Goal: Transaction & Acquisition: Purchase product/service

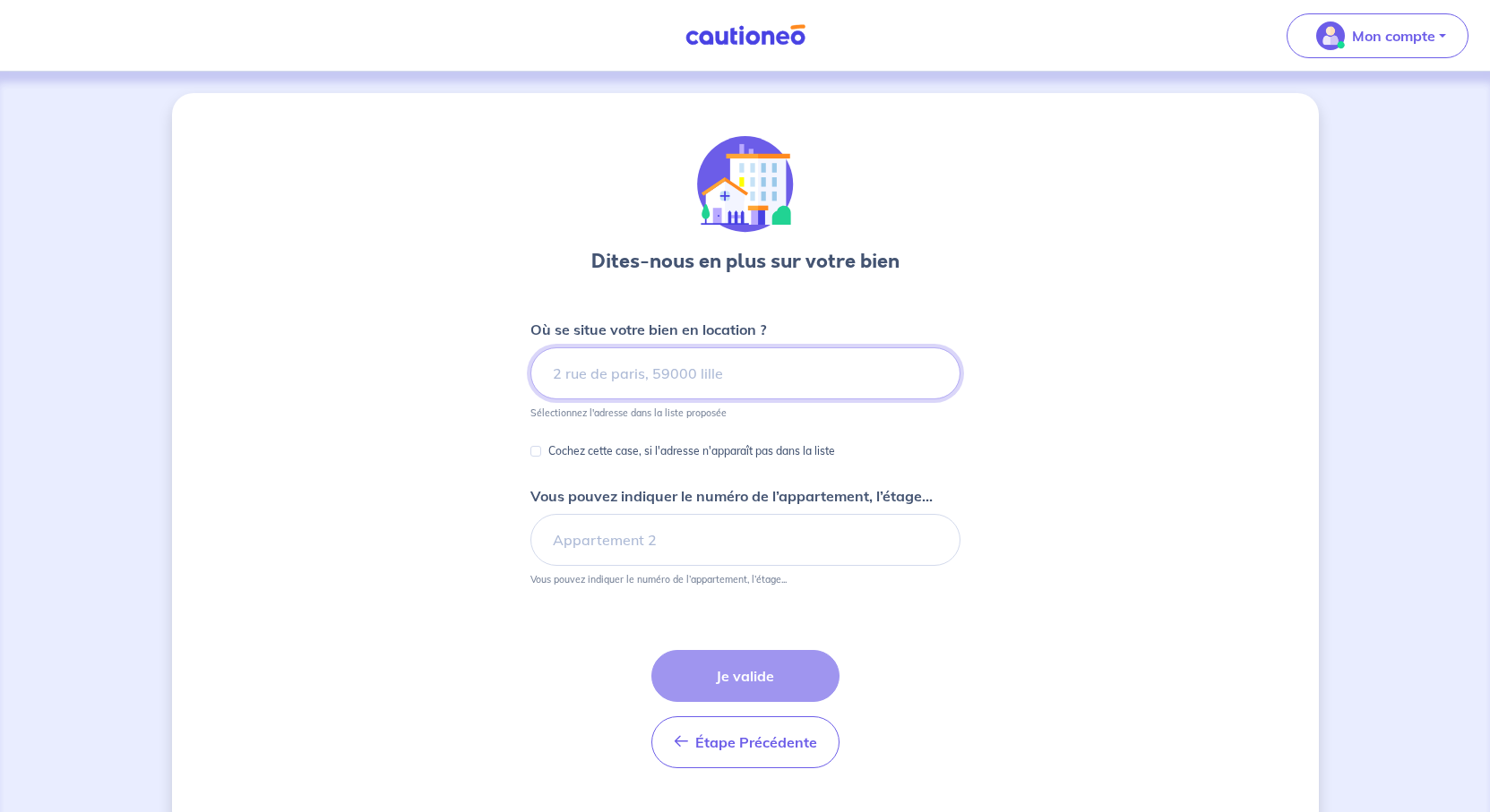
click at [777, 399] on input at bounding box center [745, 374] width 430 height 52
paste input "[STREET_ADDRESS]"
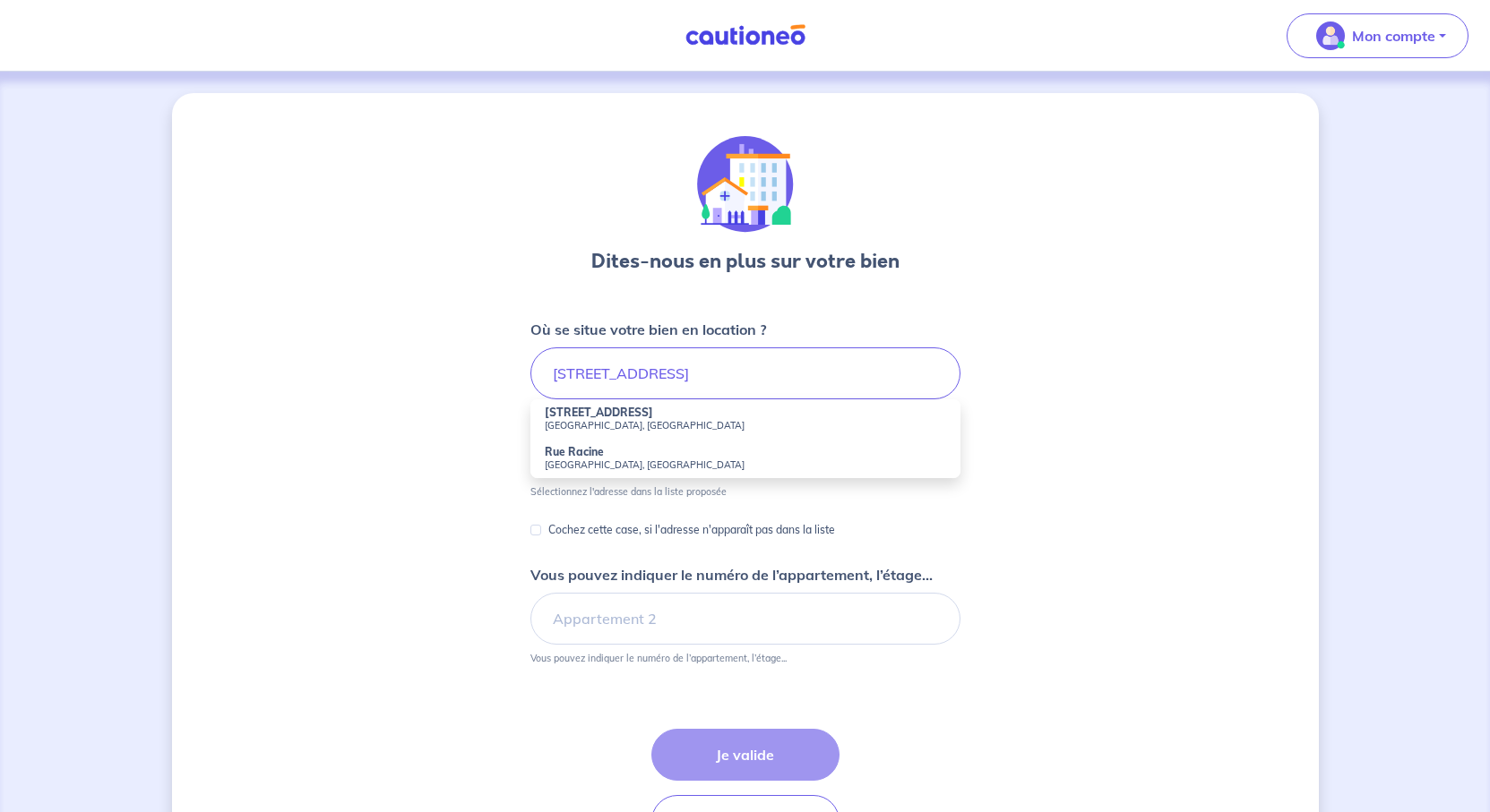
click at [615, 432] on small "[GEOGRAPHIC_DATA], [GEOGRAPHIC_DATA]" at bounding box center [745, 425] width 401 height 12
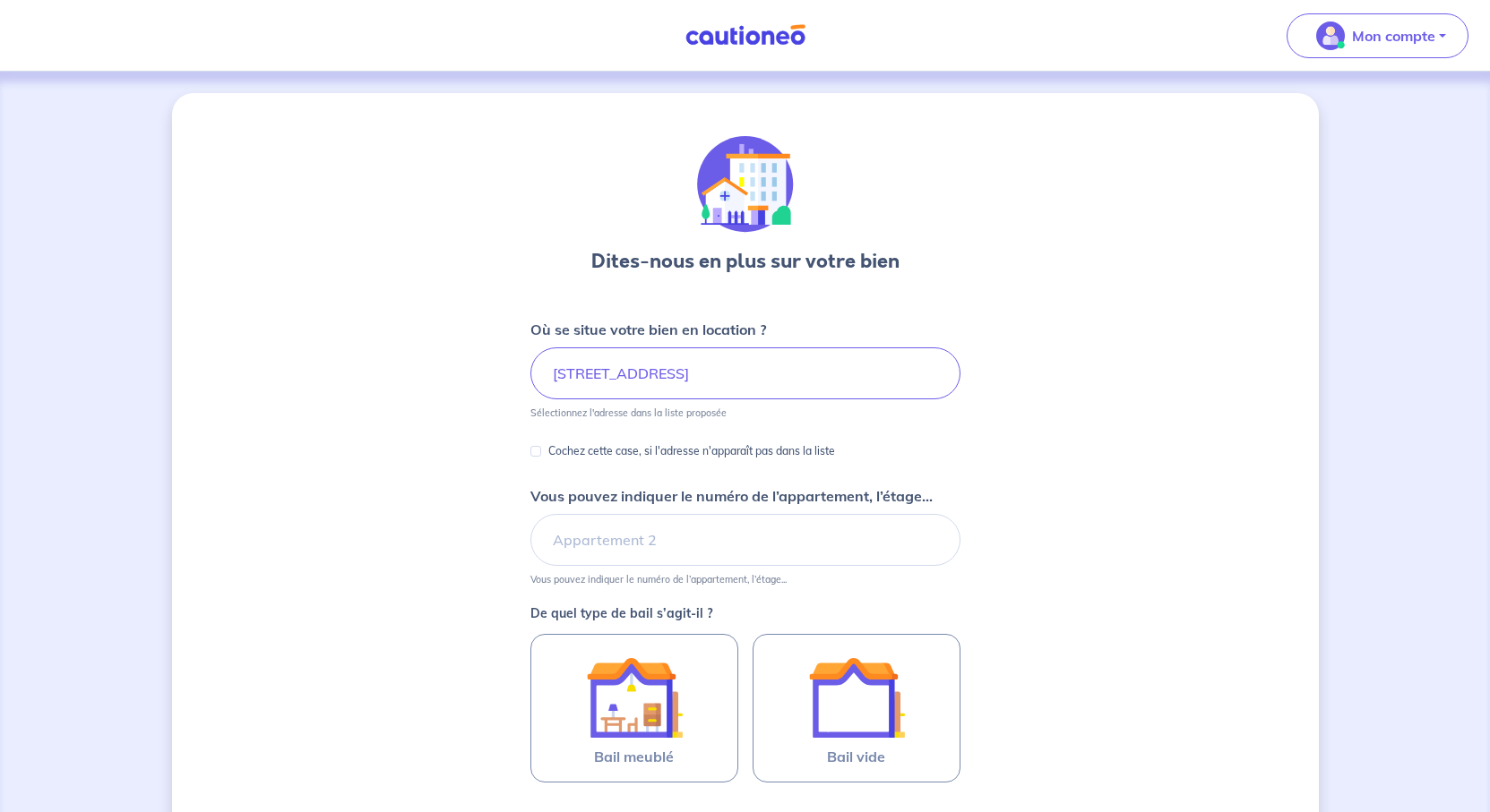
type input "[STREET_ADDRESS]"
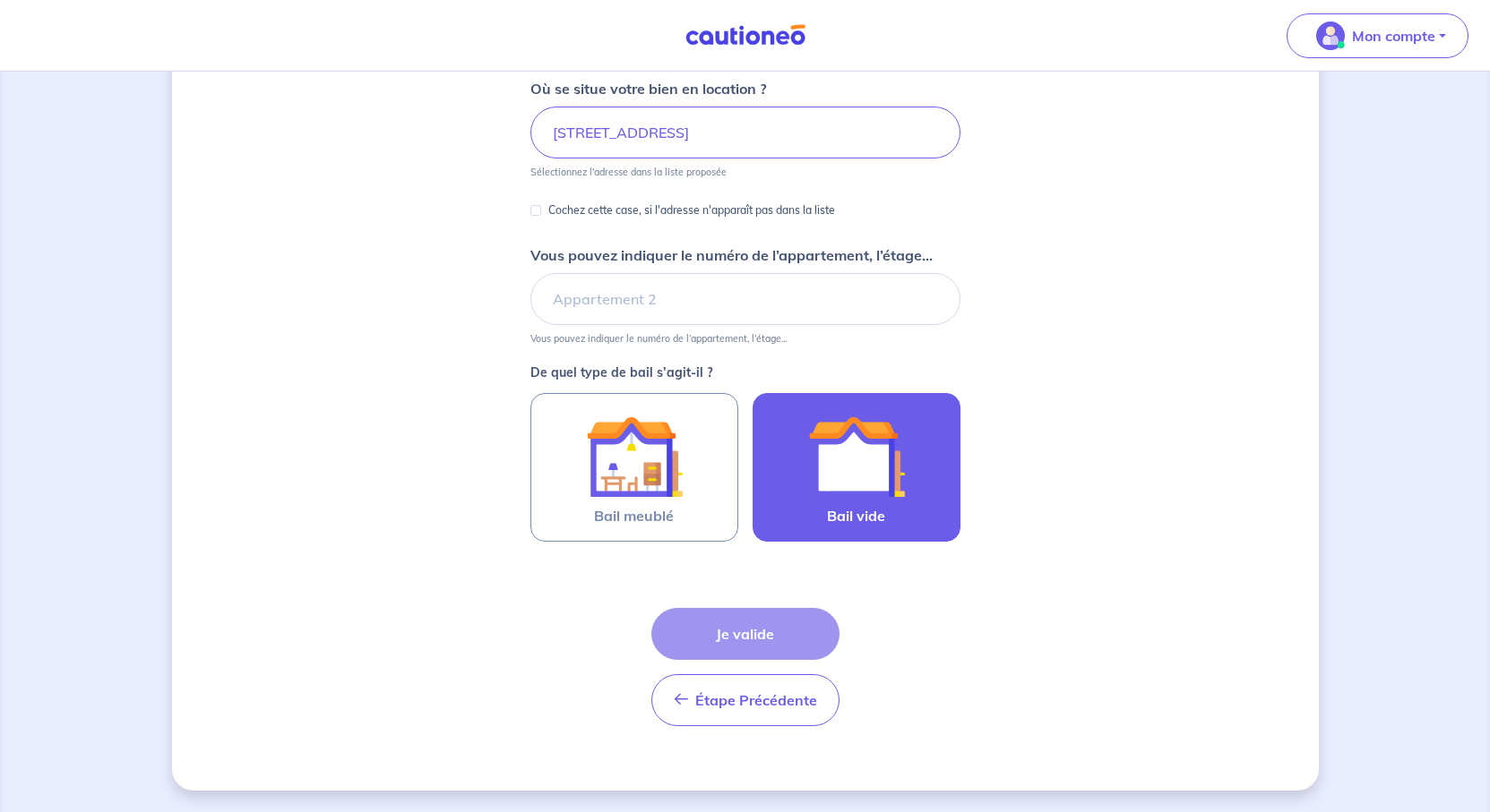
click at [889, 505] on img at bounding box center [856, 457] width 96 height 96
click at [0, 0] on input "Bail vide" at bounding box center [0, 0] width 0 height 0
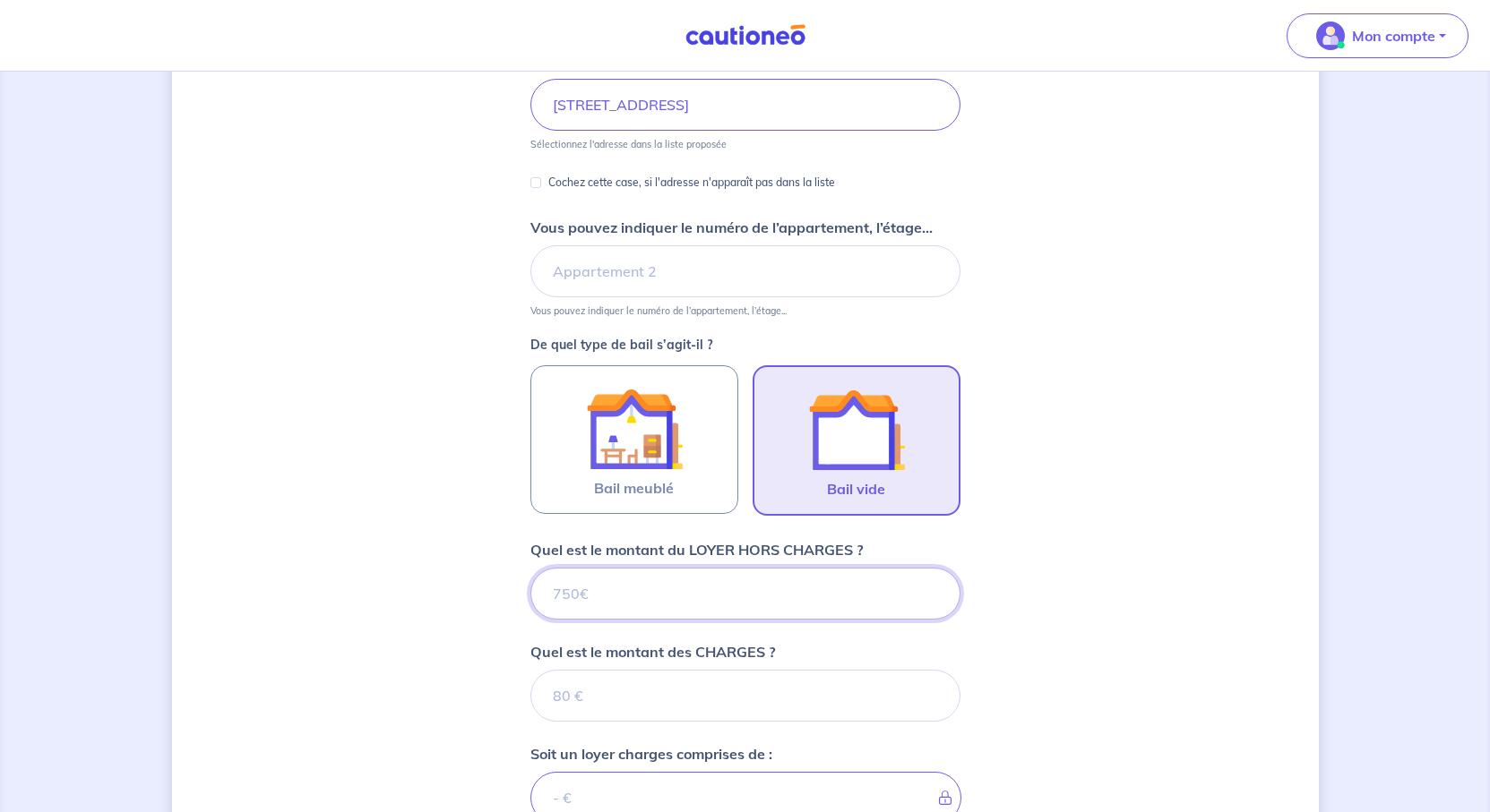
scroll to position [862, 0]
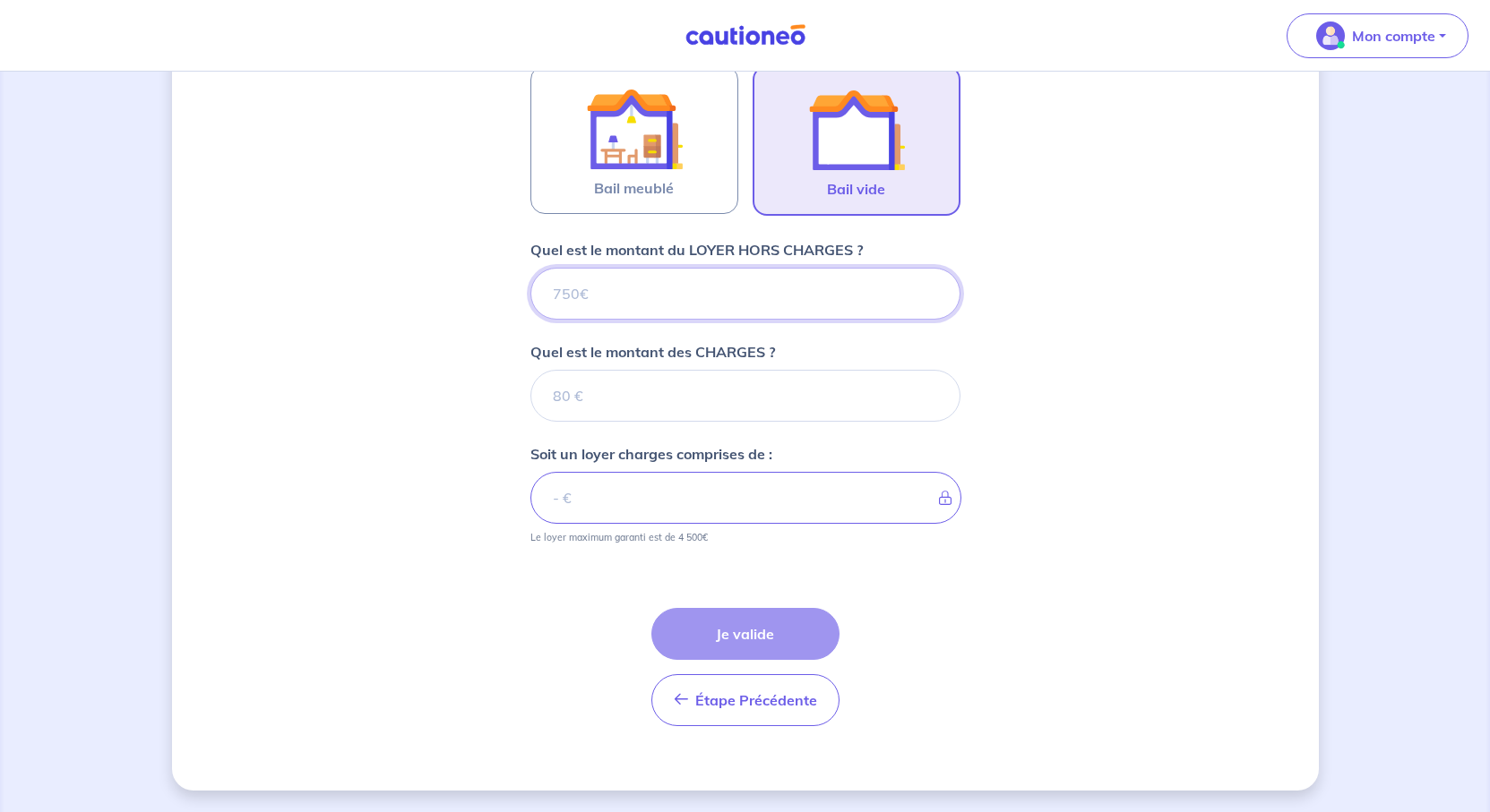
click at [579, 268] on input "Quel est le montant du LOYER HORS CHARGES ?" at bounding box center [745, 294] width 430 height 52
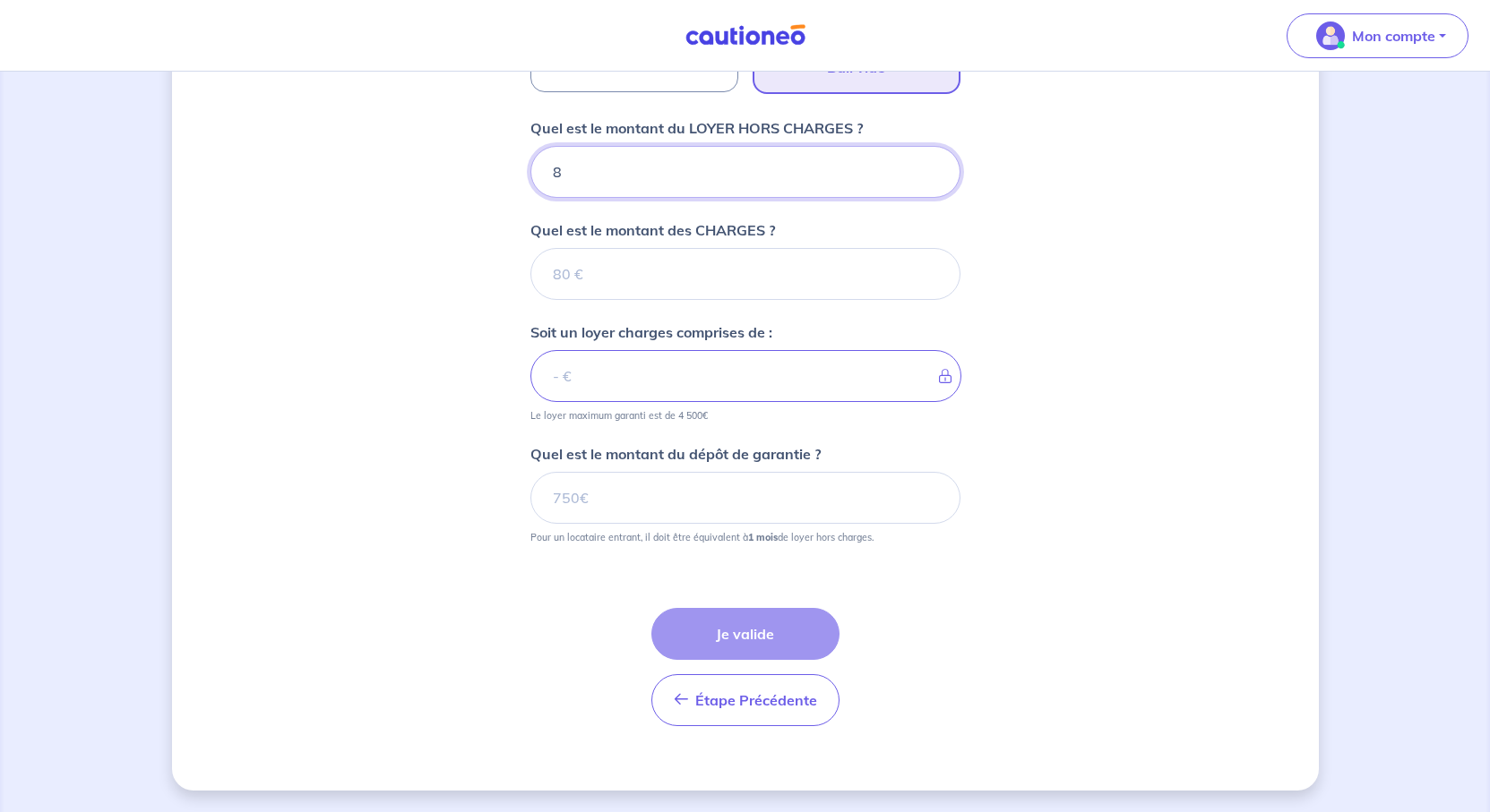
type input "85"
type input "850"
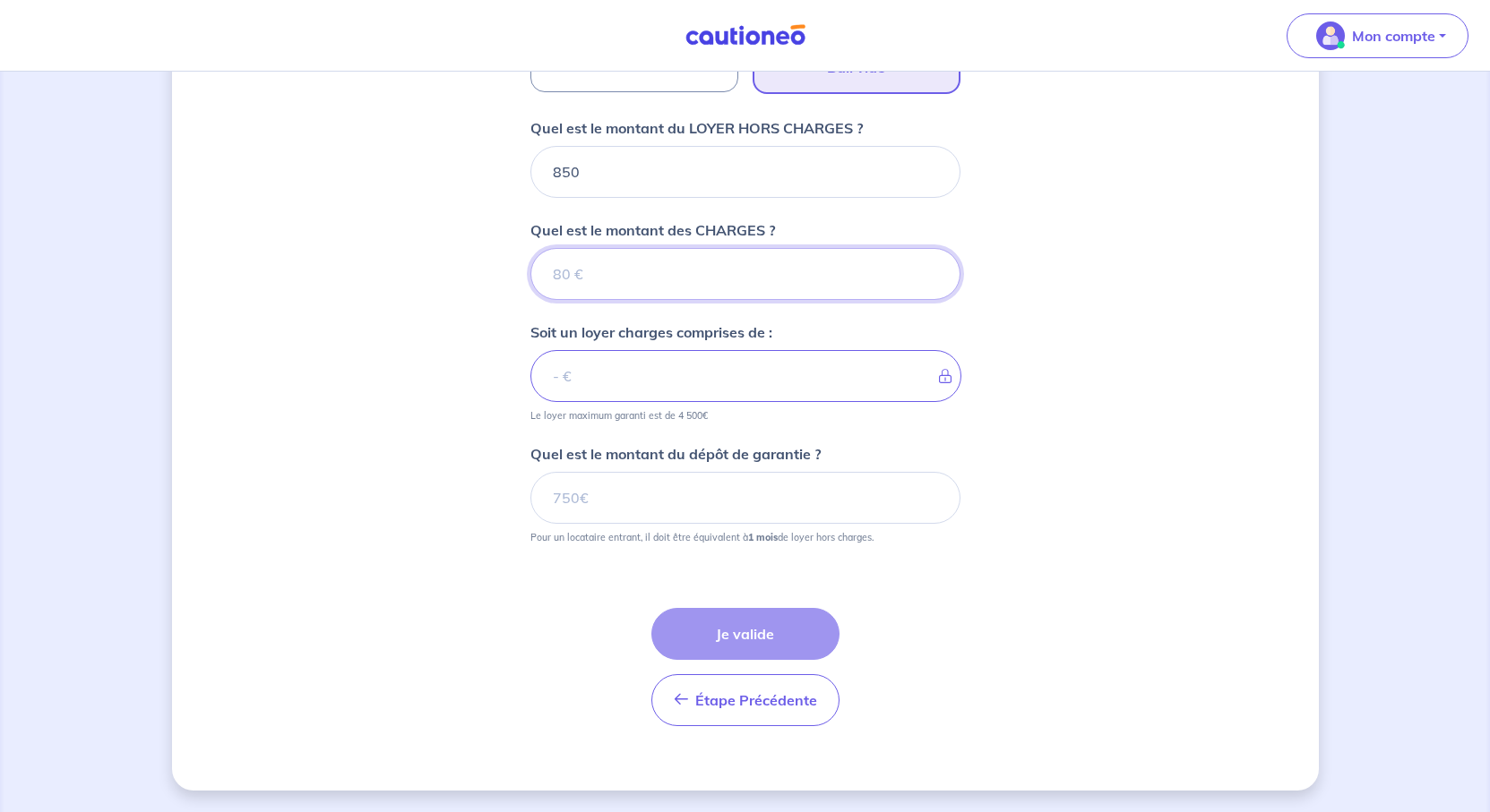
click at [580, 300] on input "Quel est le montant des CHARGES ?" at bounding box center [745, 274] width 430 height 52
type input "20"
type input "870"
type input "20"
click at [1315, 377] on div "Dites-nous en plus sur votre bien Où se situe votre bien en location ? [STREET_…" at bounding box center [745, 96] width 1147 height 1389
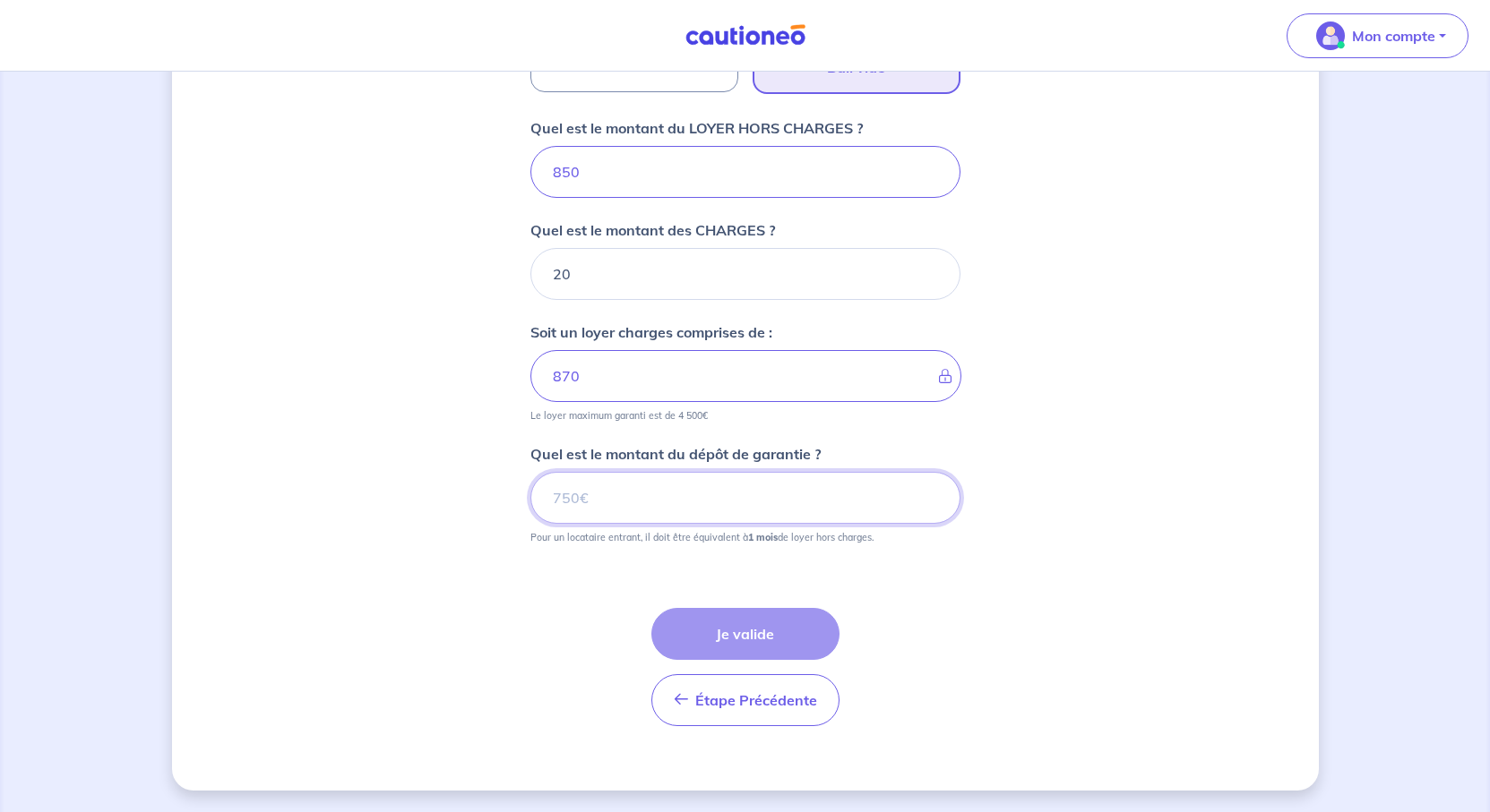
click at [640, 524] on input "Quel est le montant du dépôt de garantie ?" at bounding box center [745, 497] width 430 height 52
type input "850"
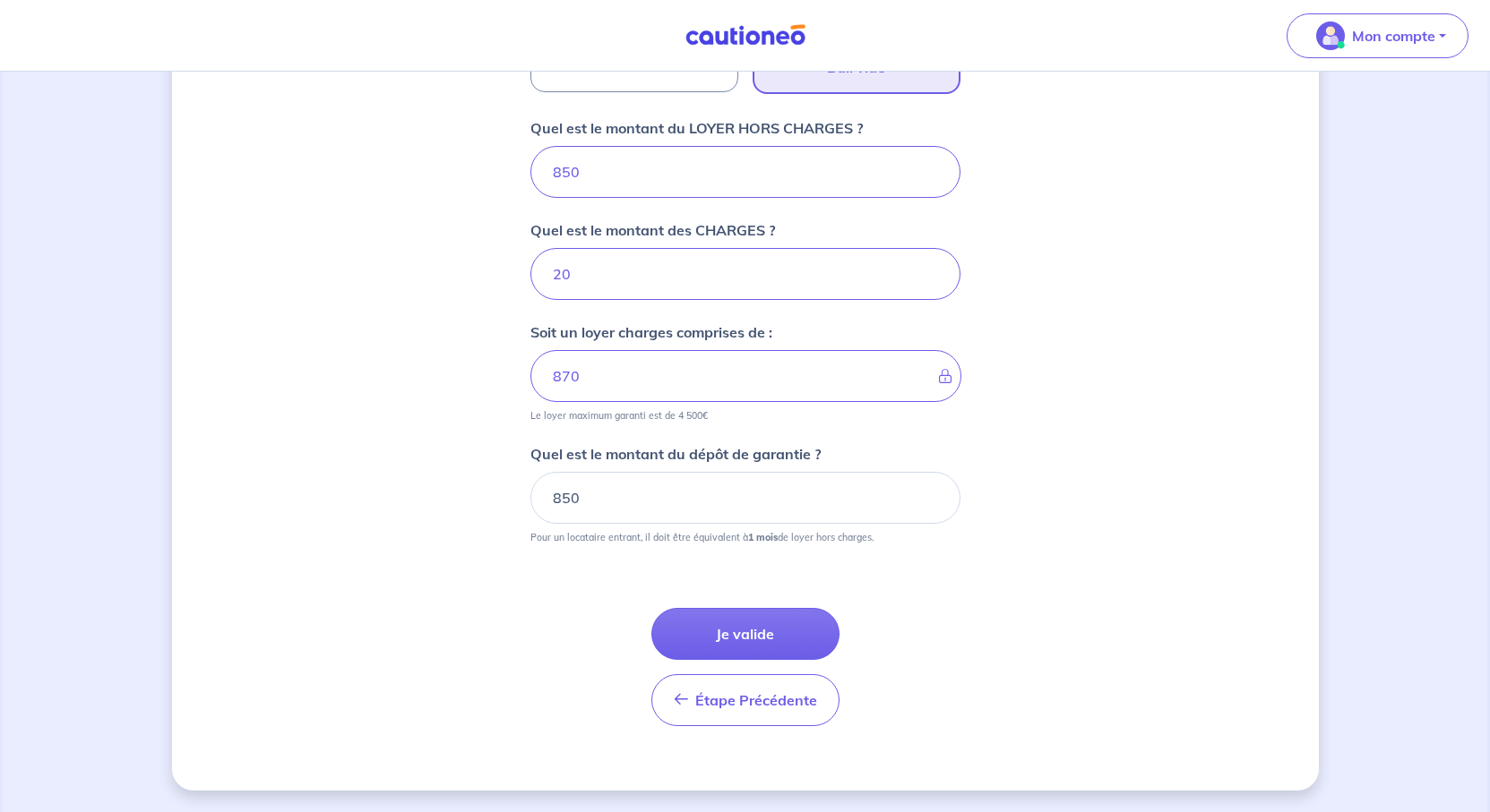
click at [1295, 630] on div "Dites-nous en plus sur votre bien Où se situe votre bien en location ? [STREET_…" at bounding box center [745, 96] width 1147 height 1389
click at [784, 660] on button "Je valide" at bounding box center [745, 634] width 188 height 52
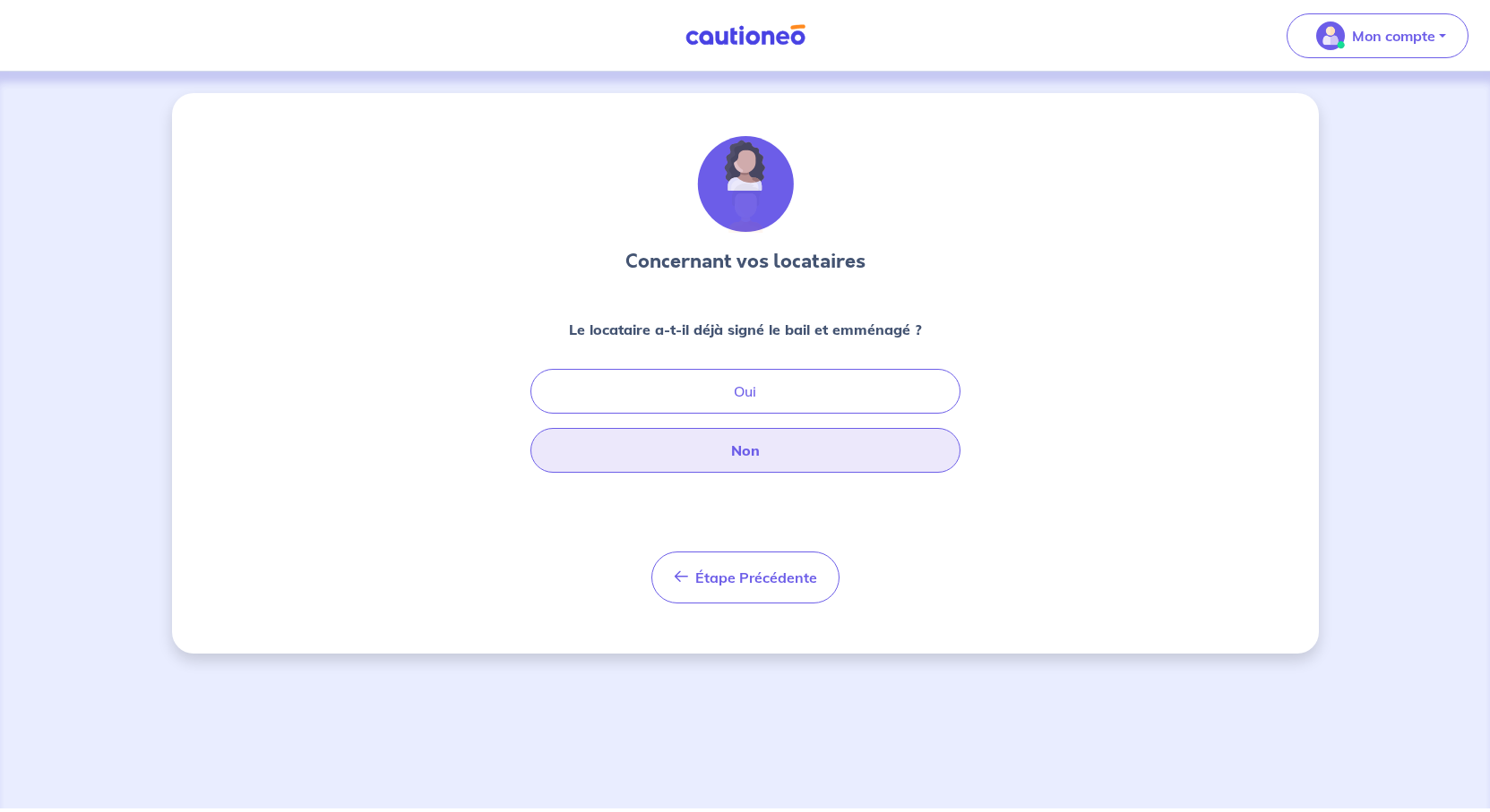
click at [786, 473] on button "Non" at bounding box center [745, 450] width 430 height 45
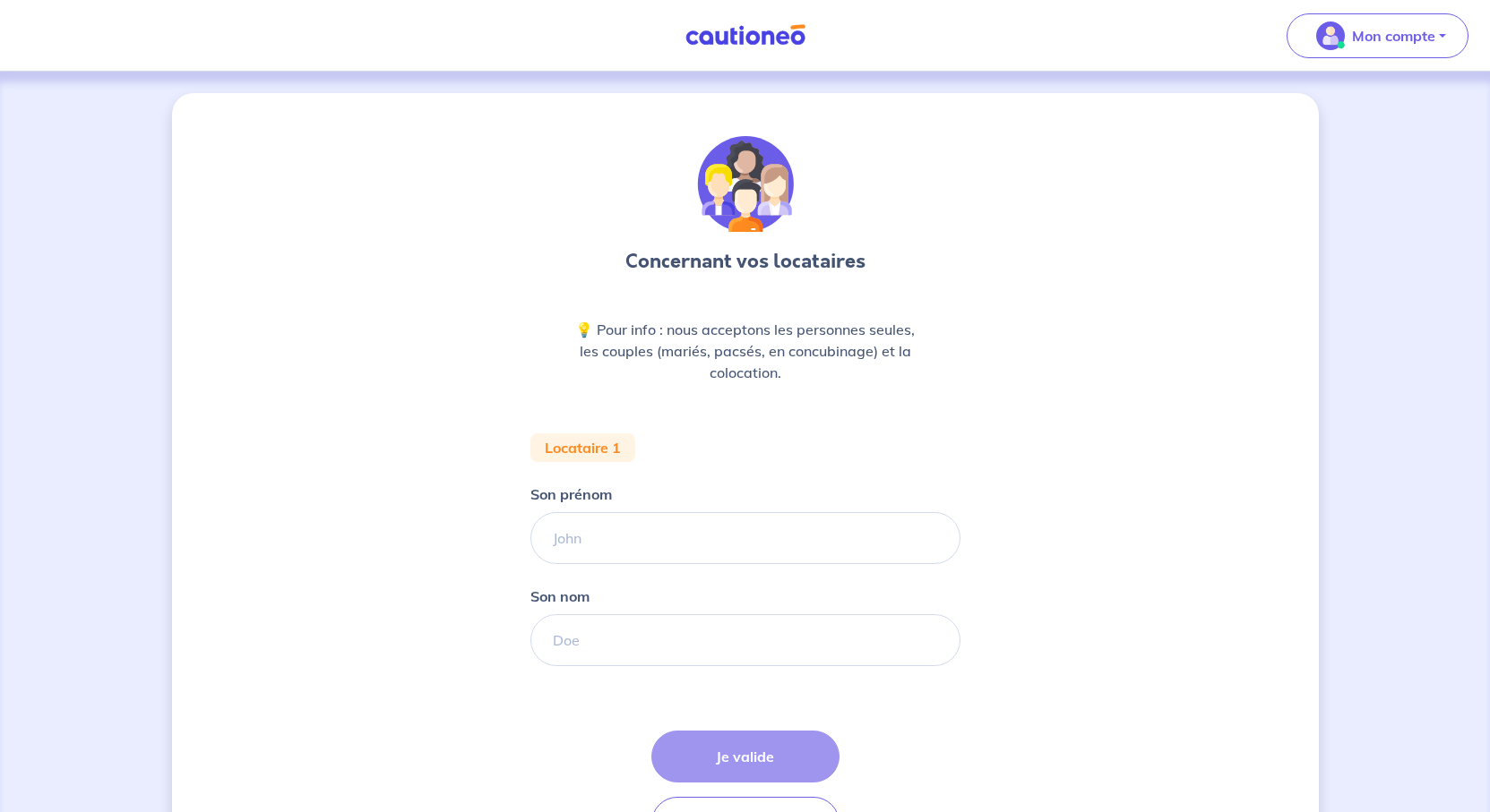
scroll to position [269, 0]
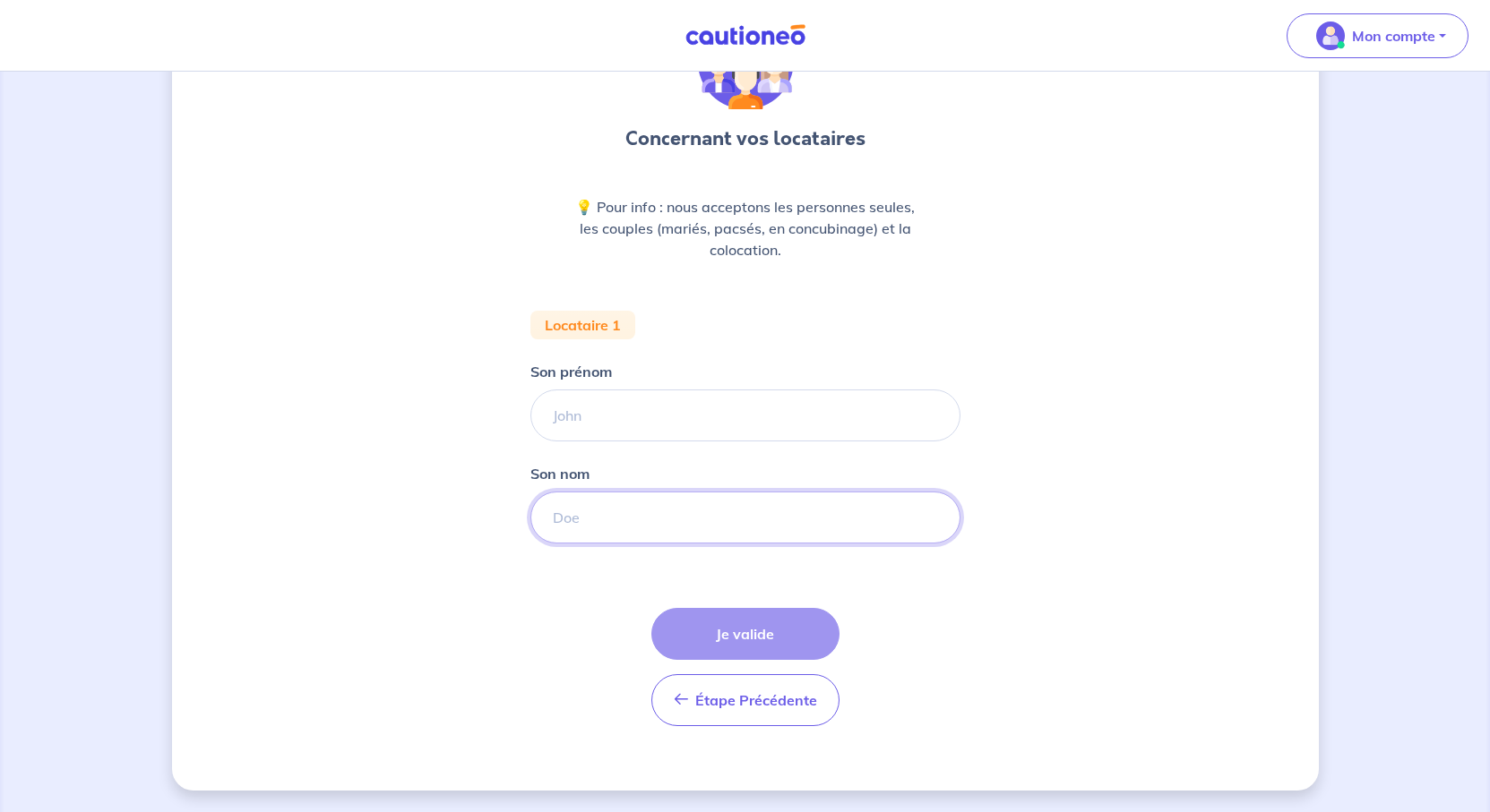
click at [587, 502] on input "Son nom" at bounding box center [745, 518] width 430 height 52
paste input "Moussi"
type input "Moussi"
click at [615, 390] on input "Son prénom" at bounding box center [745, 416] width 430 height 52
paste input "Soukaïna"
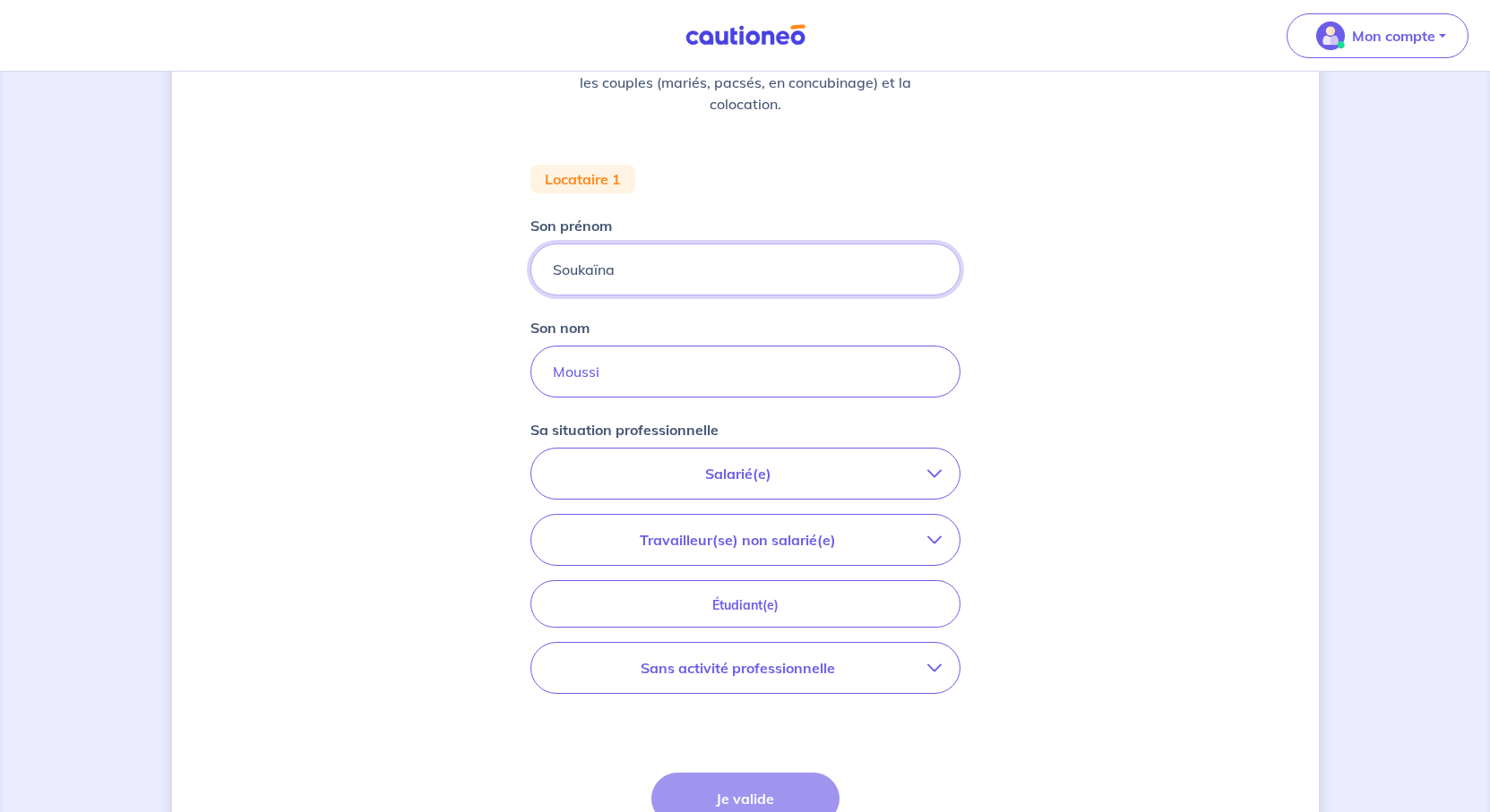
scroll to position [448, 0]
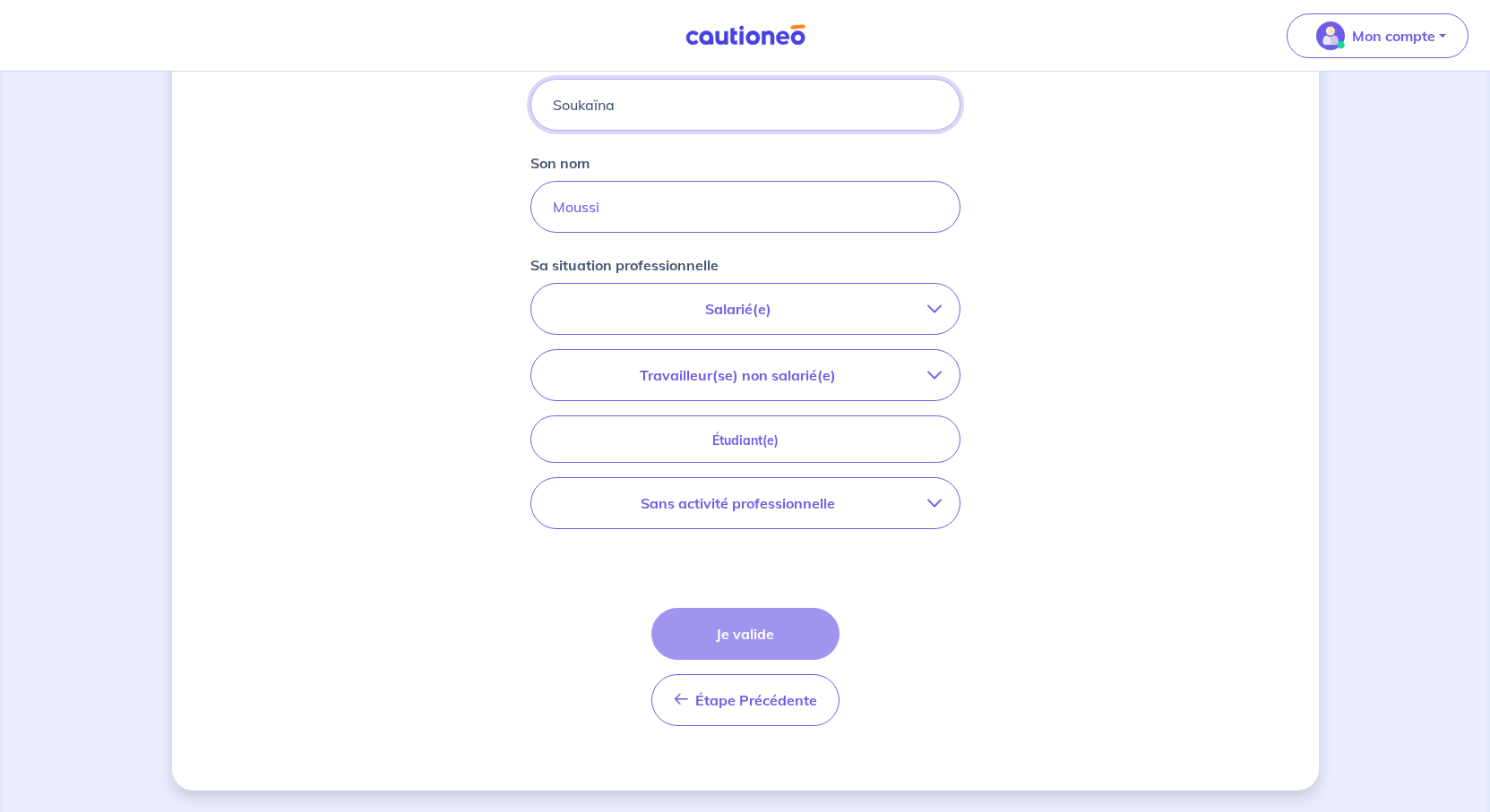
type input "Soukaïna"
click at [710, 335] on button "Salarié(e)" at bounding box center [745, 309] width 428 height 51
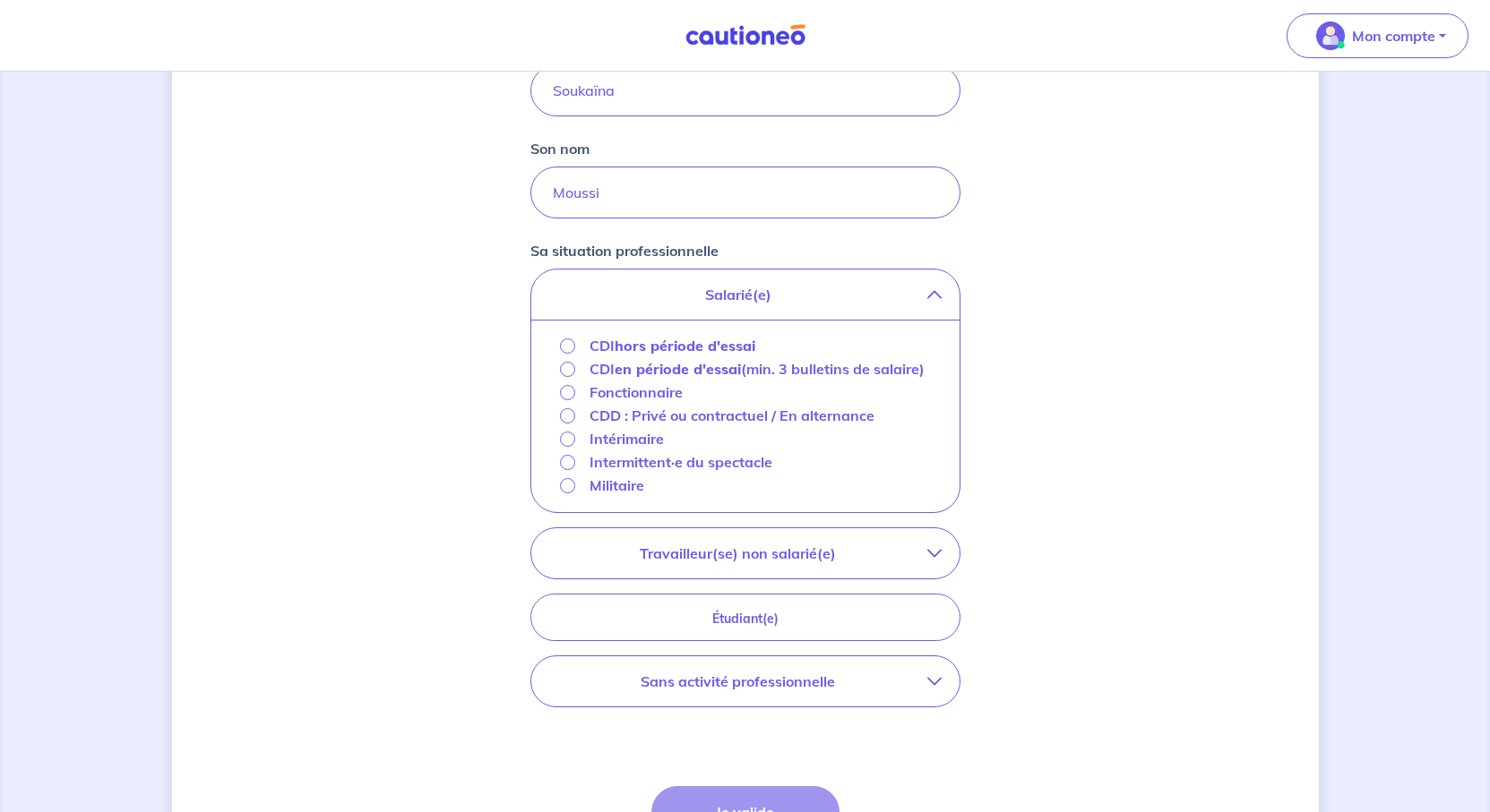
click at [666, 355] on strong "hors période d'essai" at bounding box center [685, 345] width 141 height 18
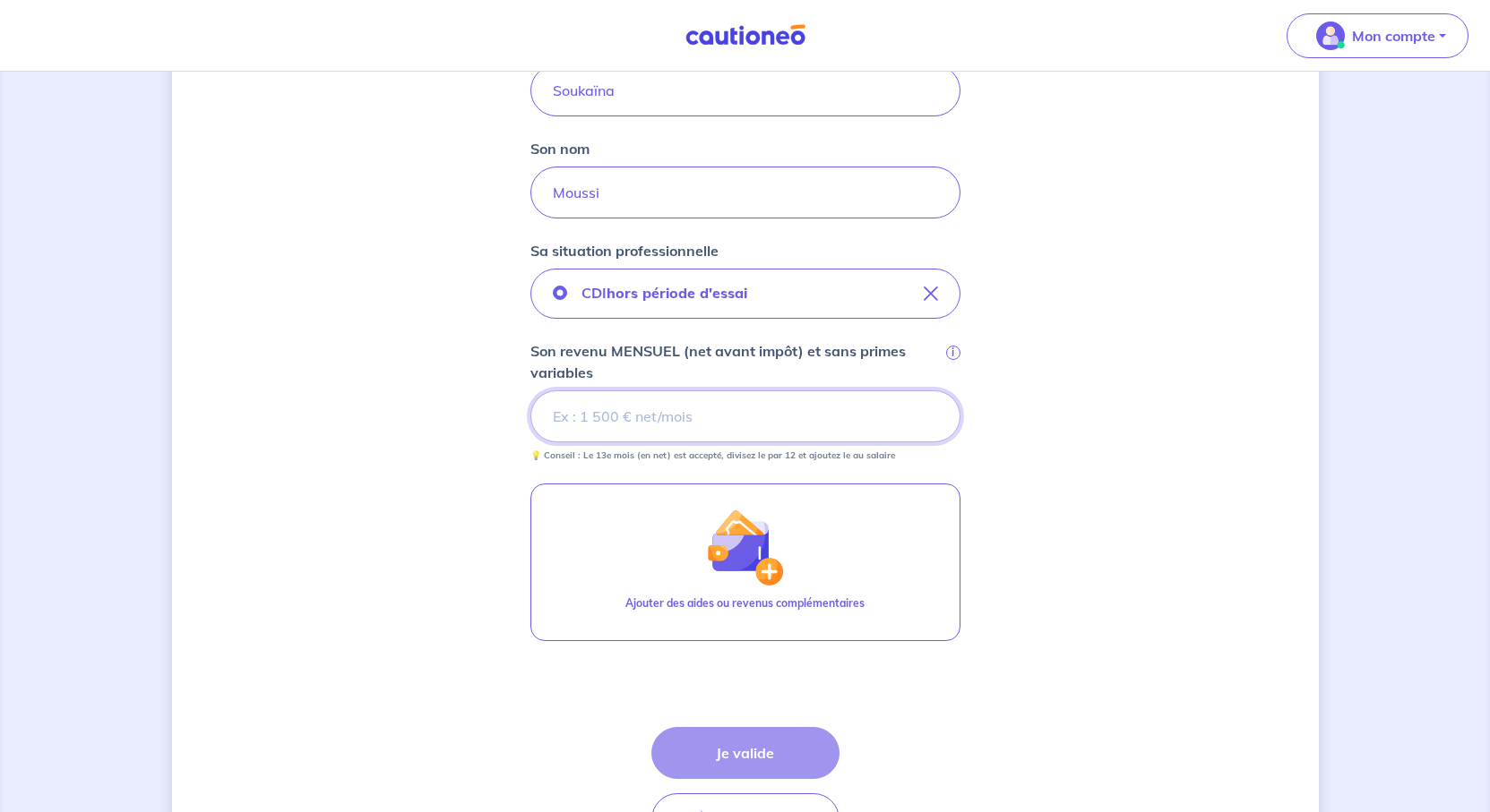
click at [572, 442] on input "Son revenu MENSUEL (net avant impôt) et sans primes variables i" at bounding box center [745, 416] width 430 height 52
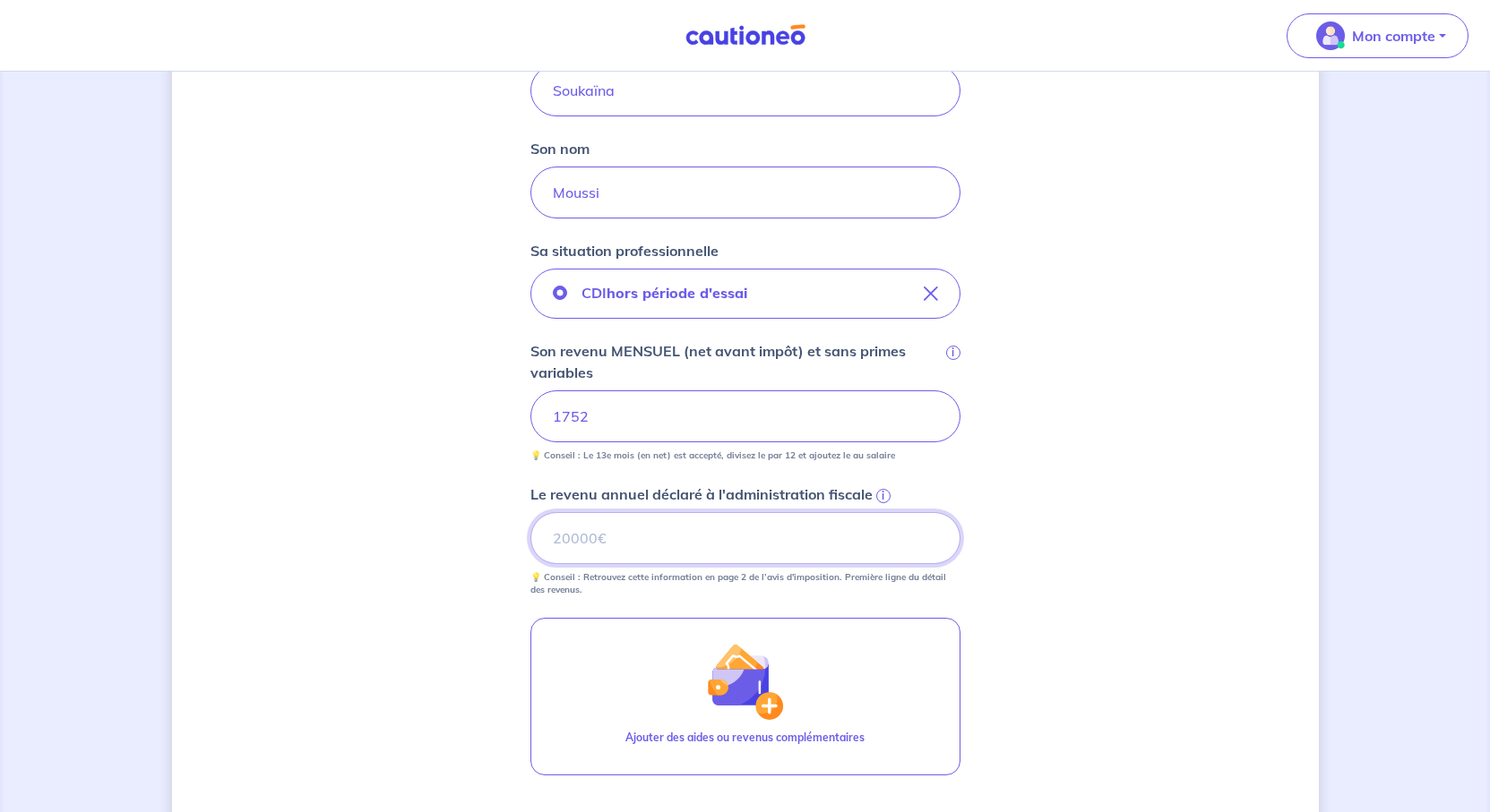
click at [577, 564] on input "Le revenu annuel déclaré à l'administration fiscale i" at bounding box center [745, 538] width 430 height 52
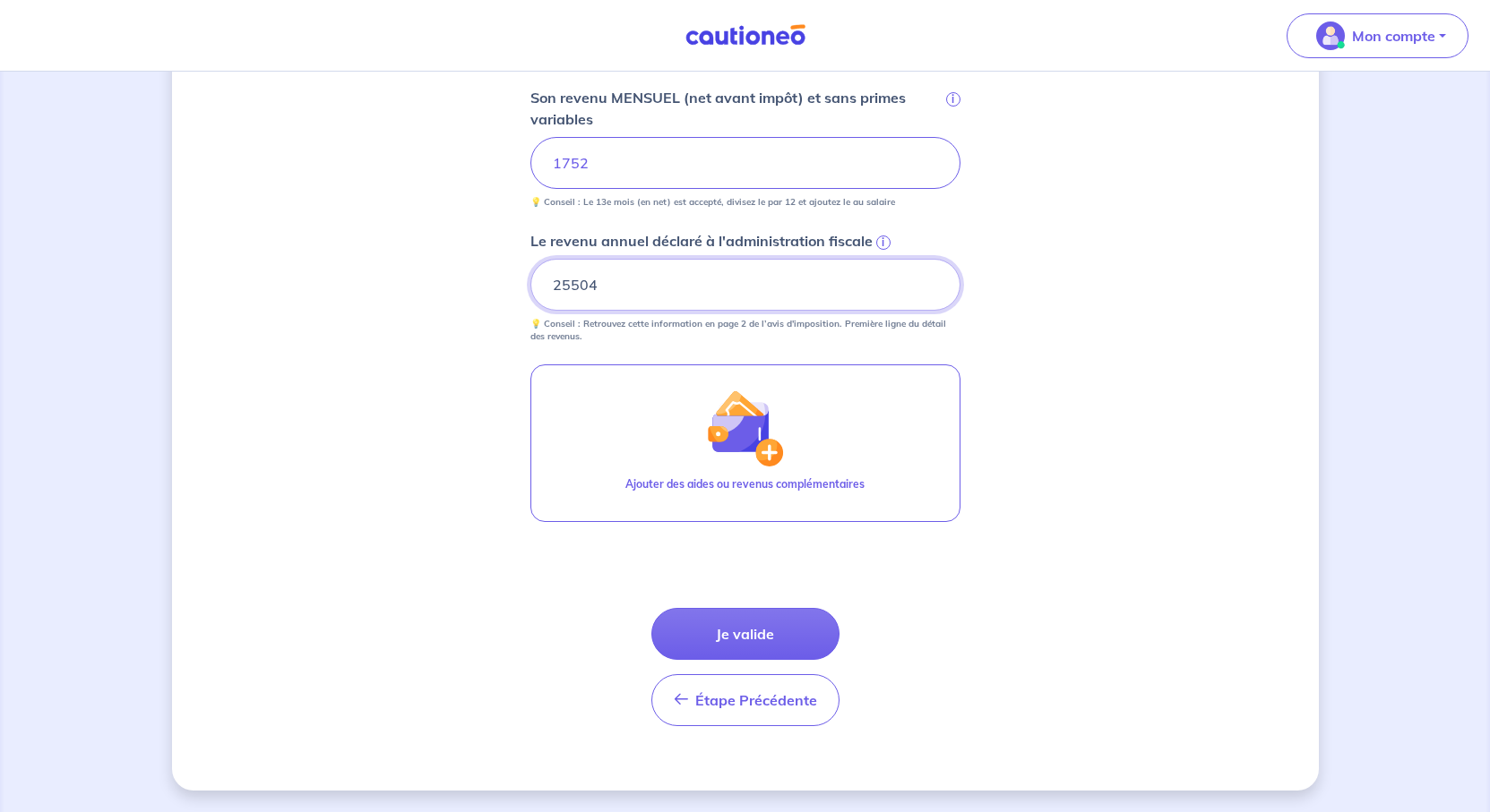
scroll to position [1028, 0]
type input "25504"
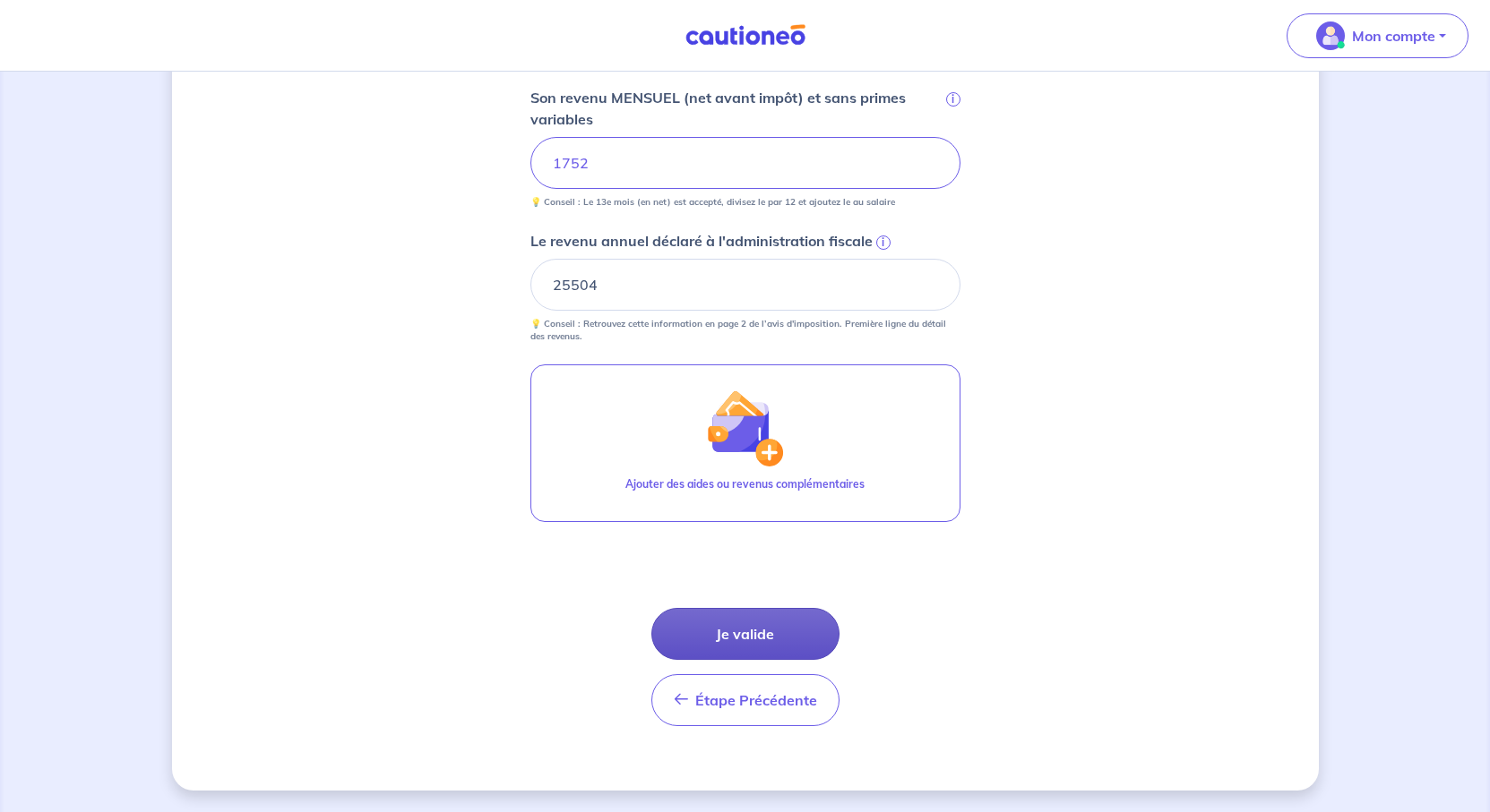
click at [734, 608] on button "Je valide" at bounding box center [745, 634] width 188 height 52
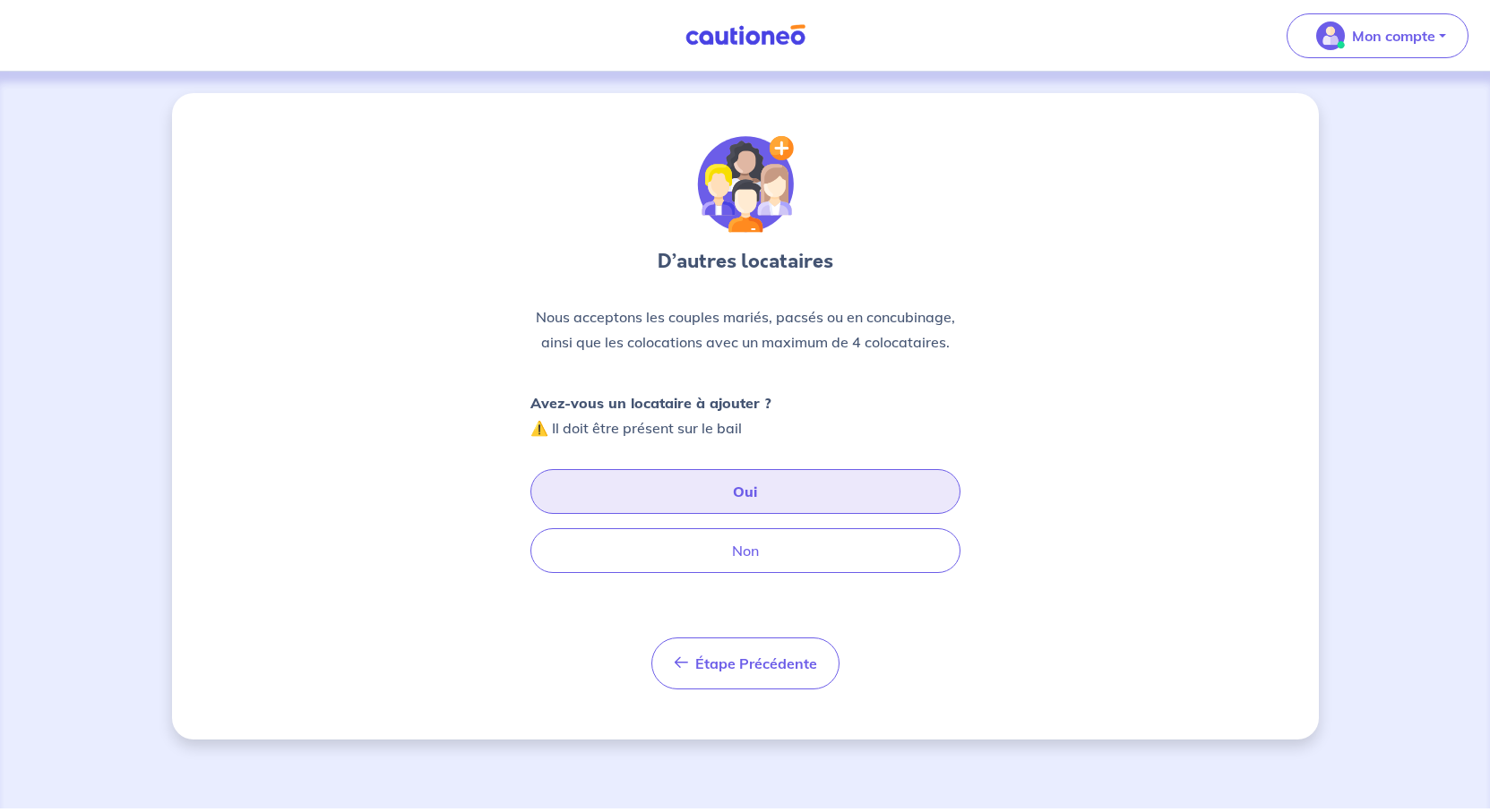
click at [770, 514] on button "Oui" at bounding box center [745, 491] width 430 height 45
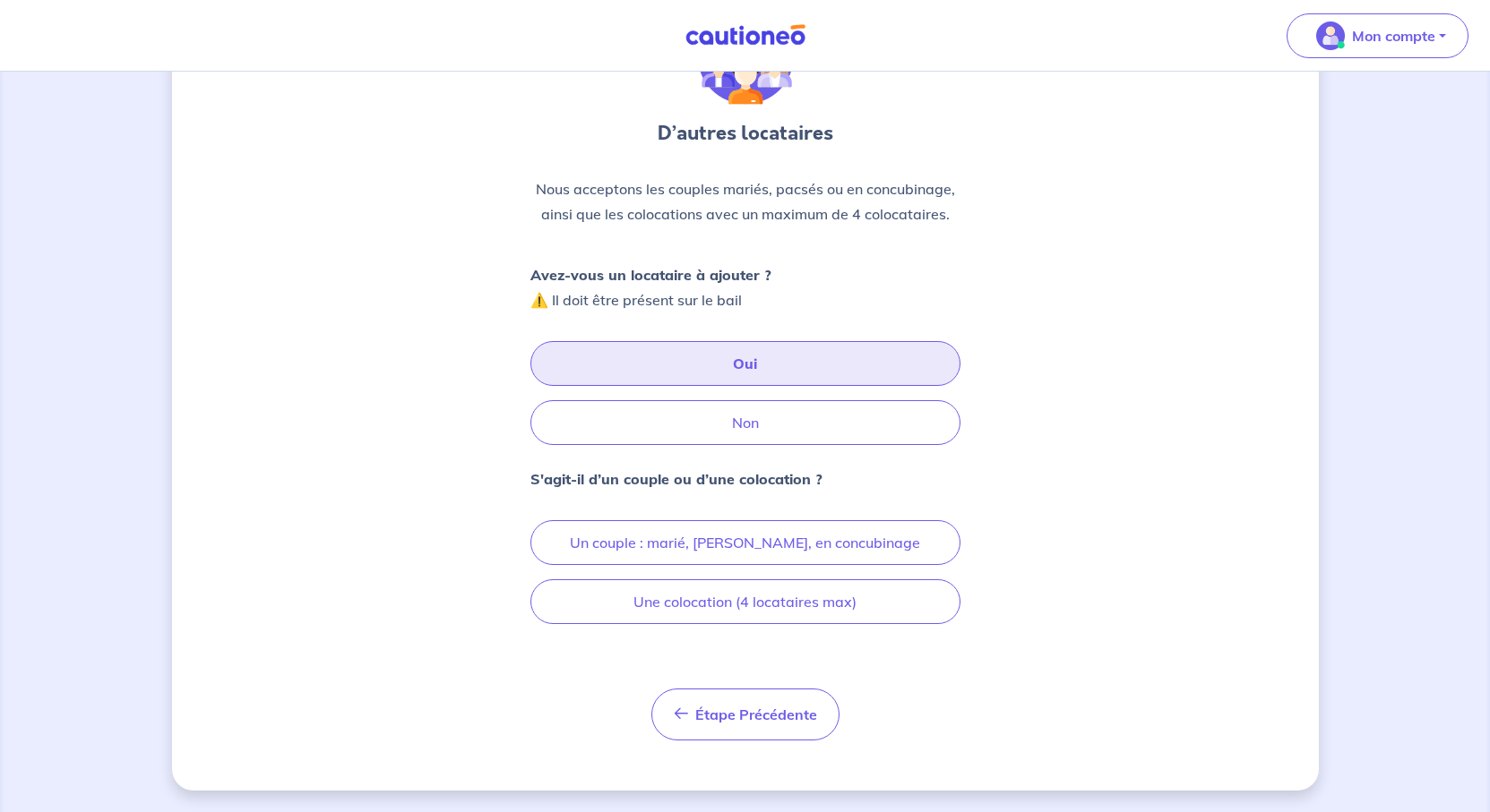
scroll to position [336, 0]
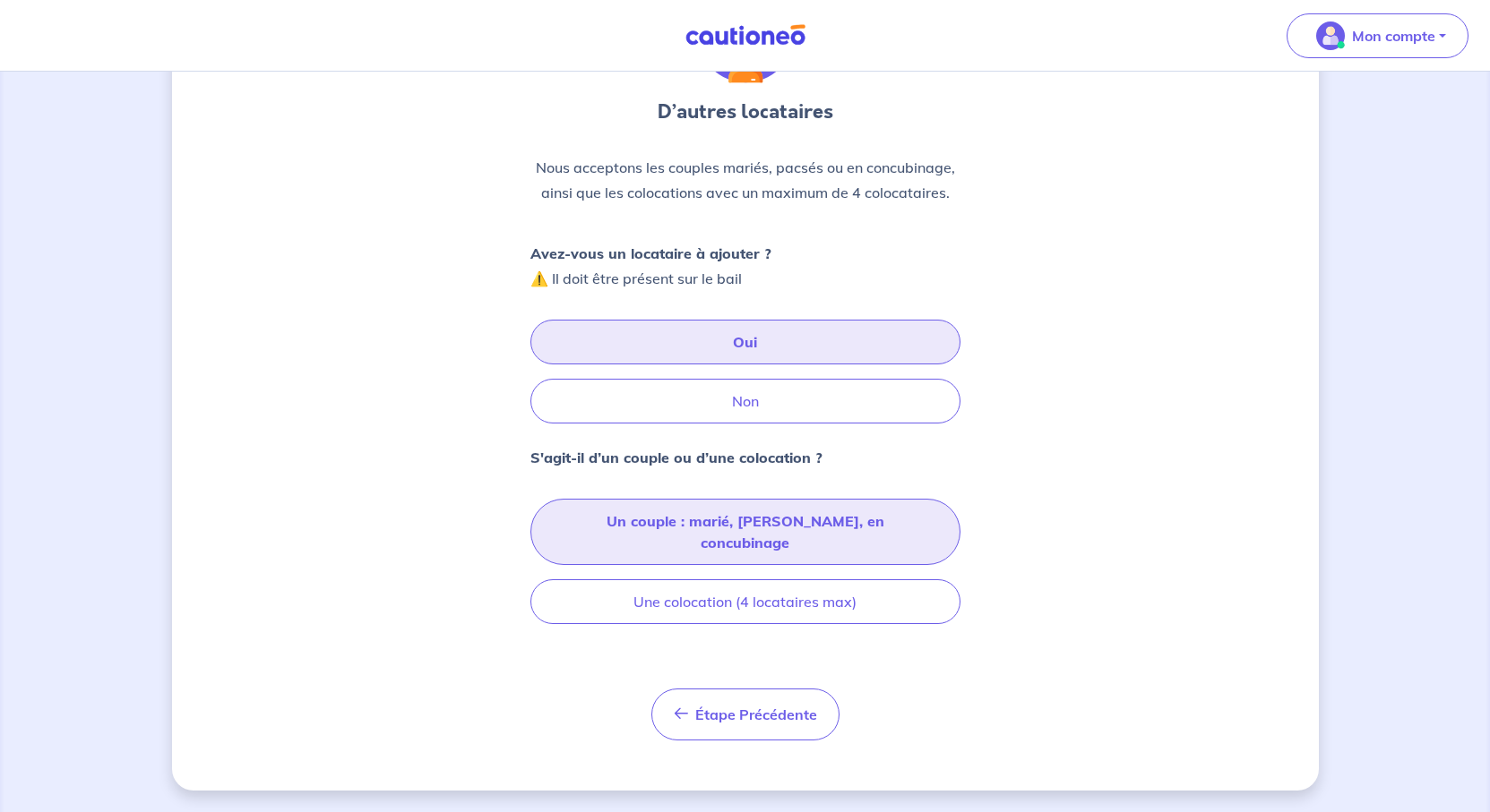
click at [769, 498] on button "Un couple : marié, [PERSON_NAME], en concubinage" at bounding box center [745, 532] width 430 height 67
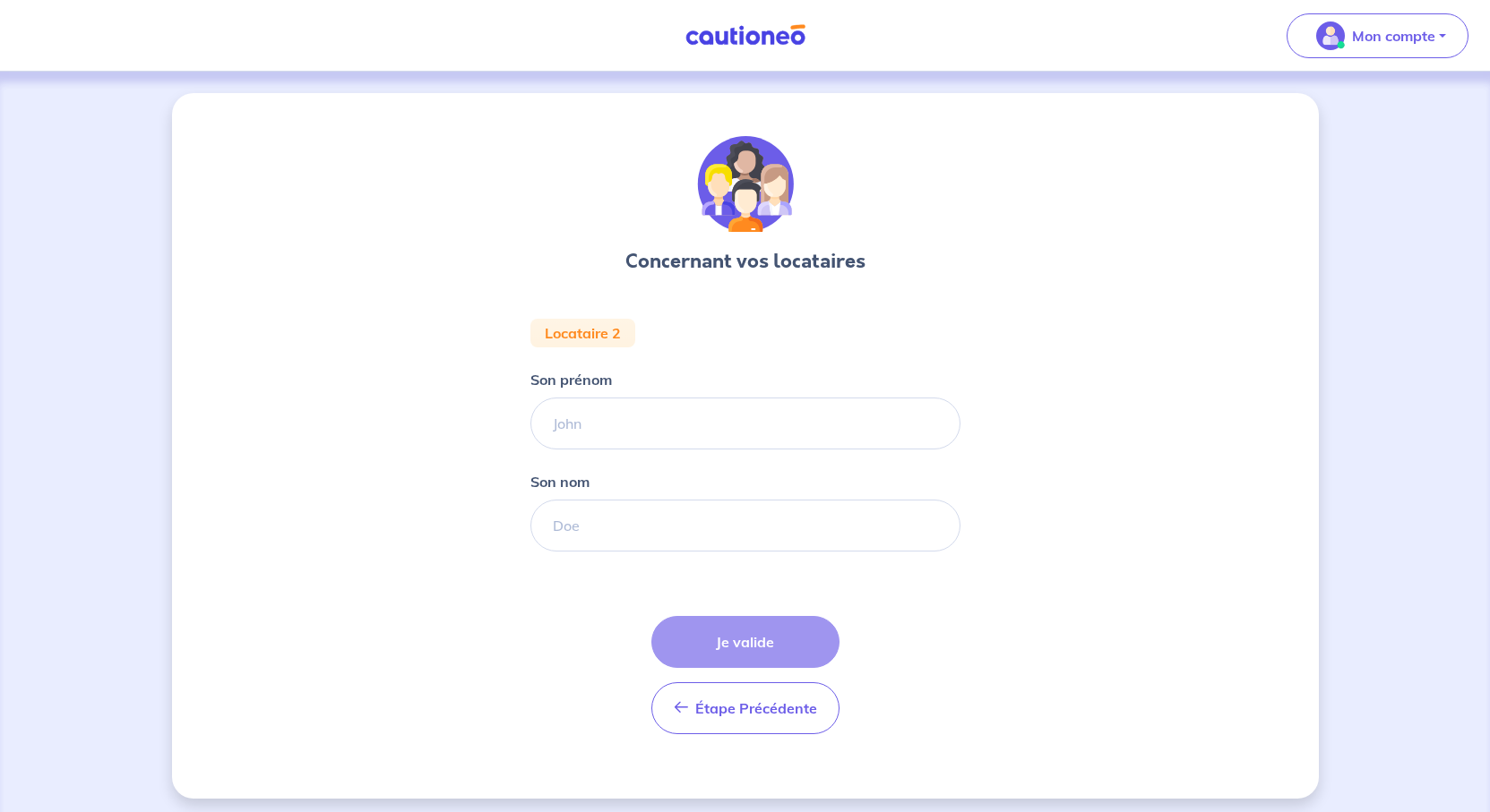
scroll to position [187, 0]
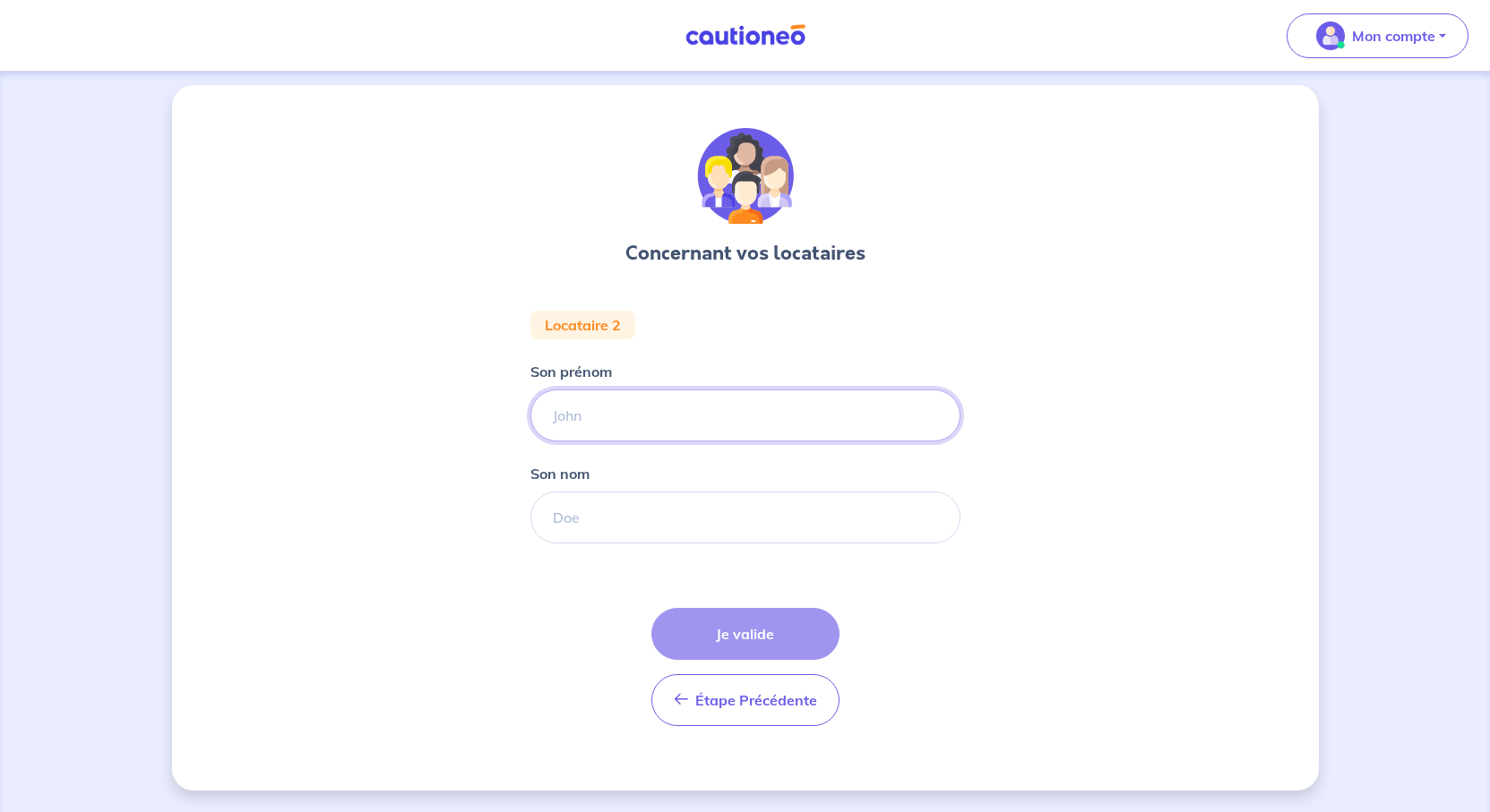
click at [642, 390] on input "Son prénom" at bounding box center [745, 416] width 430 height 52
type input "Morad"
click at [658, 492] on input "Son nom" at bounding box center [745, 518] width 430 height 52
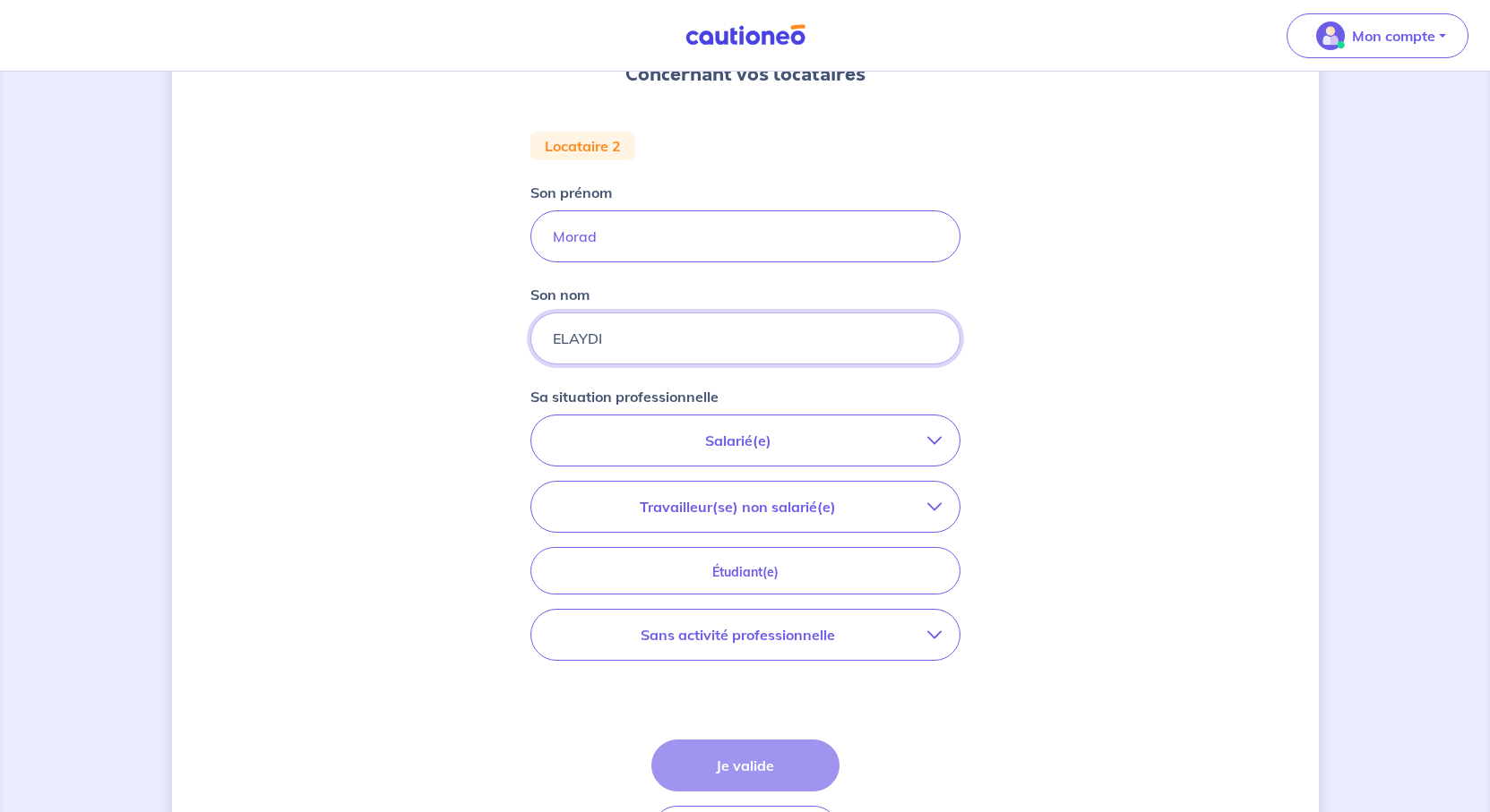
type input "ELAYDI"
click at [868, 452] on p "Salarié(e)" at bounding box center [738, 440] width 378 height 22
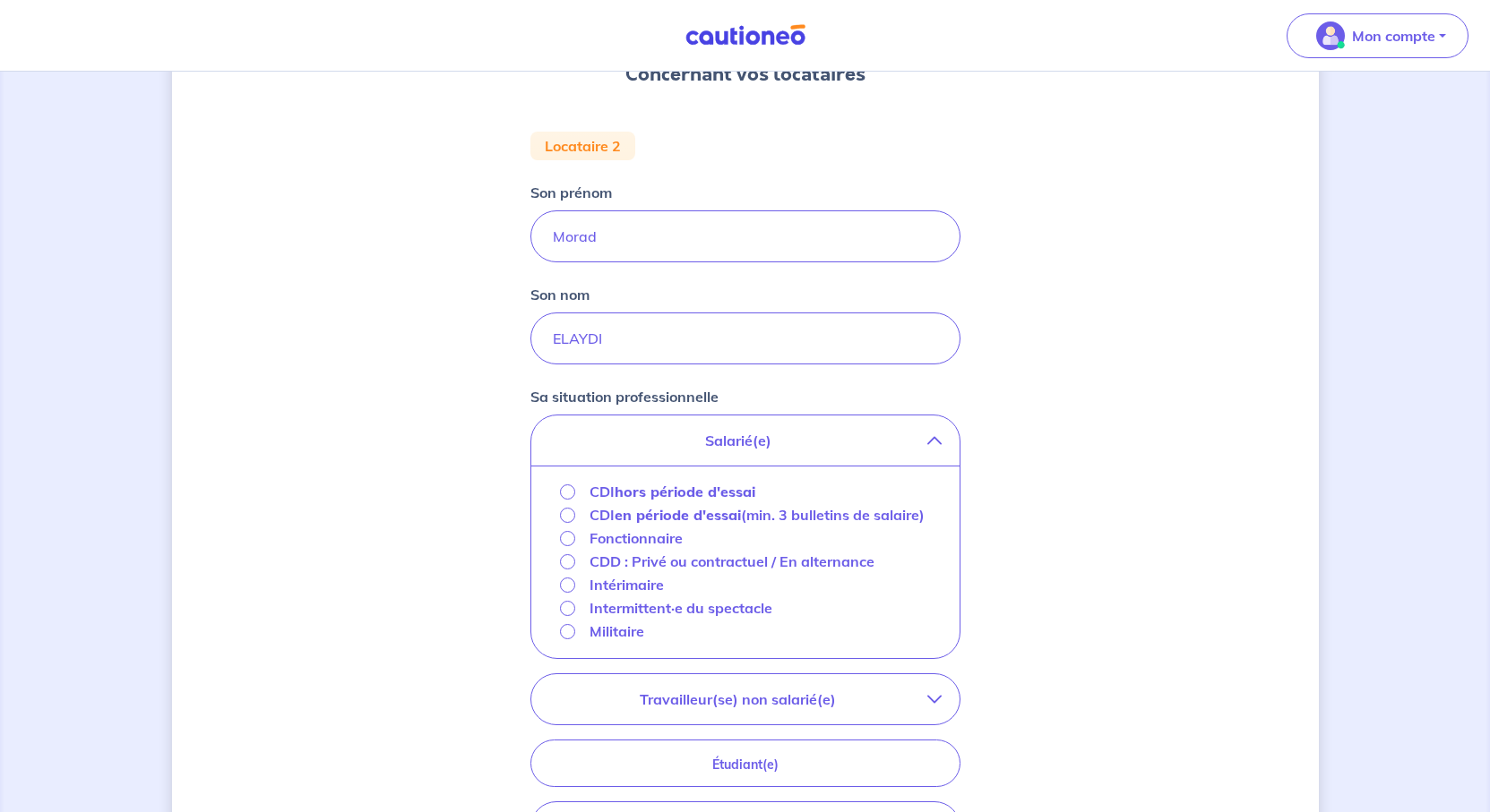
click at [719, 500] on strong "hors période d'essai" at bounding box center [685, 492] width 141 height 18
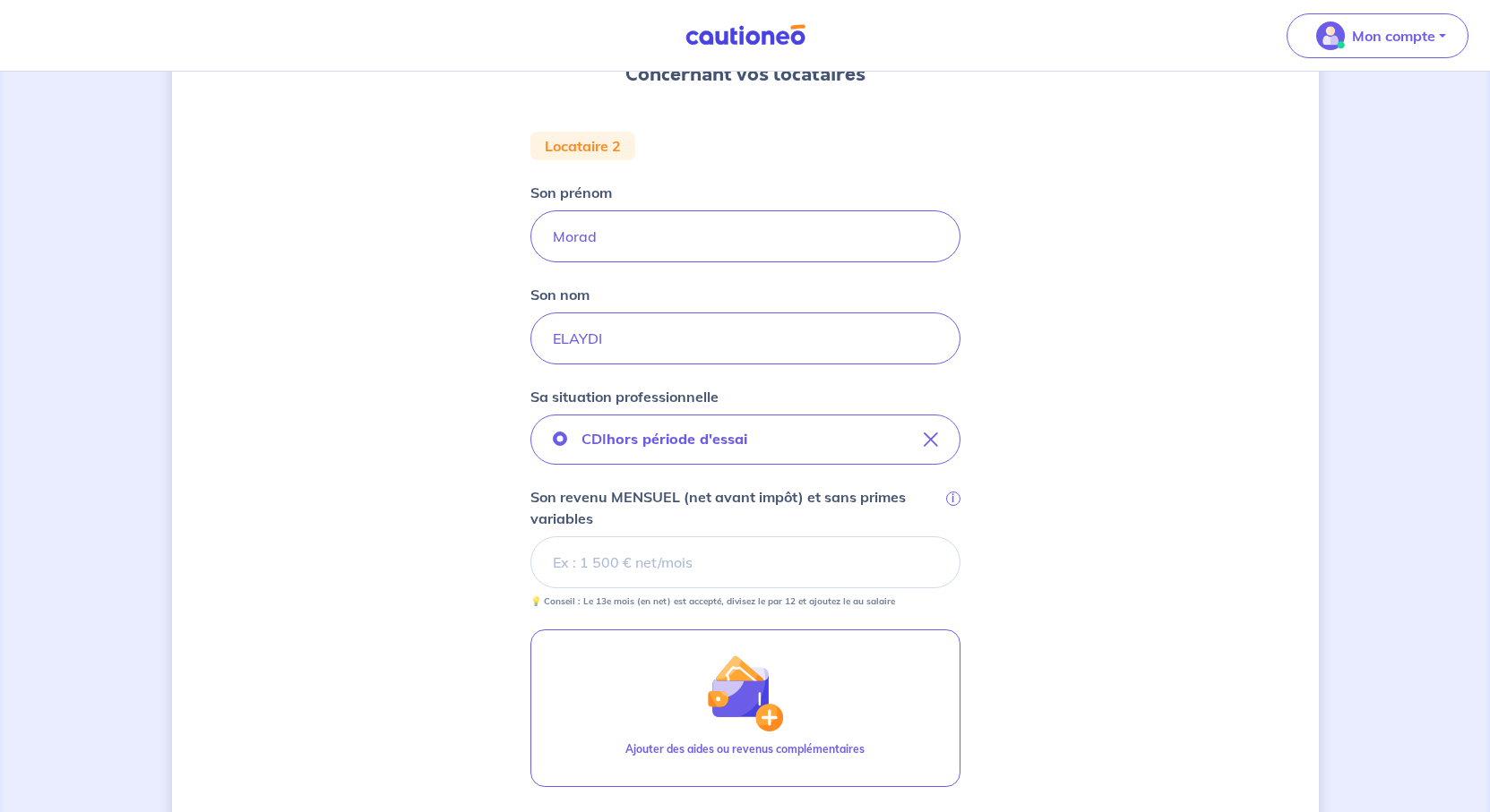
scroll to position [276, 0]
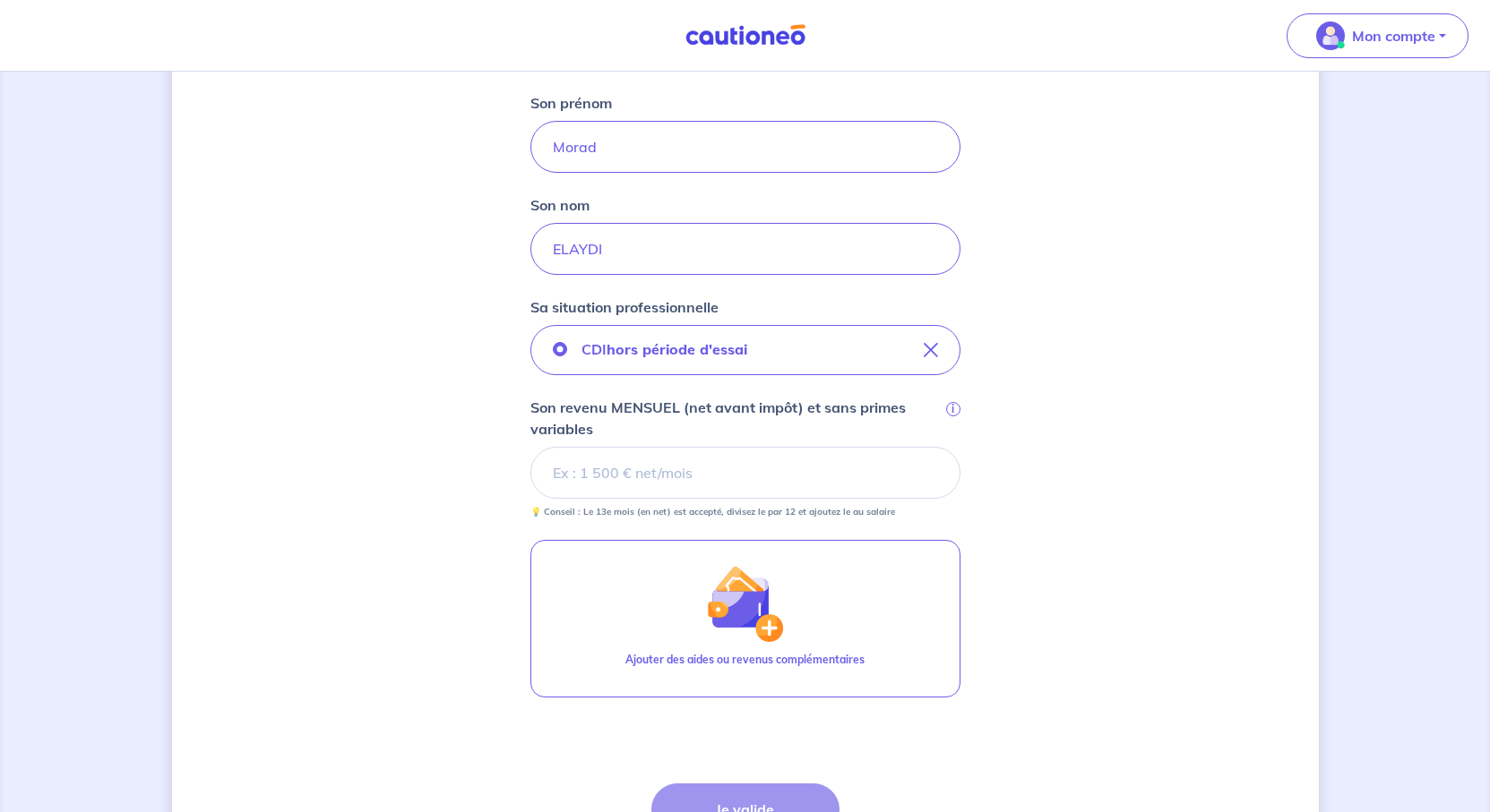
click at [824, 498] on input "Son revenu MENSUEL (net avant impôt) et sans primes variables i" at bounding box center [745, 473] width 430 height 52
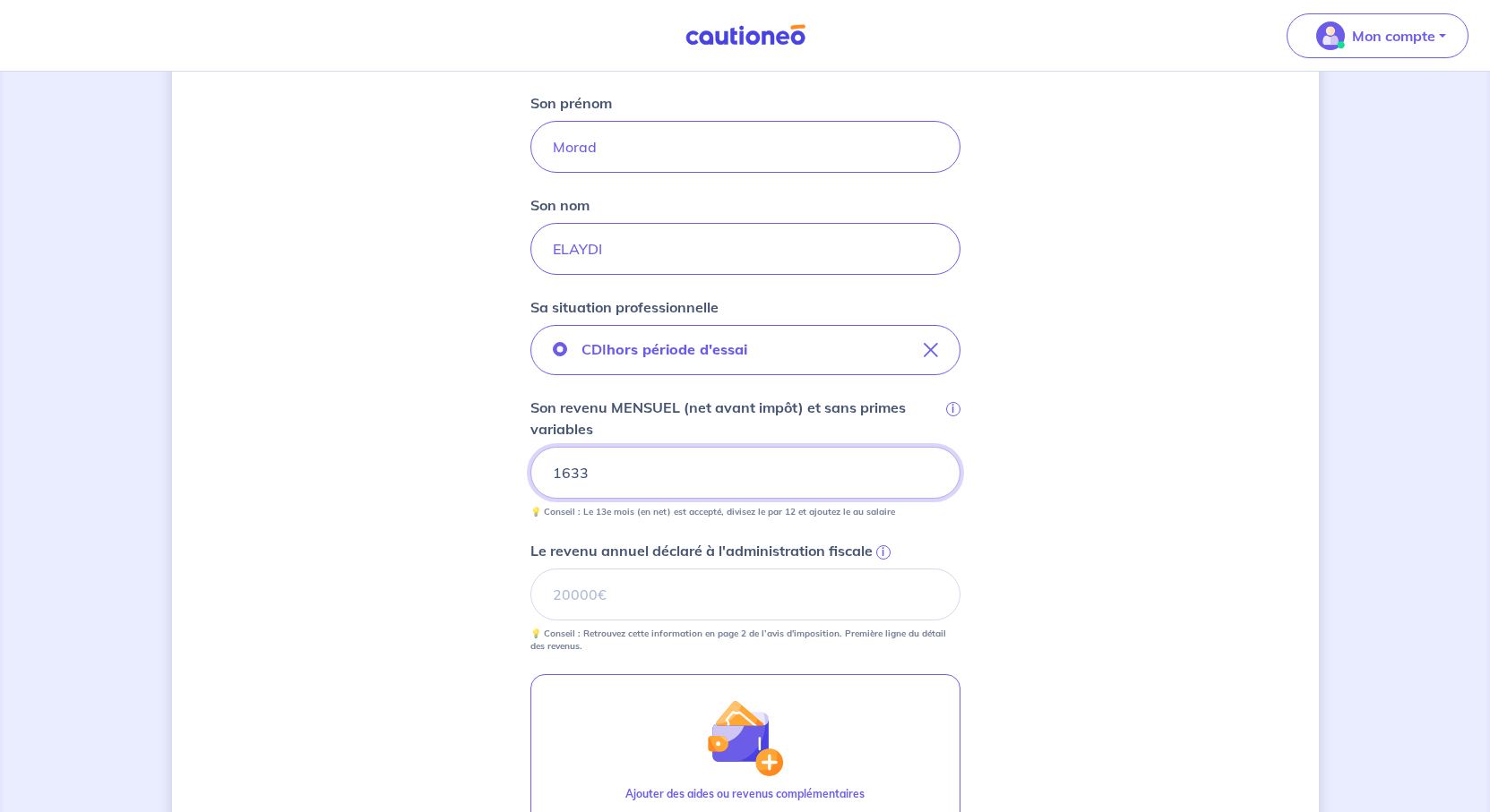
click at [1150, 639] on div "Concernant vos locataires Locataire 2 Son prénom [PERSON_NAME] Son nom ELAYDI S…" at bounding box center [745, 458] width 1147 height 1285
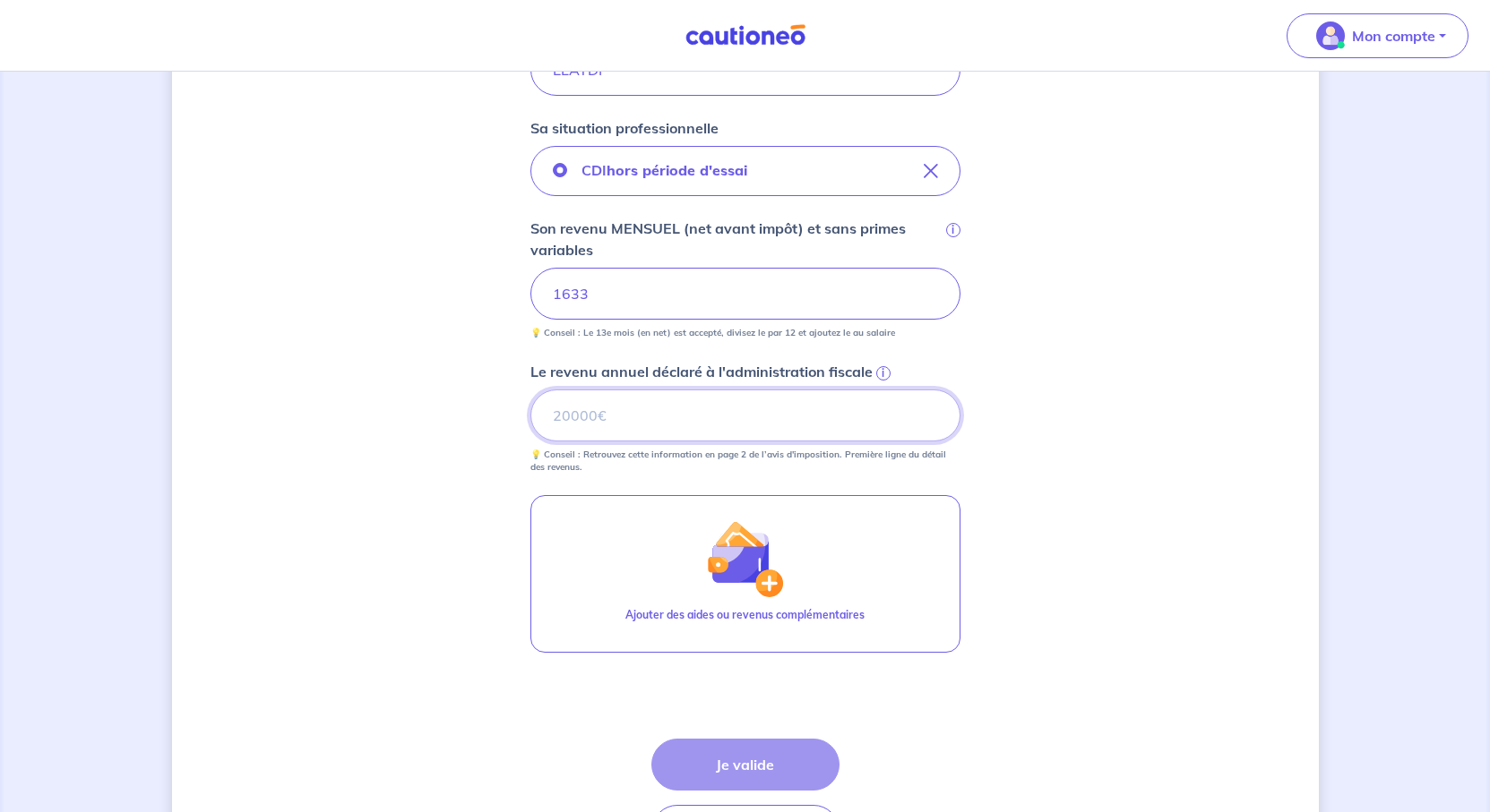
click at [663, 441] on input "Le revenu annuel déclaré à l'administration fiscale i" at bounding box center [745, 416] width 430 height 52
type input "19602"
click at [1143, 622] on div "Concernant vos locataires Locataire 2 Son prénom [PERSON_NAME] Son nom ELAYDI S…" at bounding box center [745, 279] width 1147 height 1285
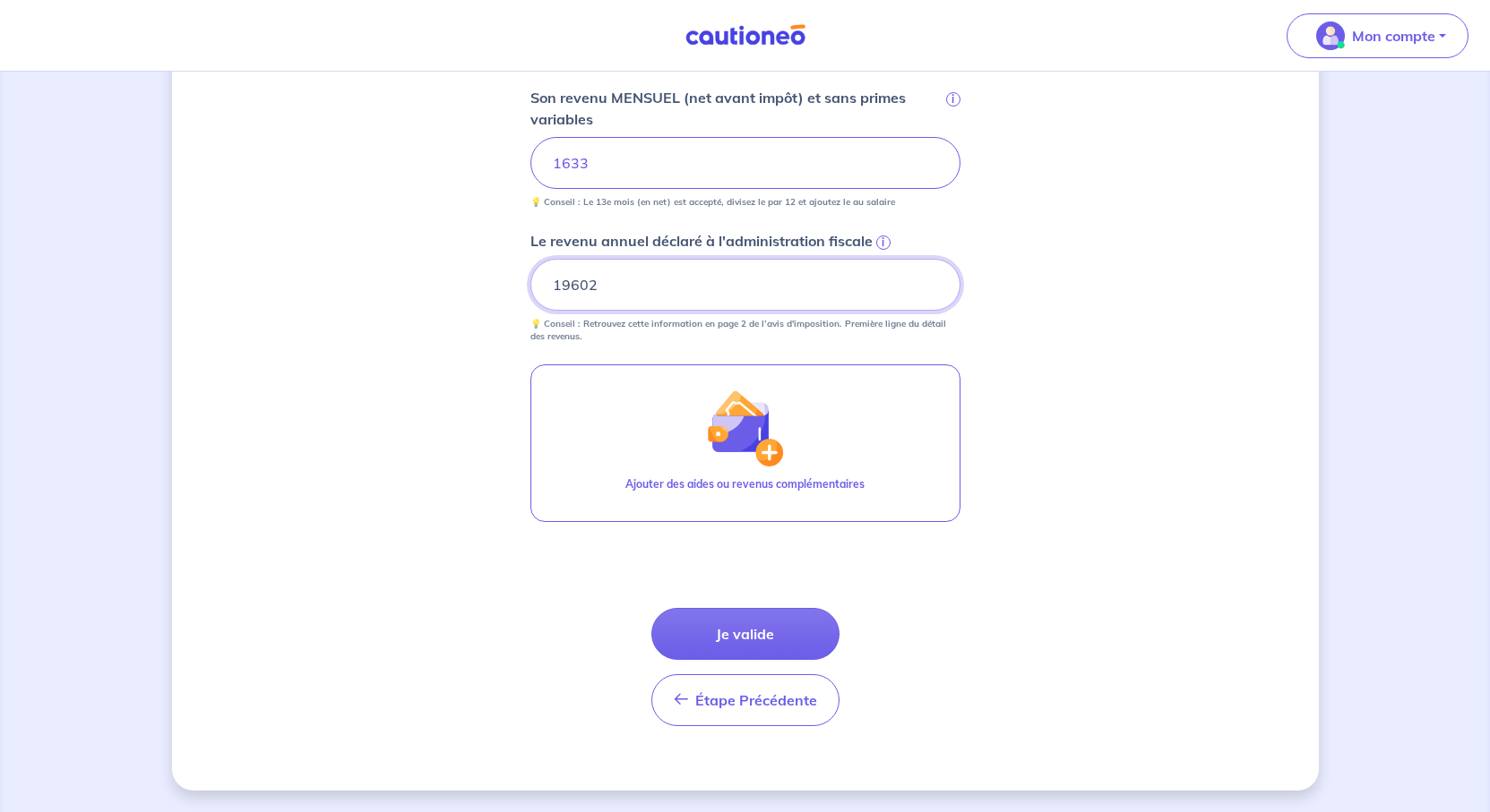
scroll to position [724, 0]
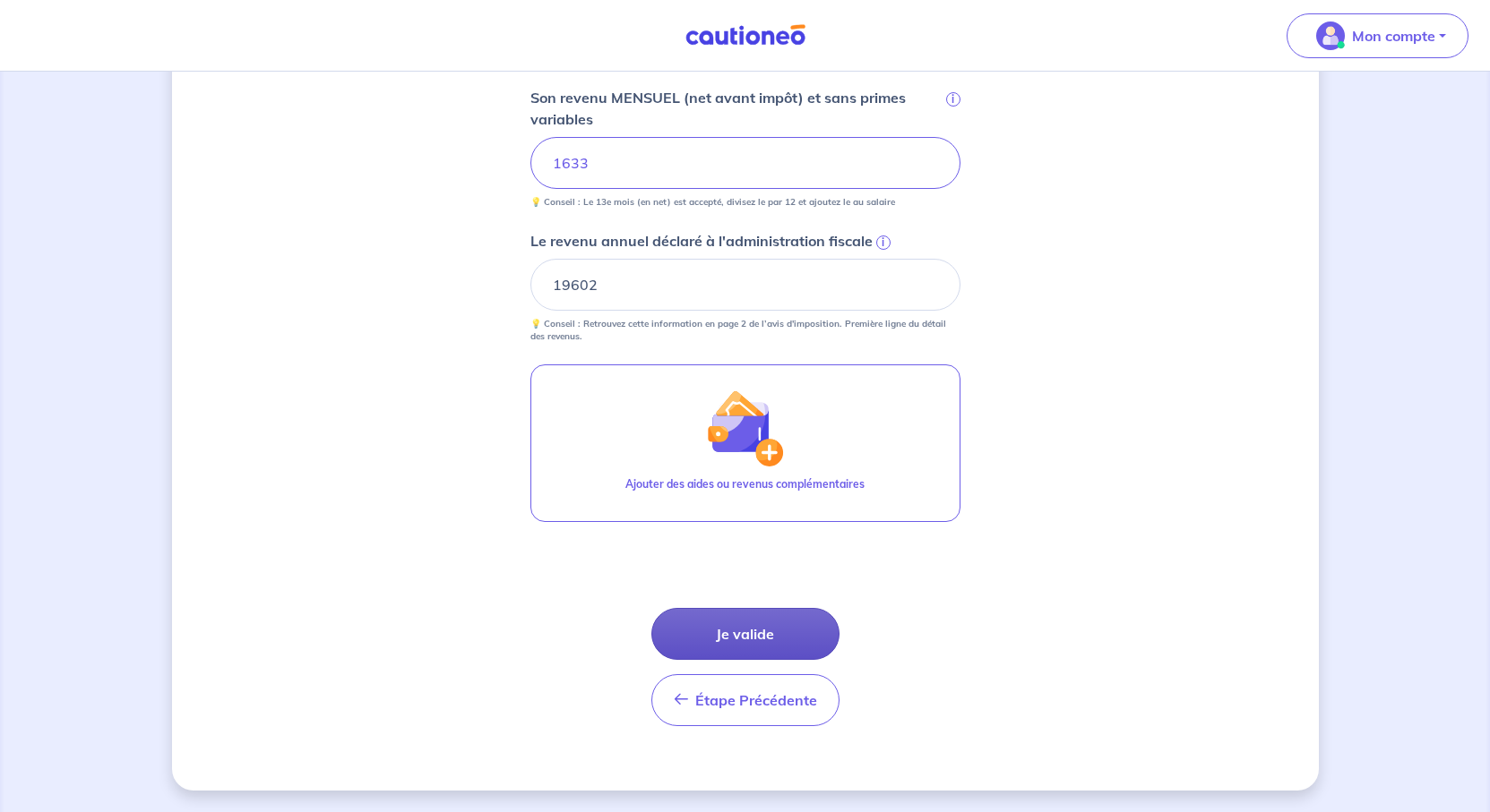
click at [714, 660] on button "Je valide" at bounding box center [745, 634] width 188 height 52
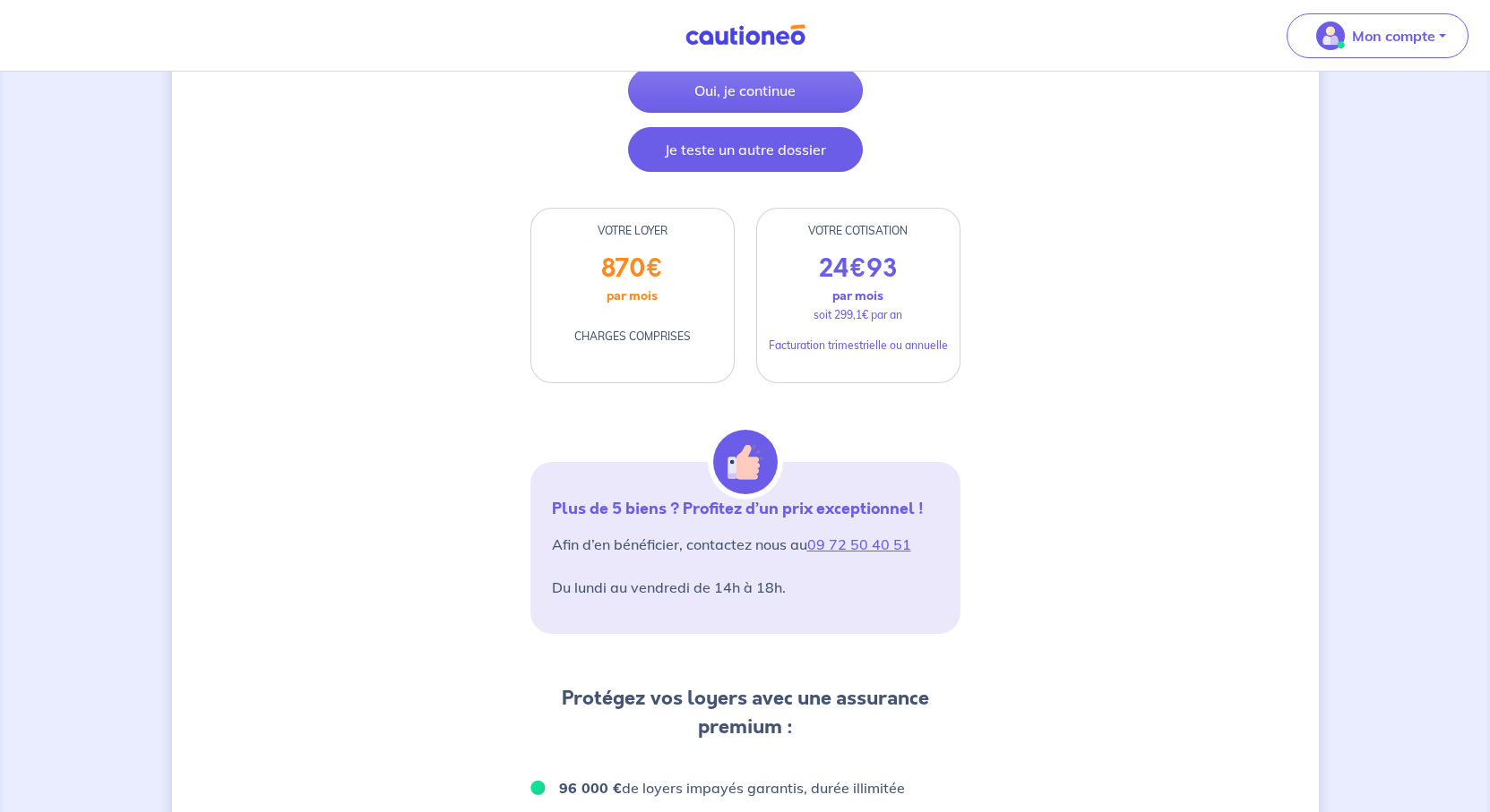
scroll to position [179, 0]
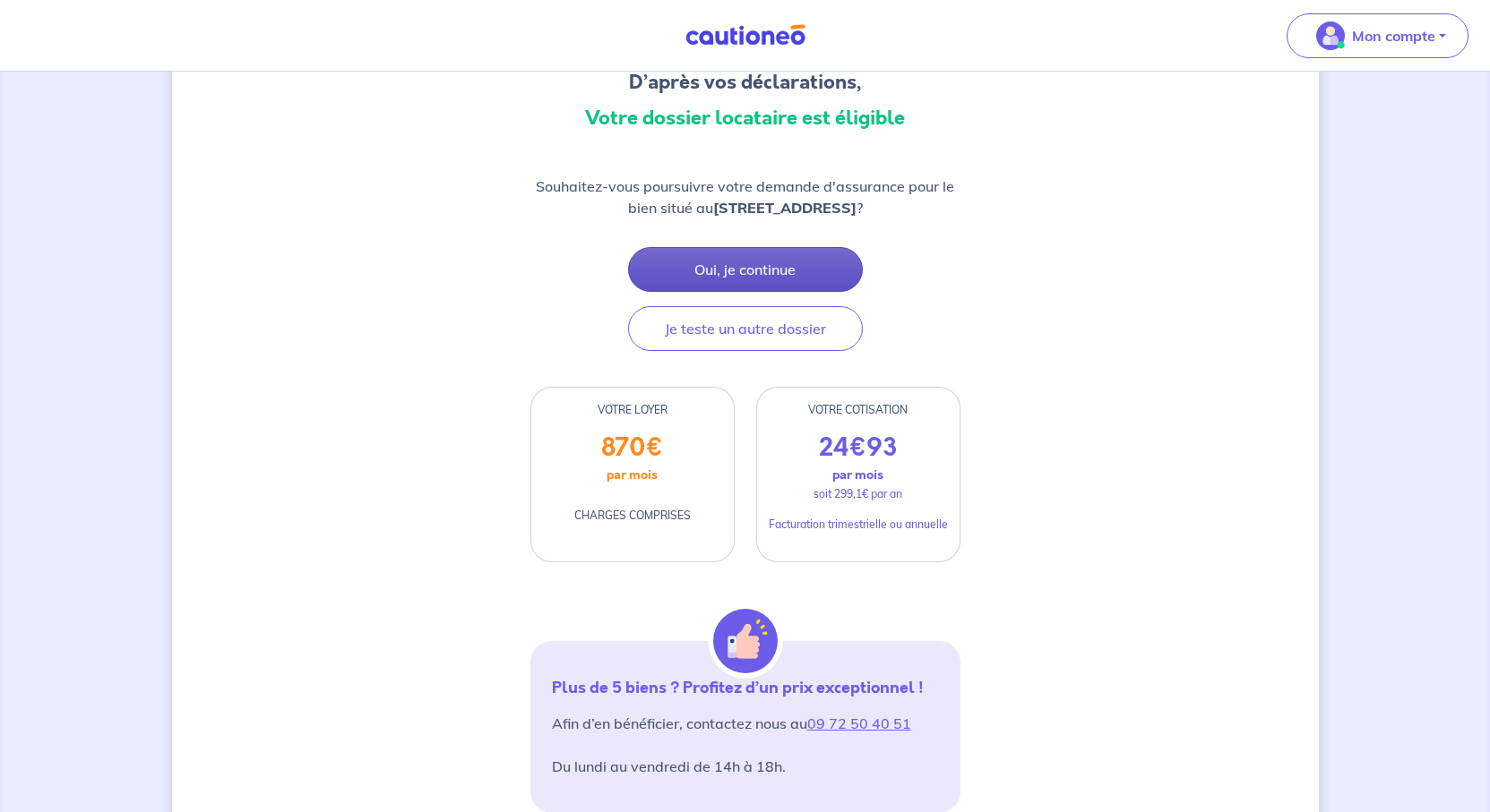
click at [753, 292] on button "Oui, je continue" at bounding box center [745, 269] width 235 height 45
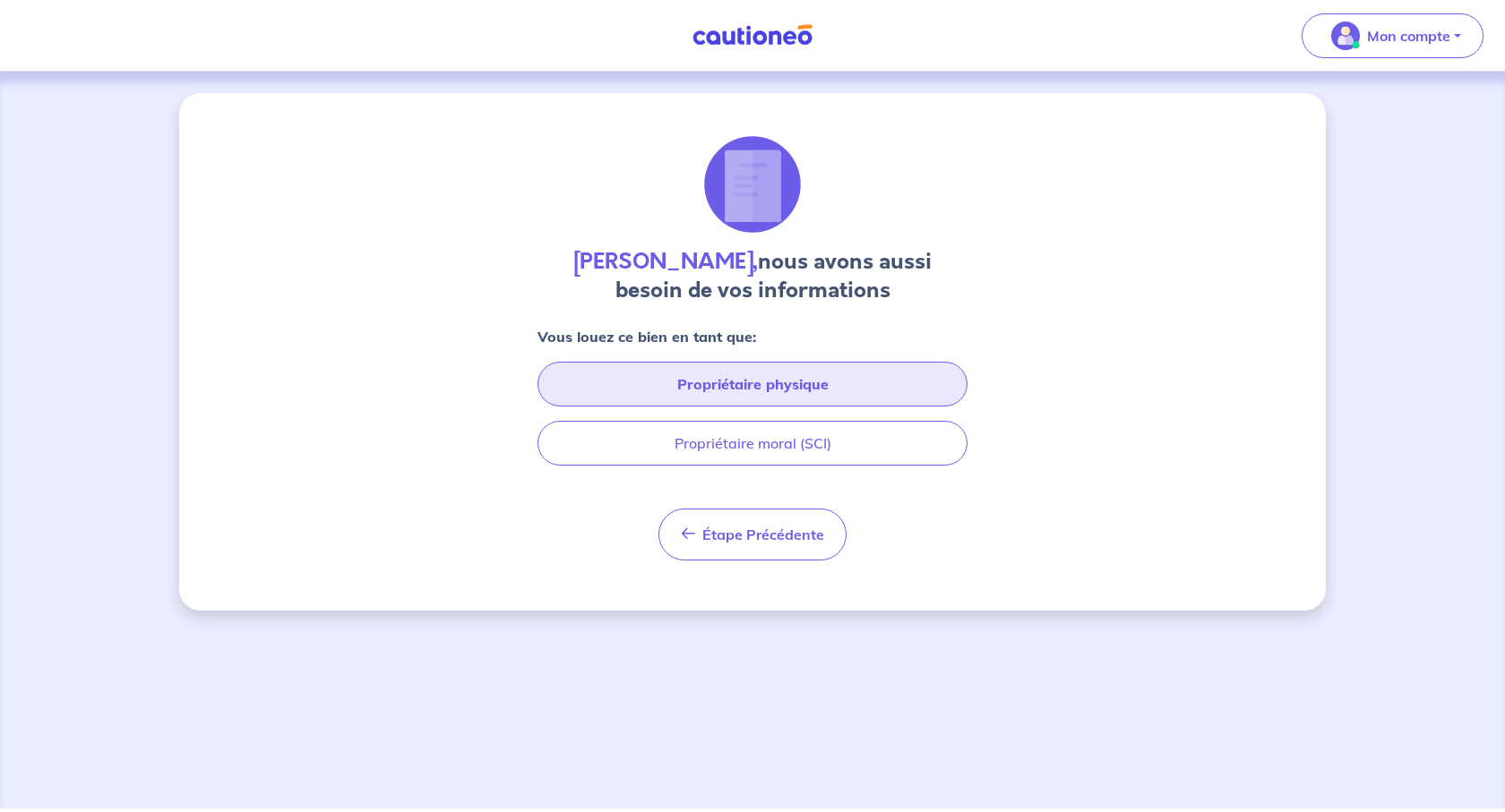
drag, startPoint x: 811, startPoint y: 447, endPoint x: 1472, endPoint y: 14, distance: 790.2
click at [811, 407] on button "Propriétaire physique" at bounding box center [752, 384] width 430 height 45
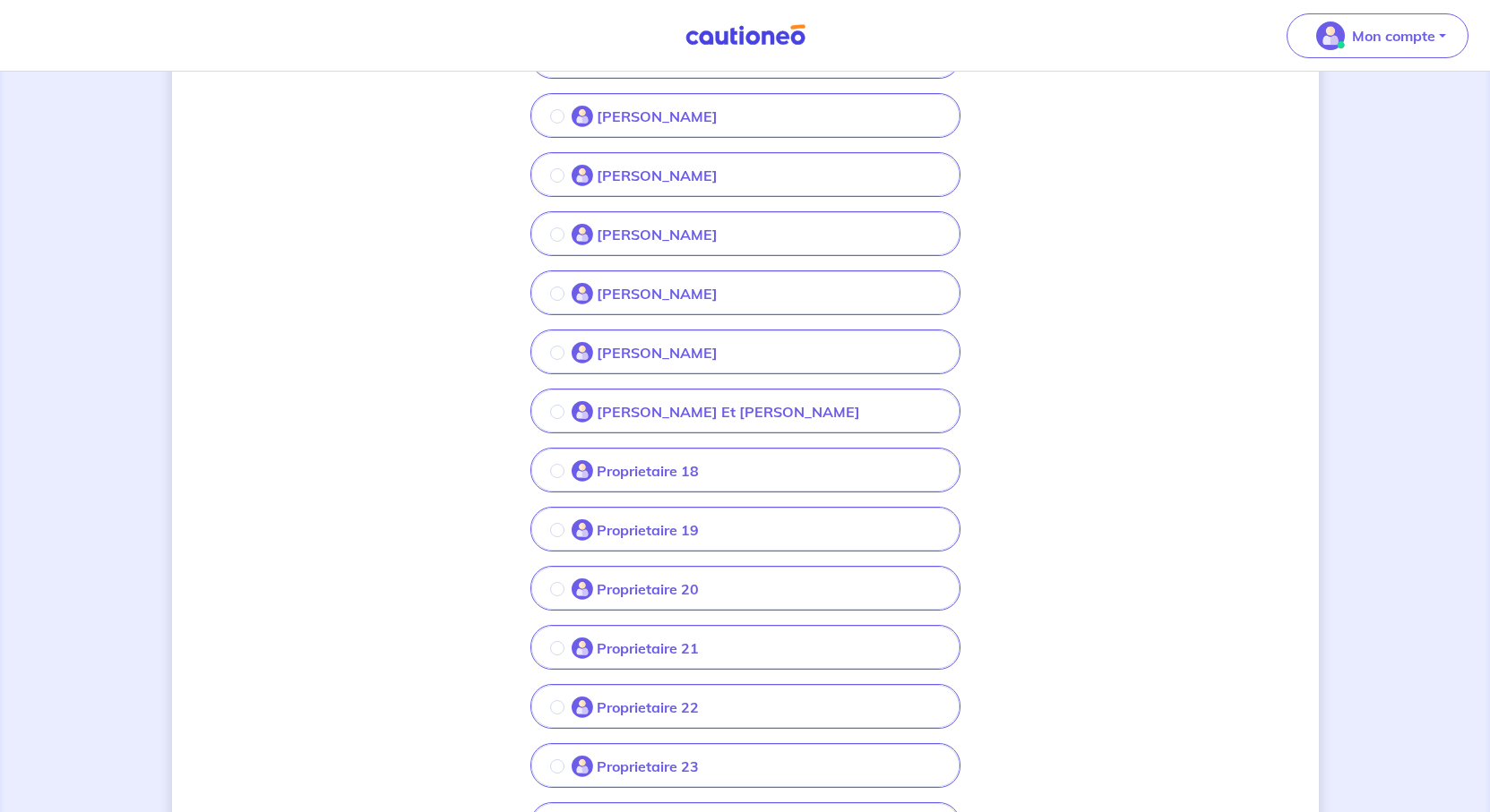
scroll to position [1075, 0]
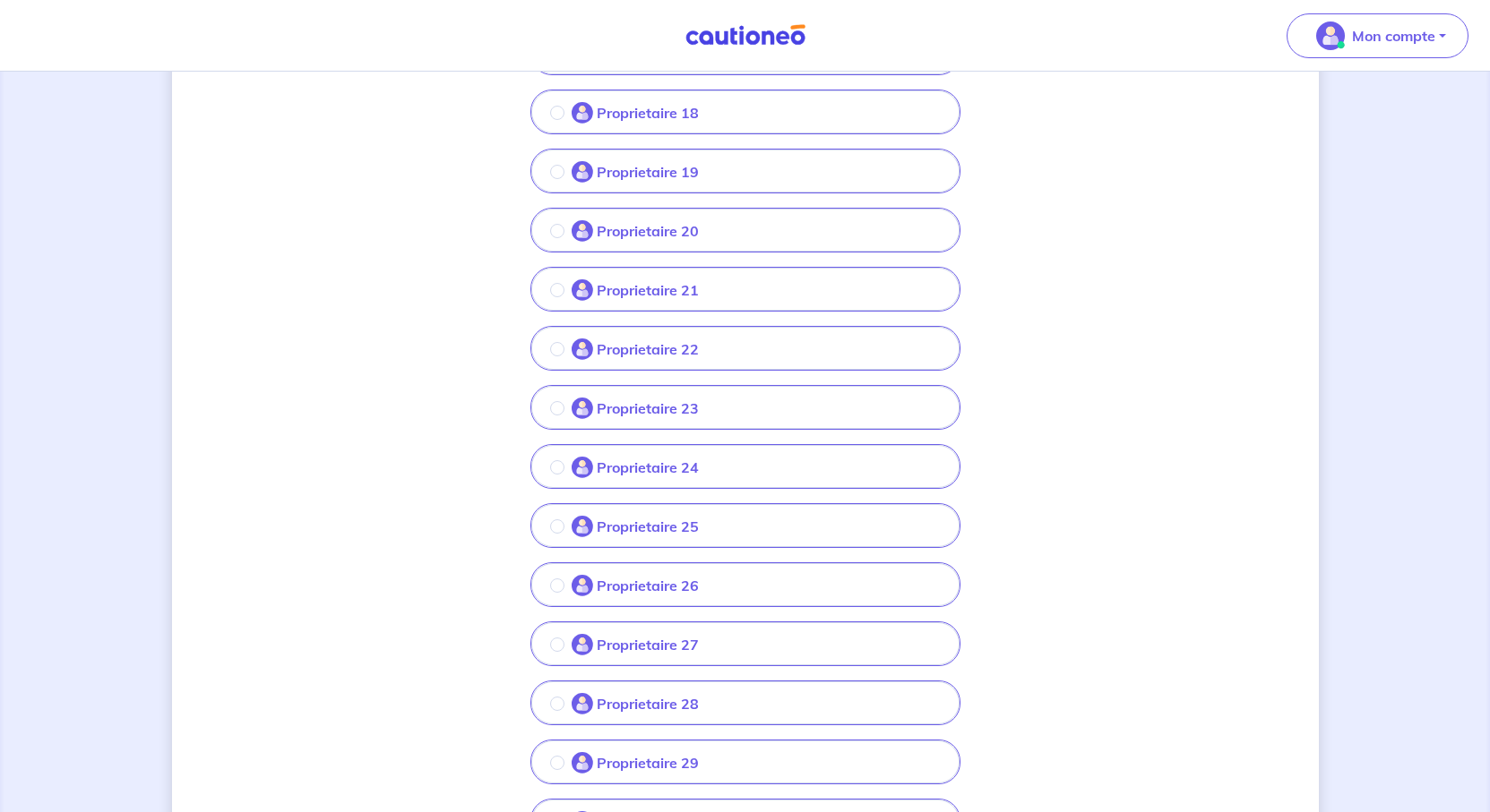
click at [611, 124] on p "Proprietaire 18" at bounding box center [647, 112] width 102 height 22
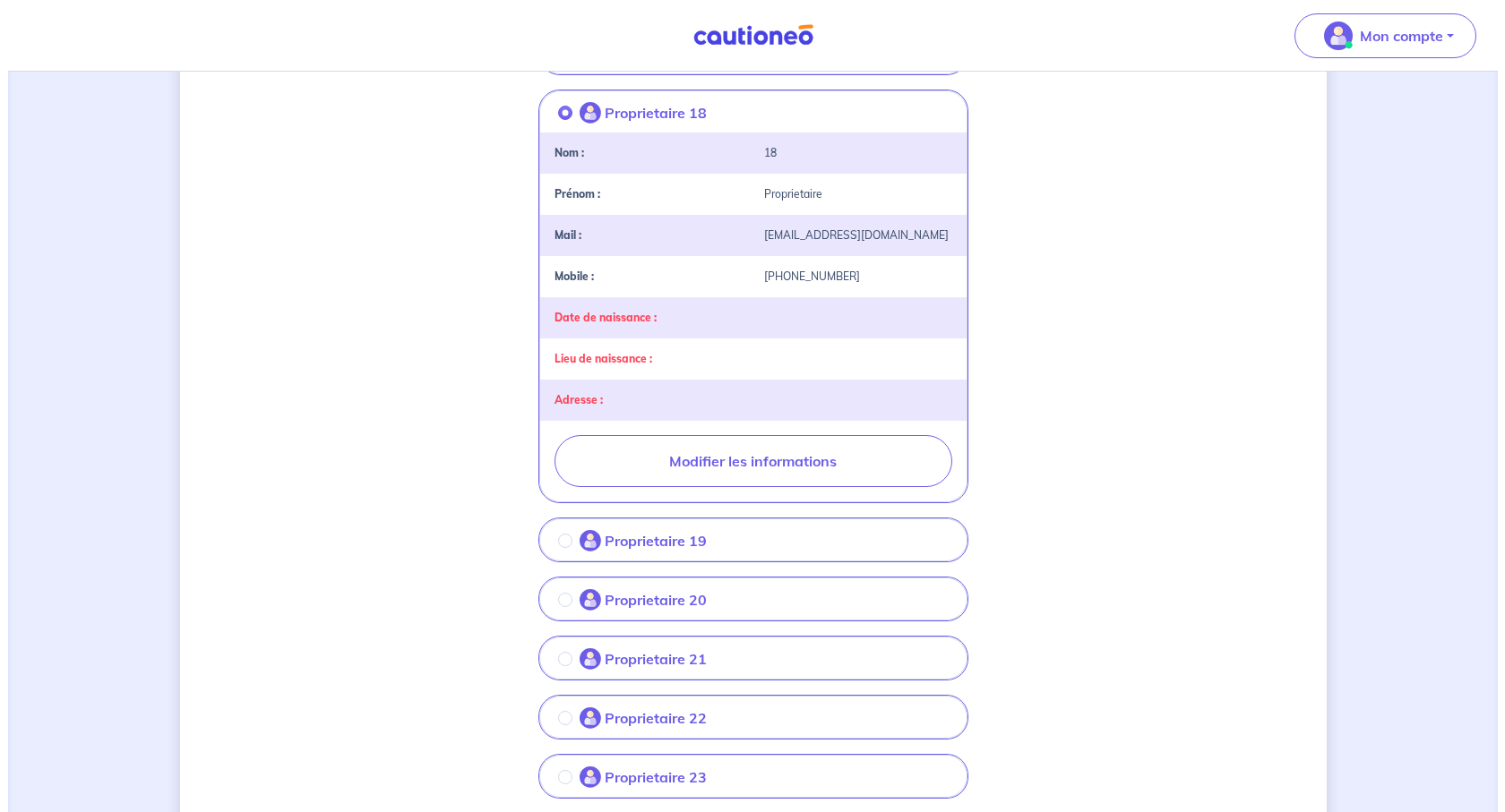
scroll to position [1254, 0]
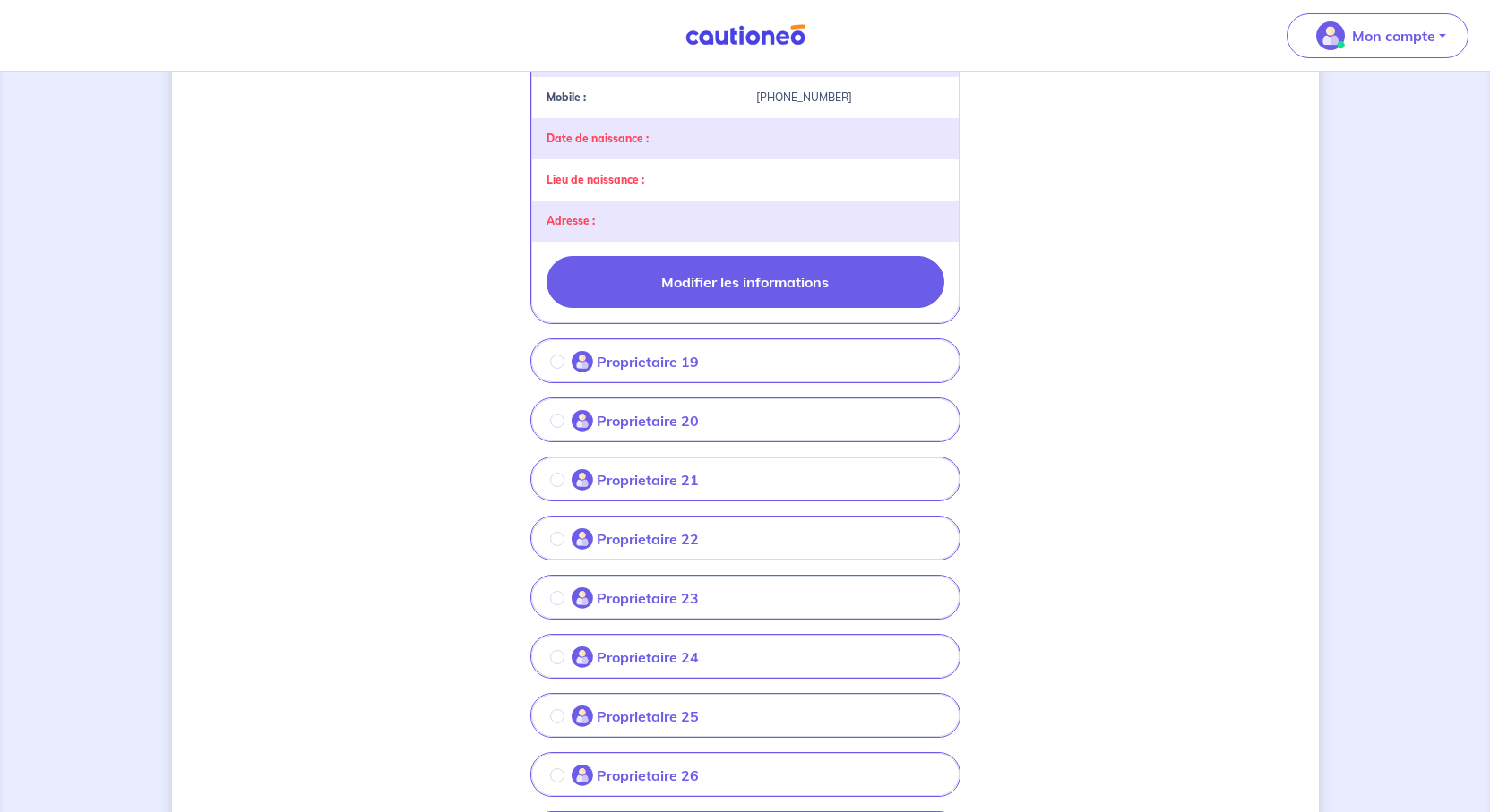
click at [751, 308] on button "Modifier les informations" at bounding box center [745, 282] width 398 height 52
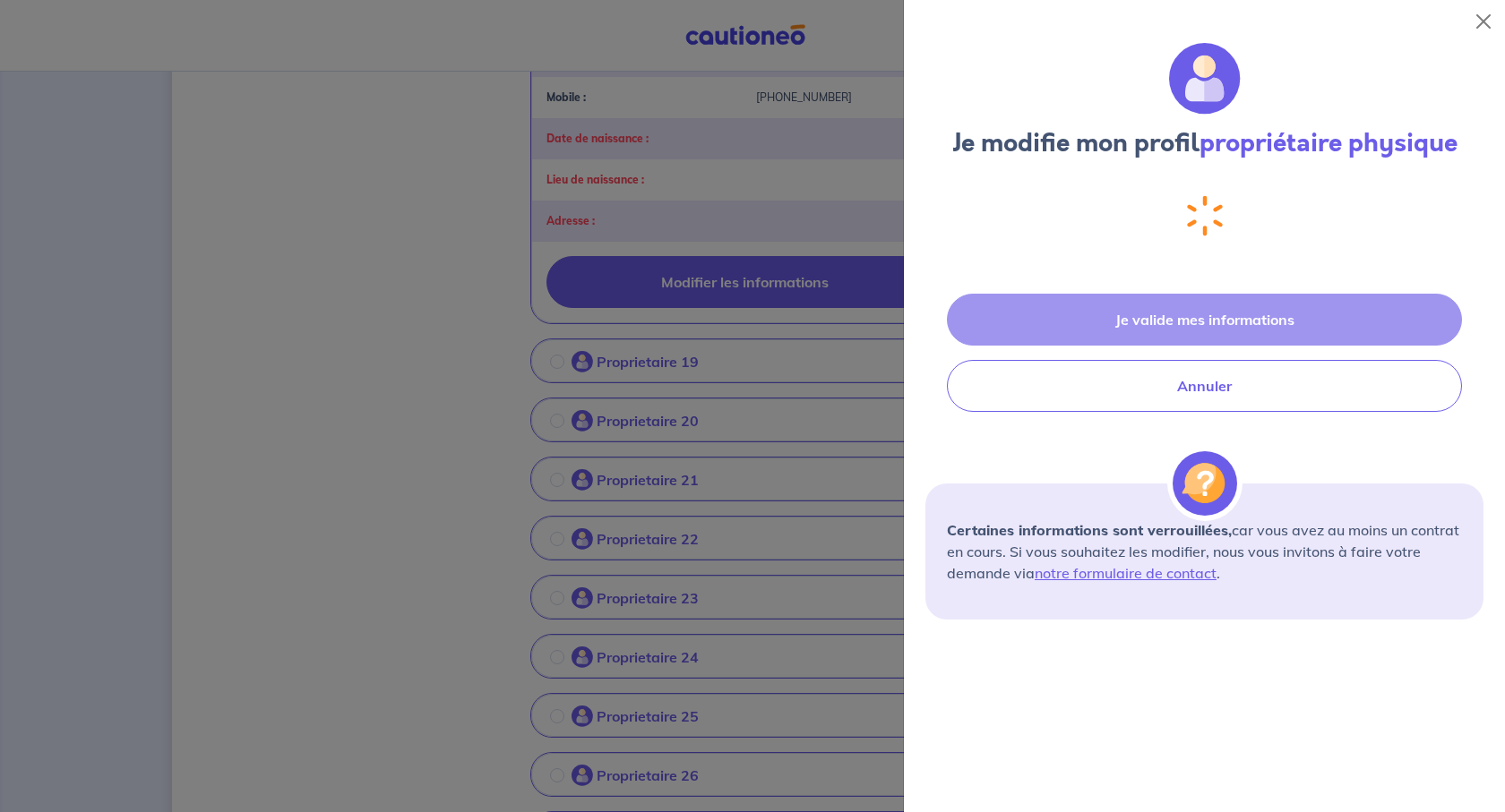
select select "FR"
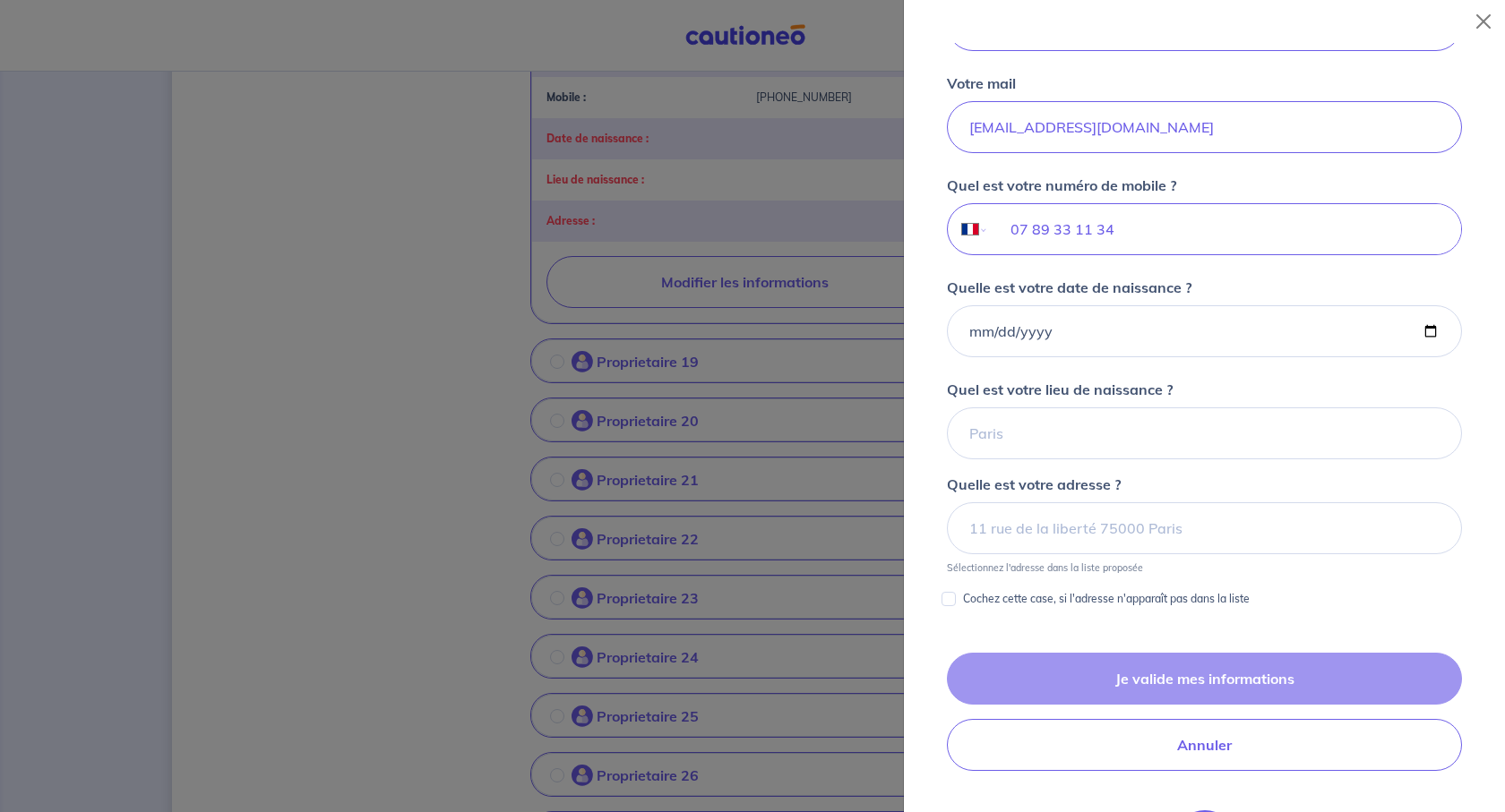
scroll to position [99, 0]
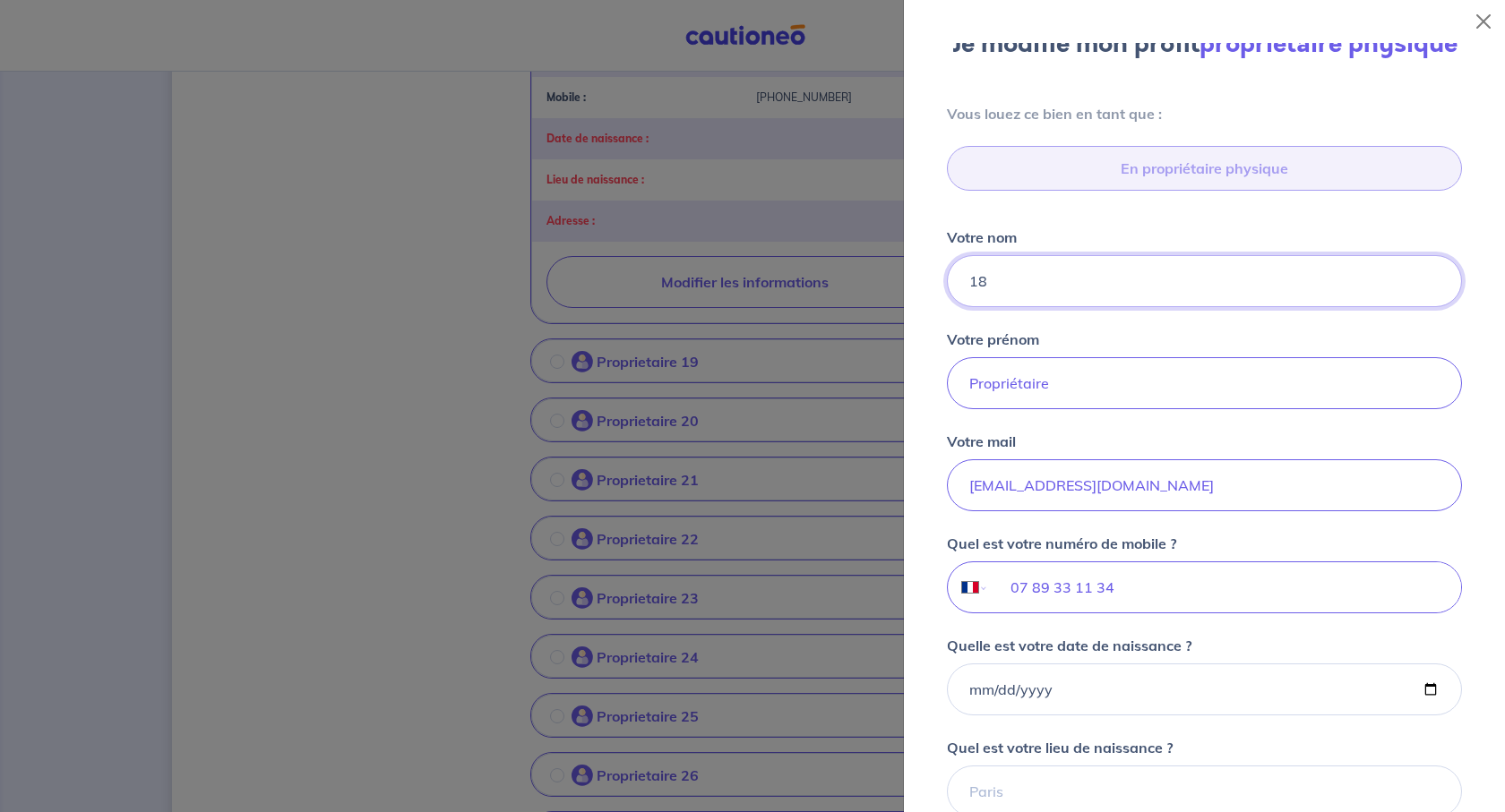
drag, startPoint x: 1031, startPoint y: 391, endPoint x: 939, endPoint y: 391, distance: 92.0
click at [939, 391] on div "Vous louez ce bien en tant que : En propriétaire physique Votre nom 18 Votre pr…" at bounding box center [1204, 536] width 558 height 865
paste input "BEDEZ"
click at [1109, 307] on input "BEDEZ" at bounding box center [1204, 281] width 515 height 52
paste input "DE QUEIROZ"
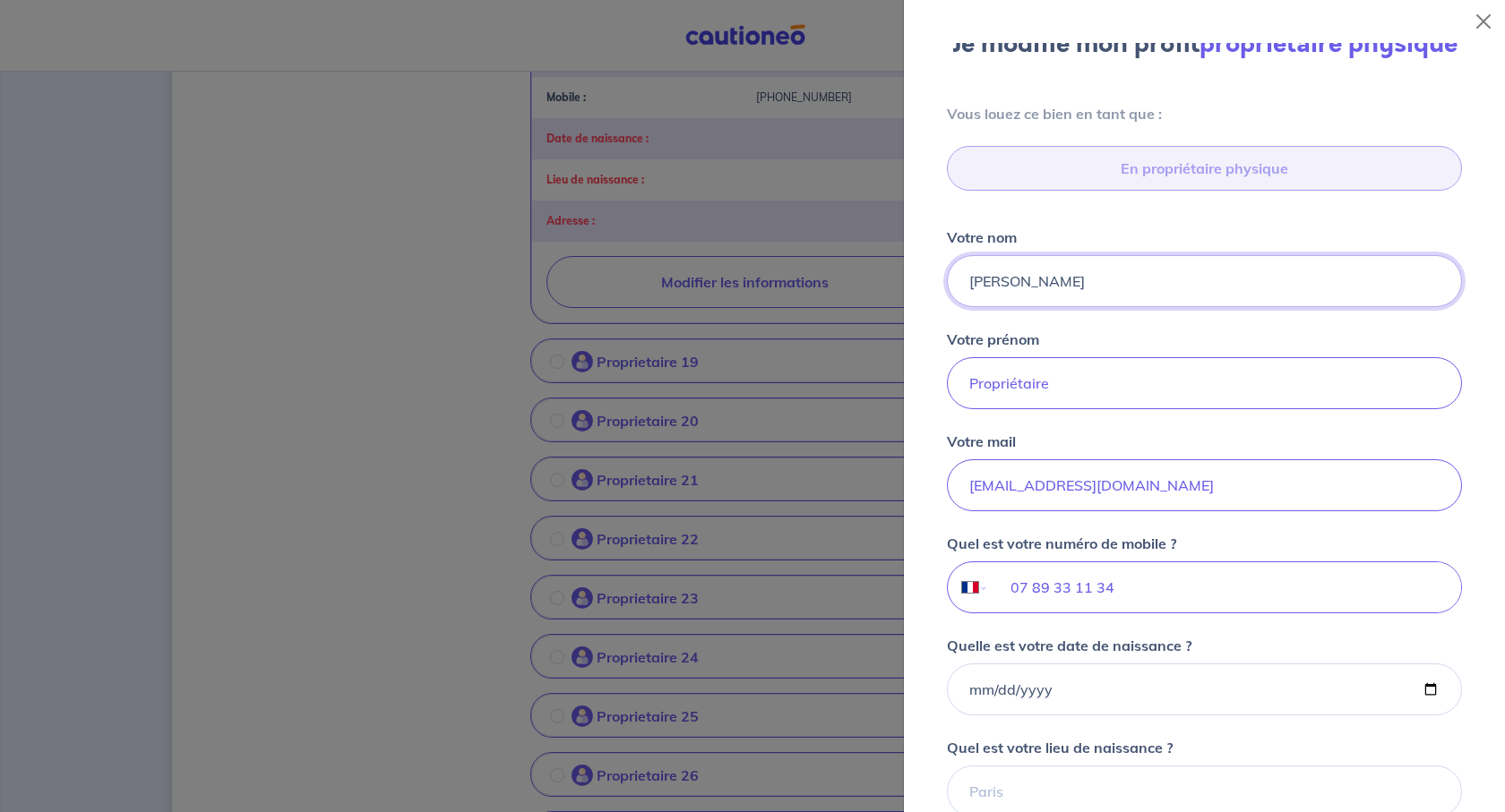
drag, startPoint x: 1251, startPoint y: 397, endPoint x: 1154, endPoint y: 397, distance: 97.0
click at [1154, 307] on input "[PERSON_NAME]" at bounding box center [1204, 281] width 515 height 52
type input "[PERSON_NAME]"
click at [1139, 409] on input "Propriétaire" at bounding box center [1204, 383] width 515 height 52
drag, startPoint x: 1147, startPoint y: 525, endPoint x: 885, endPoint y: 518, distance: 262.1
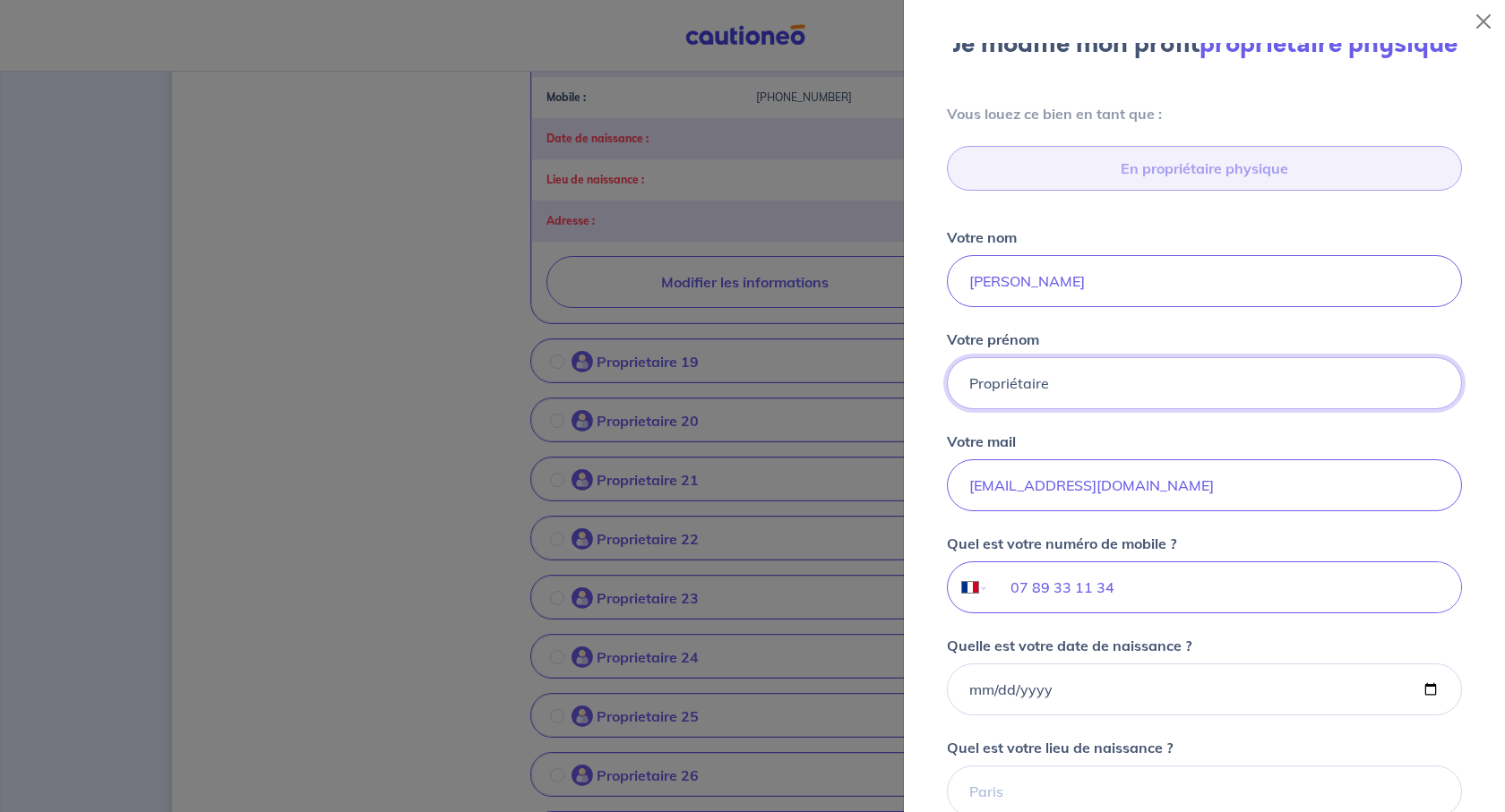
click at [885, 518] on body "Mon compte Me déconnecter [PERSON_NAME], nous avons aussi besoin de vos informa…" at bounding box center [752, 782] width 1505 height 4071
click at [1001, 409] on input "Gièle" at bounding box center [1204, 383] width 515 height 52
click at [1000, 409] on input "Gièle" at bounding box center [1204, 383] width 515 height 52
click at [1005, 409] on input "Gièle" at bounding box center [1204, 383] width 515 height 52
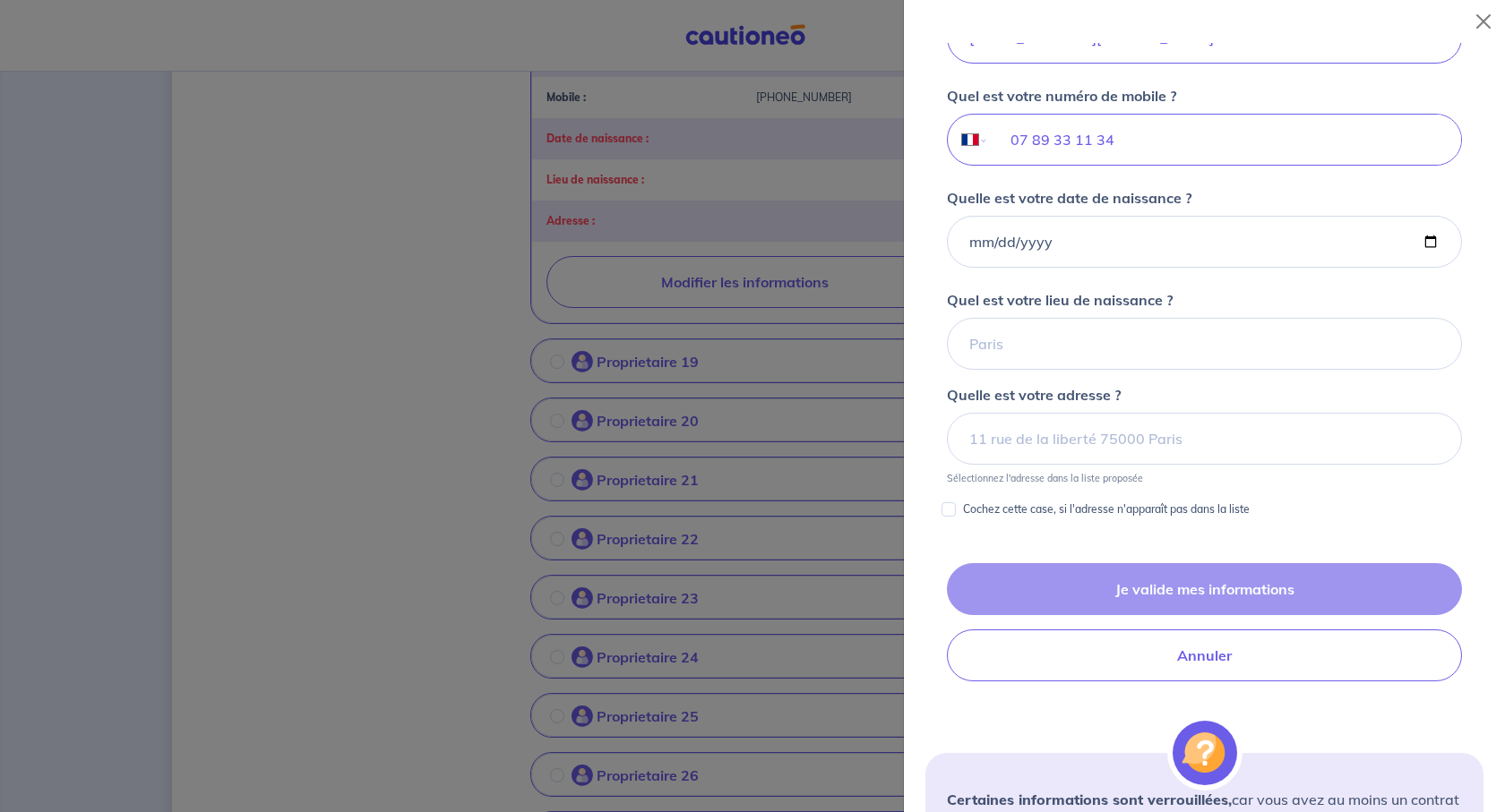
scroll to position [547, 0]
type input "[PERSON_NAME]"
click at [1401, 268] on input "Quelle est votre date de naissance ?" at bounding box center [1204, 241] width 515 height 52
type input "[DATE]"
click at [1058, 370] on input "Quel est votre lieu de naissance ?" at bounding box center [1204, 344] width 515 height 52
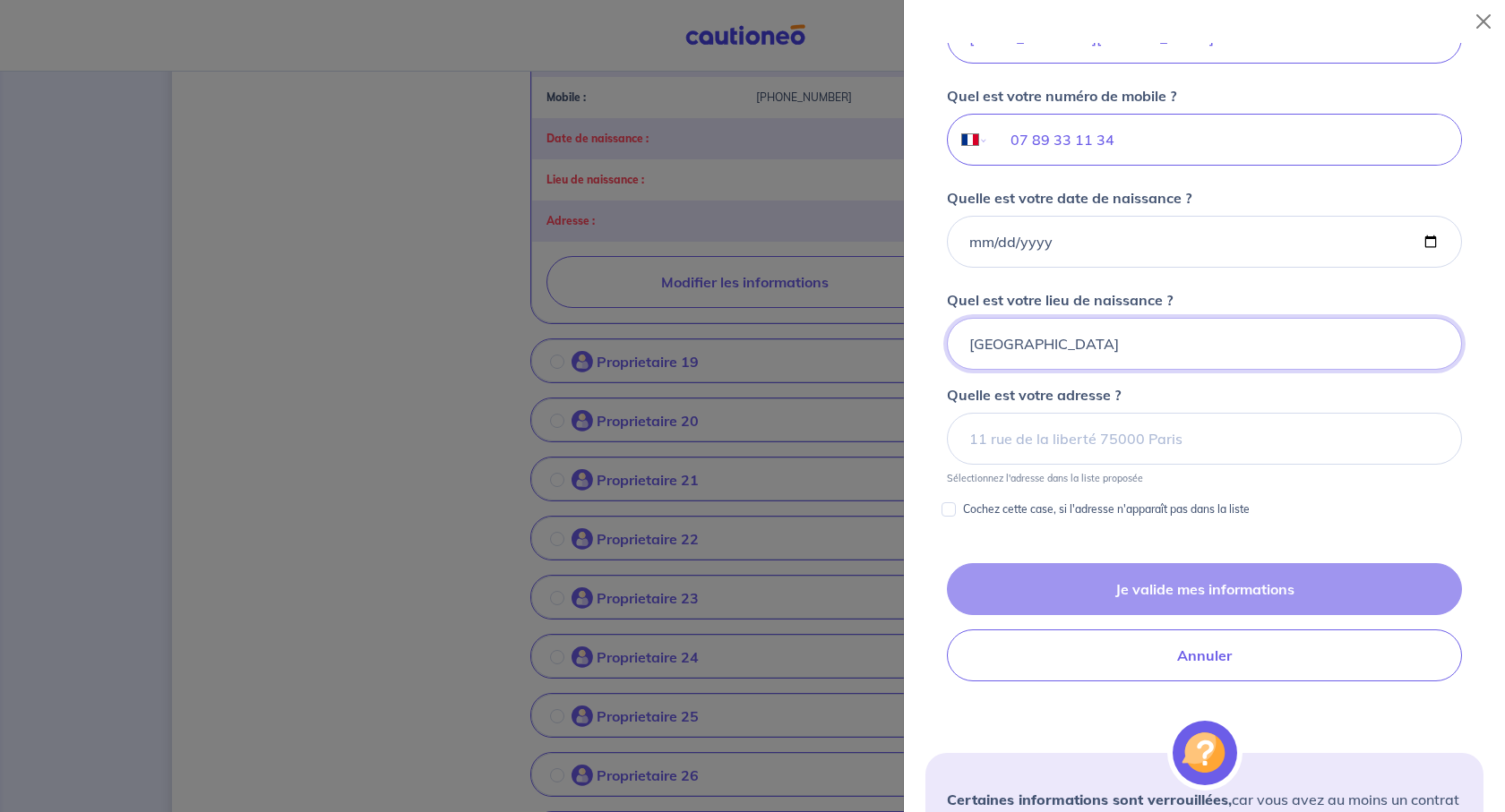
type input "[GEOGRAPHIC_DATA]"
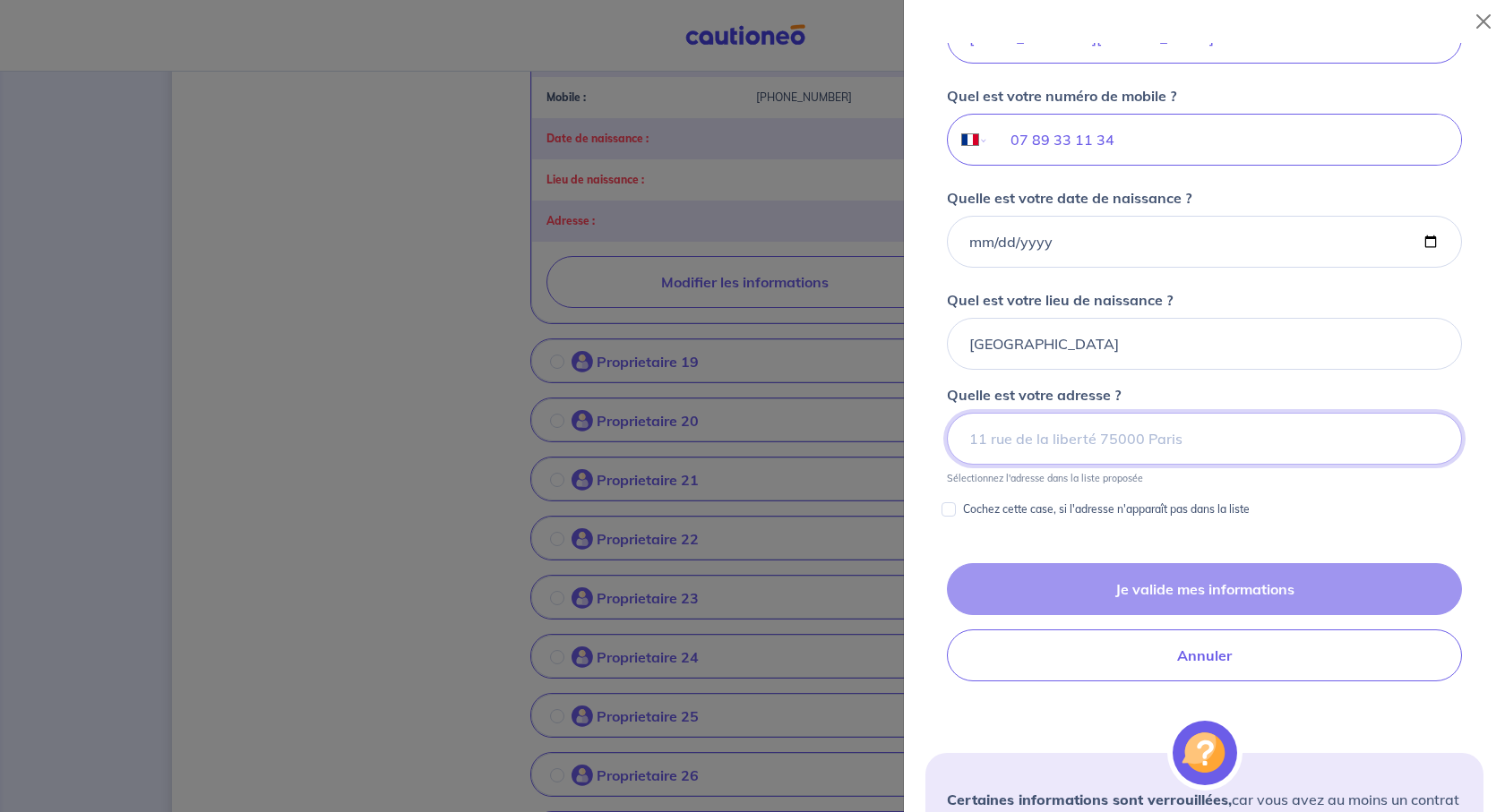
click at [1153, 465] on input at bounding box center [1204, 438] width 515 height 52
paste input "[STREET_ADDRESS]"
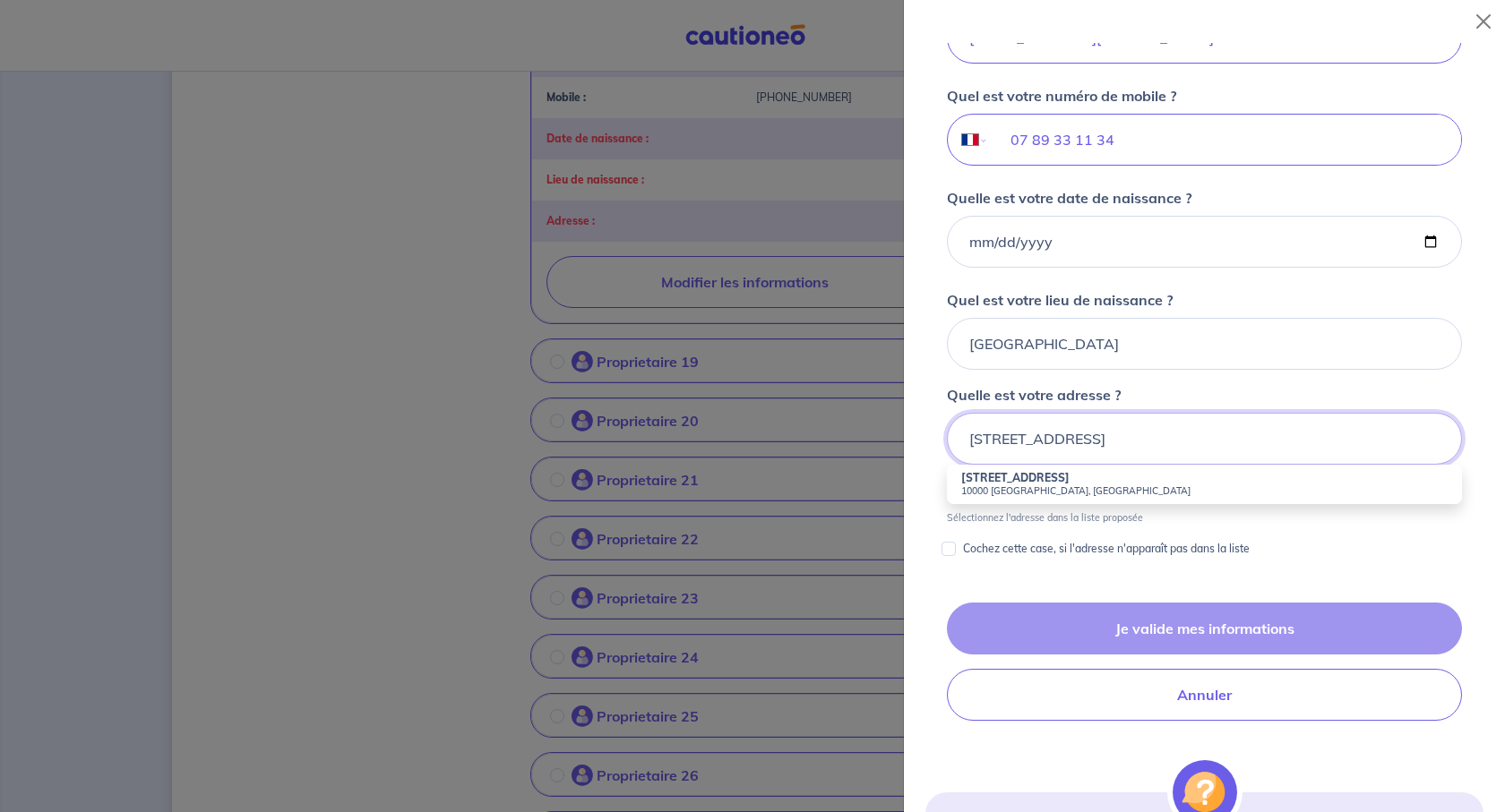
scroll to position [637, 0]
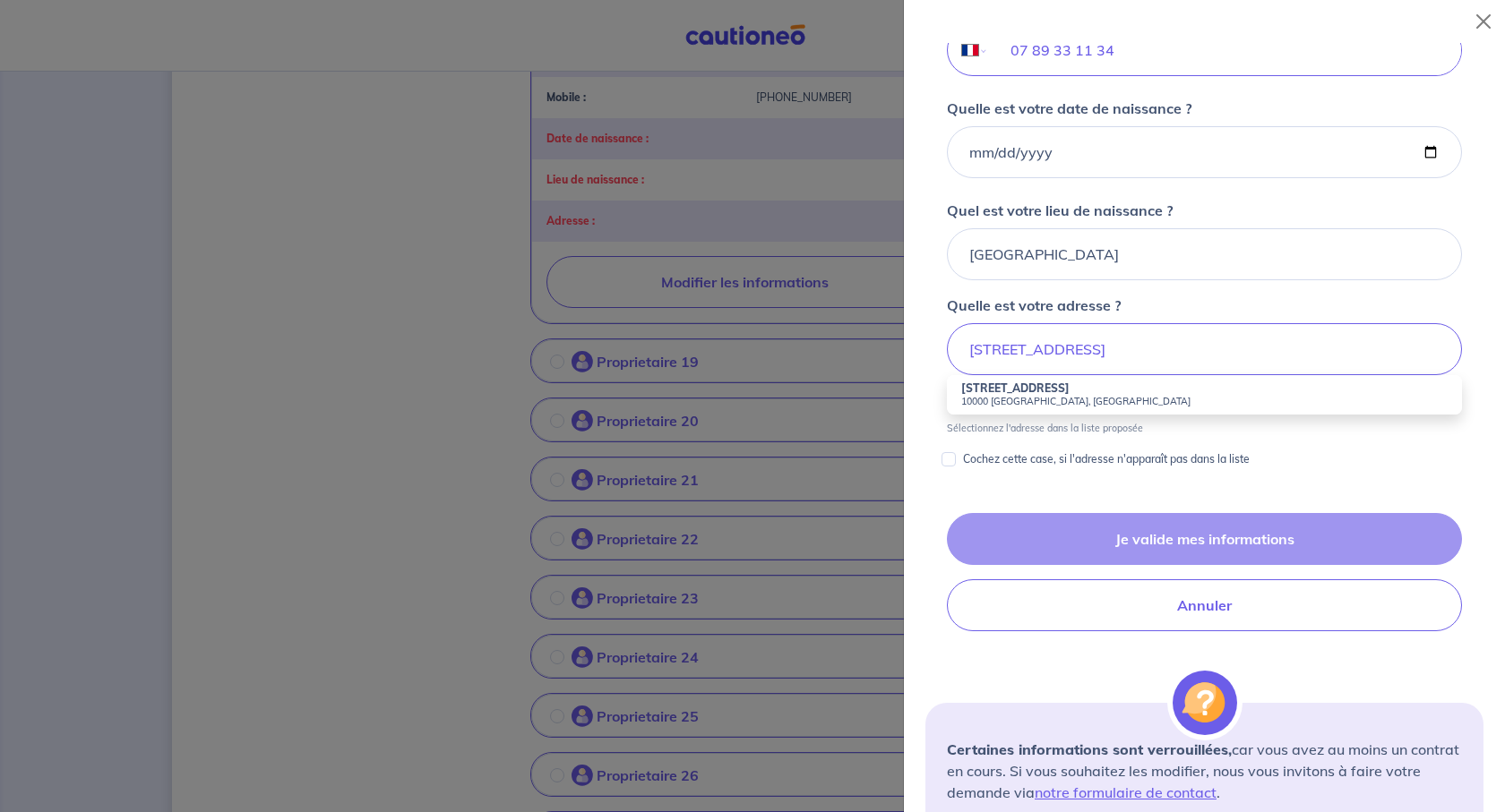
click at [1046, 408] on small "10000 [GEOGRAPHIC_DATA], [GEOGRAPHIC_DATA]" at bounding box center [1204, 400] width 486 height 12
type input "[STREET_ADDRESS]"
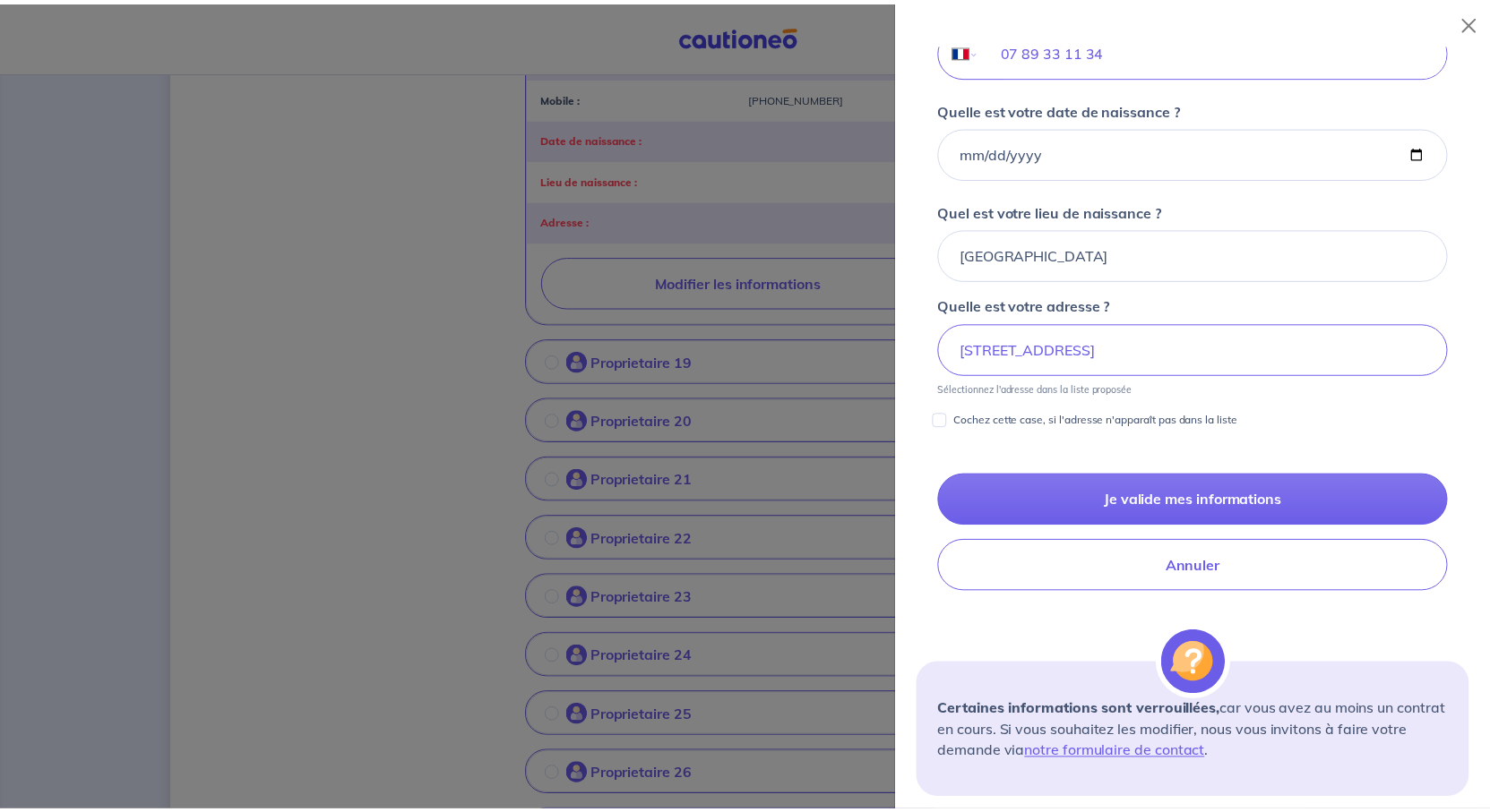
scroll to position [816, 0]
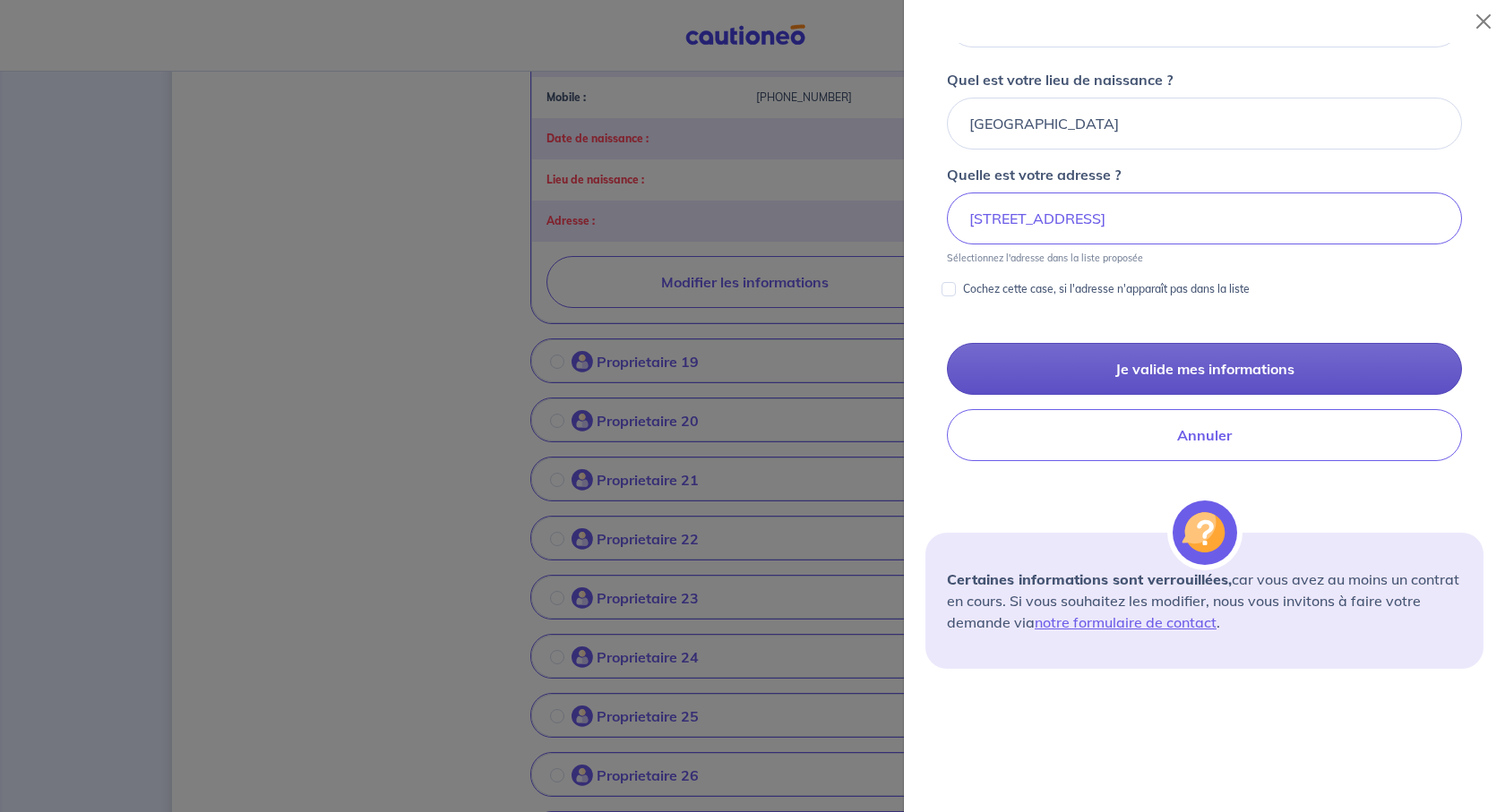
click at [1196, 395] on button "Je valide mes informations" at bounding box center [1204, 369] width 515 height 52
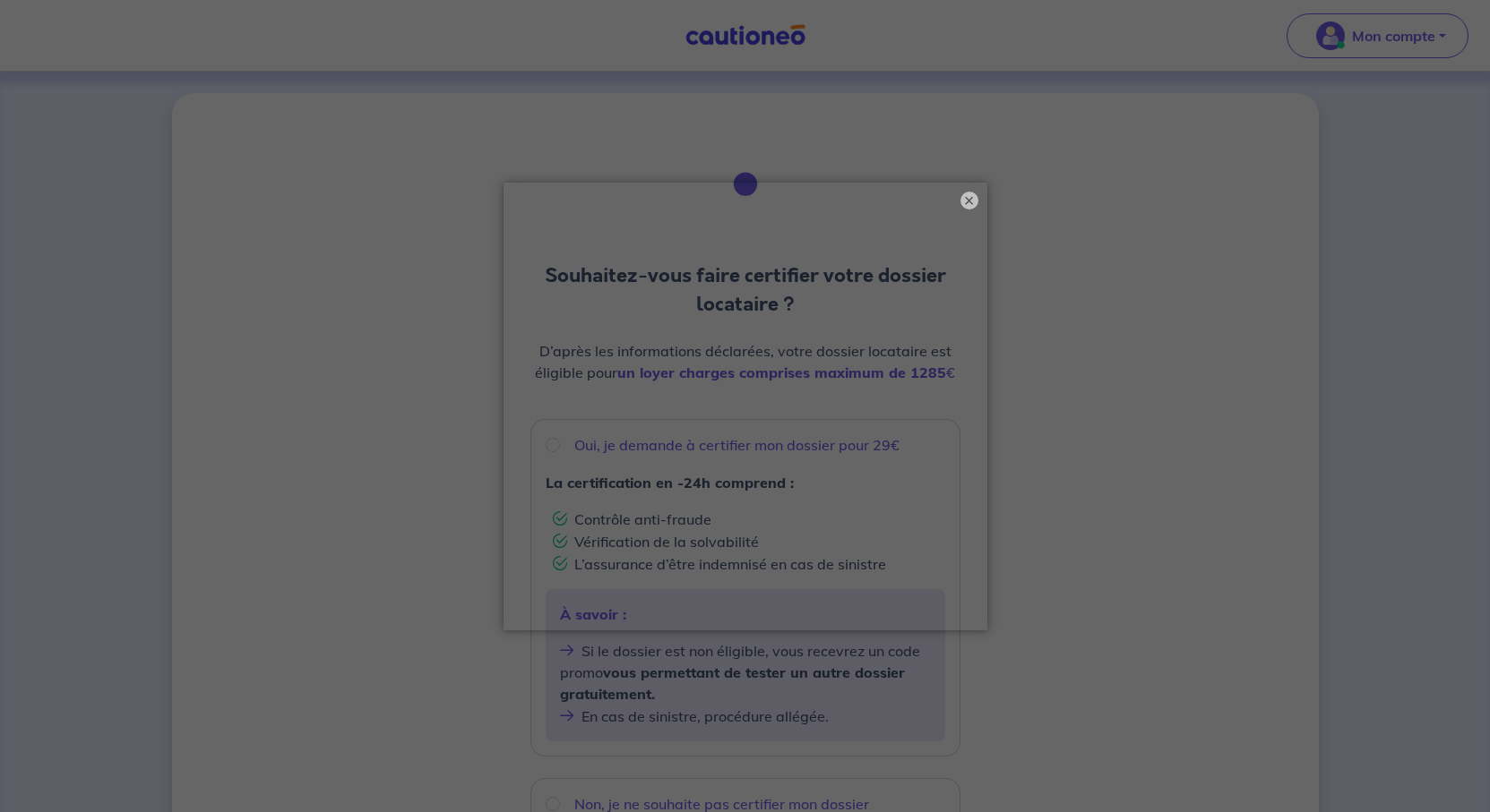
scroll to position [179, 0]
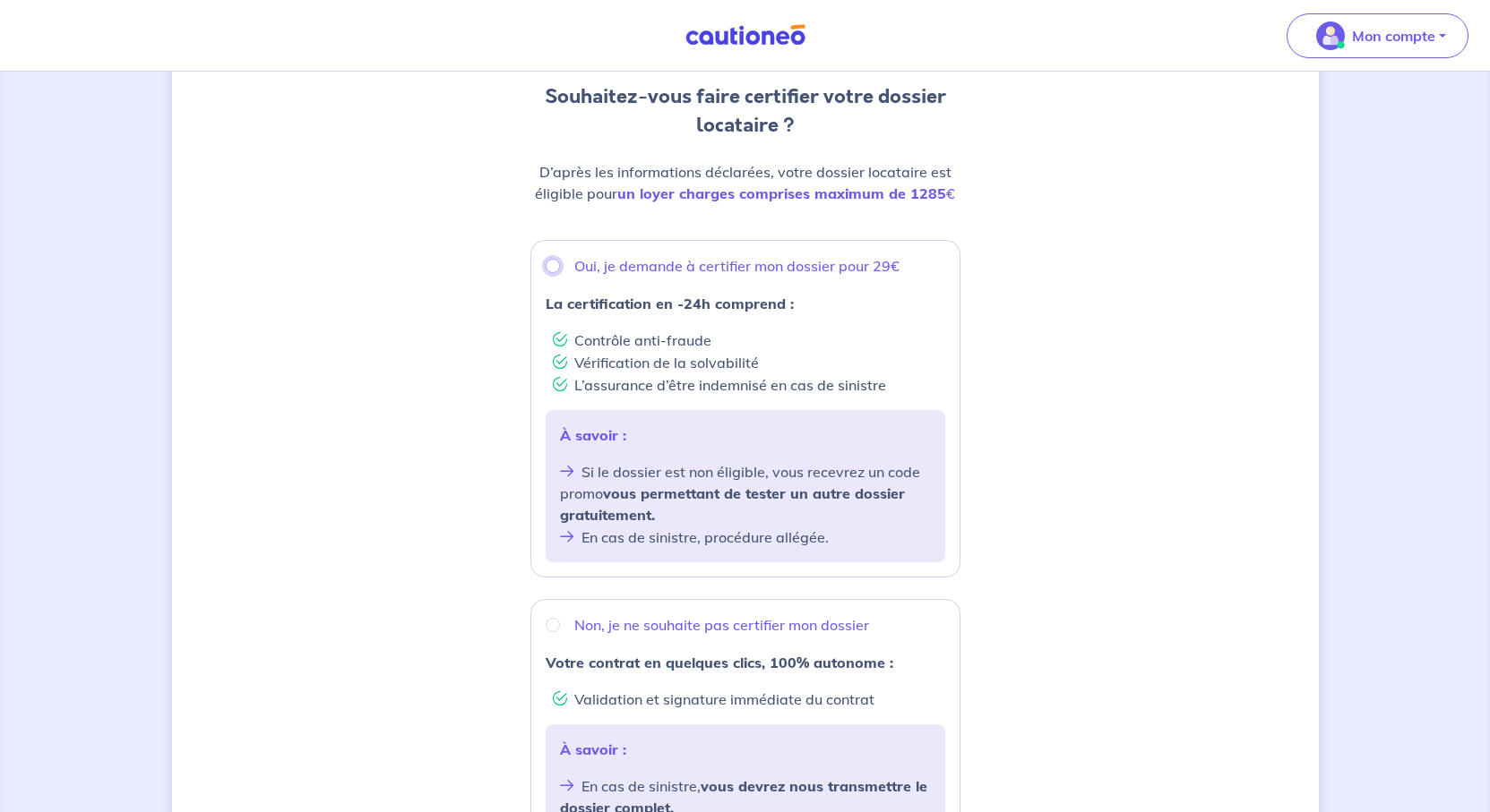
click at [546, 274] on input "Oui, je demande à certifier mon dossier pour 29€" at bounding box center [552, 266] width 14 height 14
radio input "true"
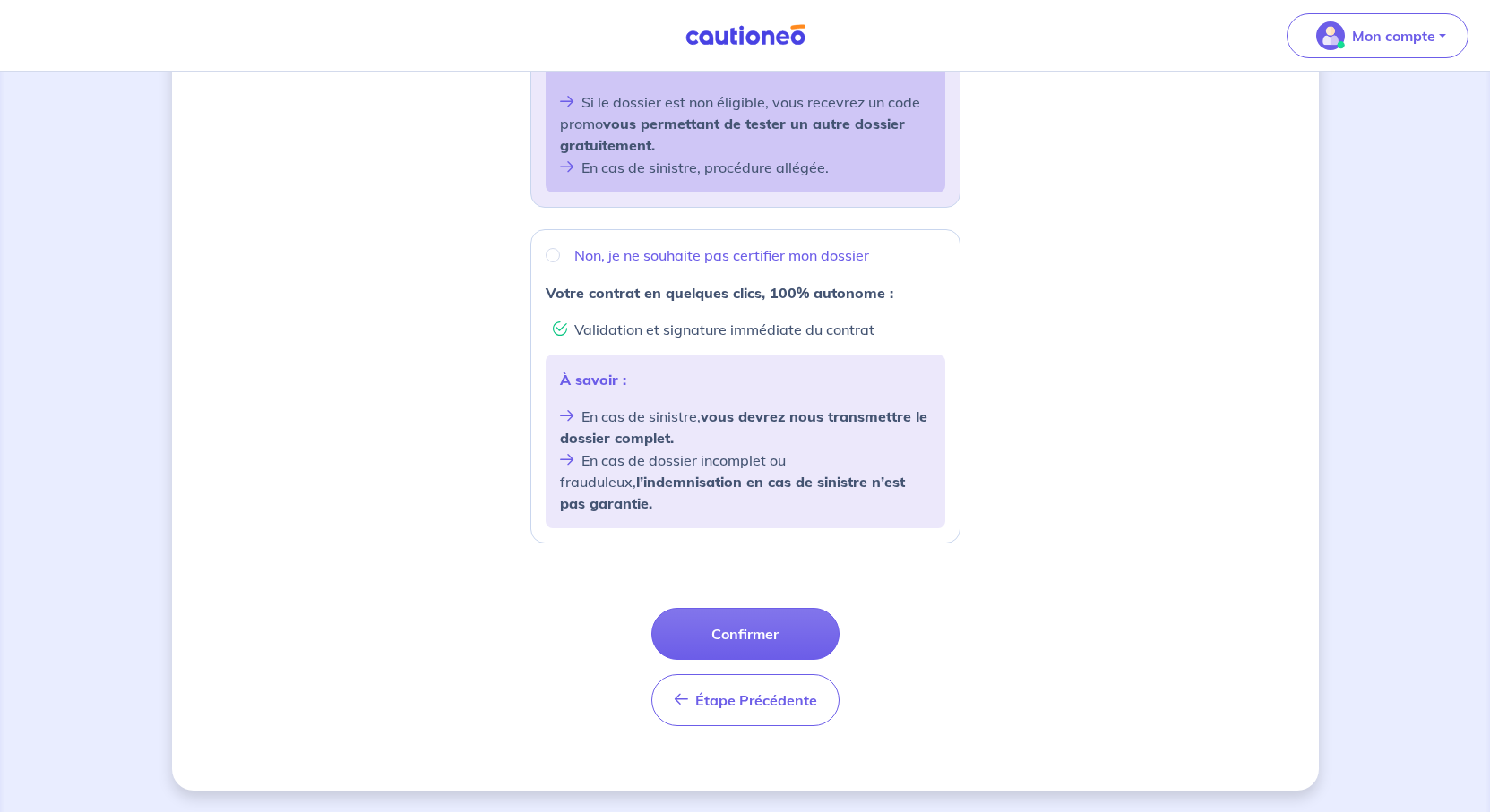
scroll to position [824, 0]
click at [671, 608] on button "Confirmer" at bounding box center [745, 634] width 188 height 52
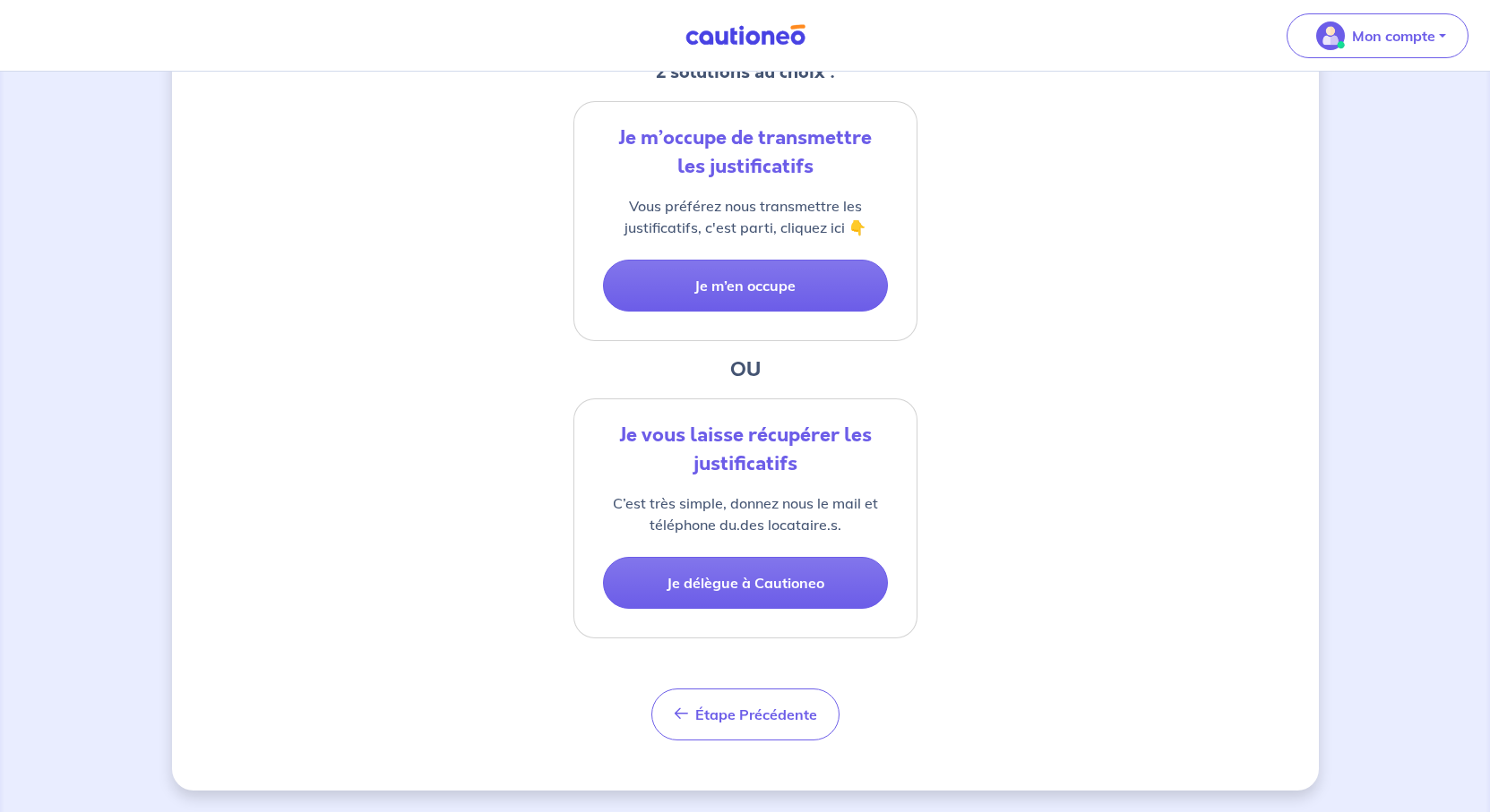
scroll to position [433, 0]
click at [764, 312] on button "Je m’en occupe" at bounding box center [745, 286] width 285 height 52
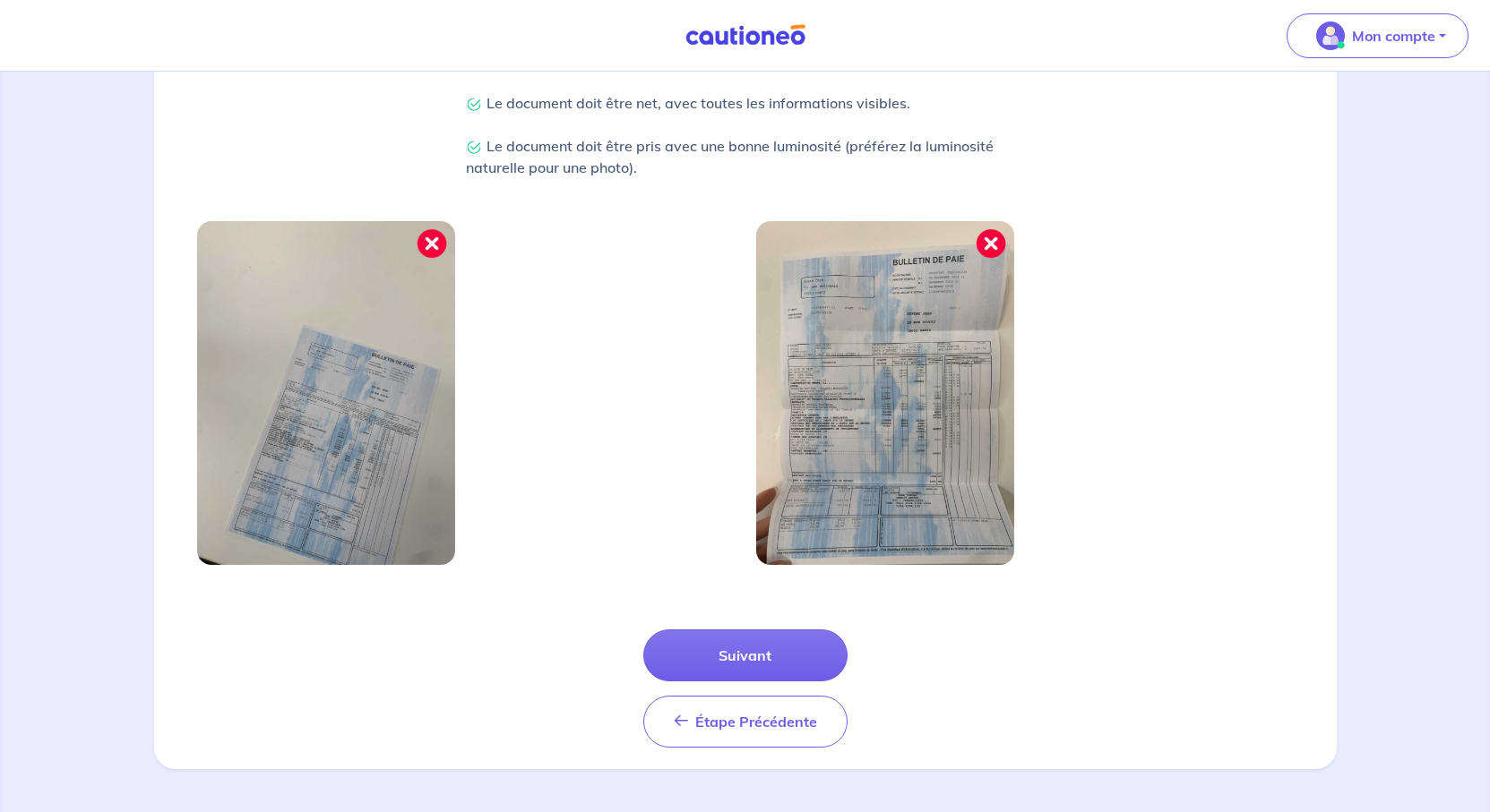
scroll to position [667, 0]
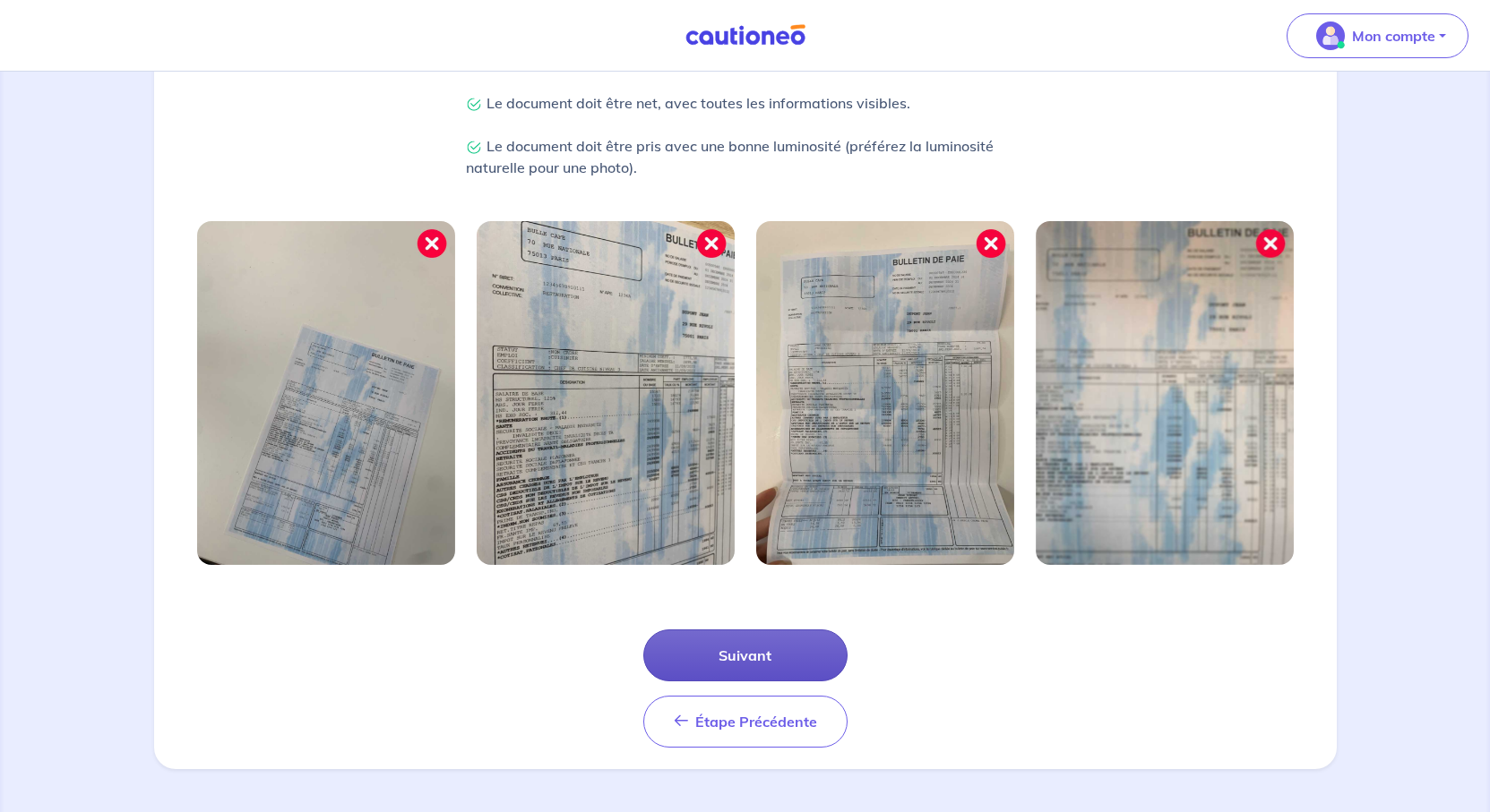
click at [775, 630] on button "Suivant" at bounding box center [745, 656] width 204 height 52
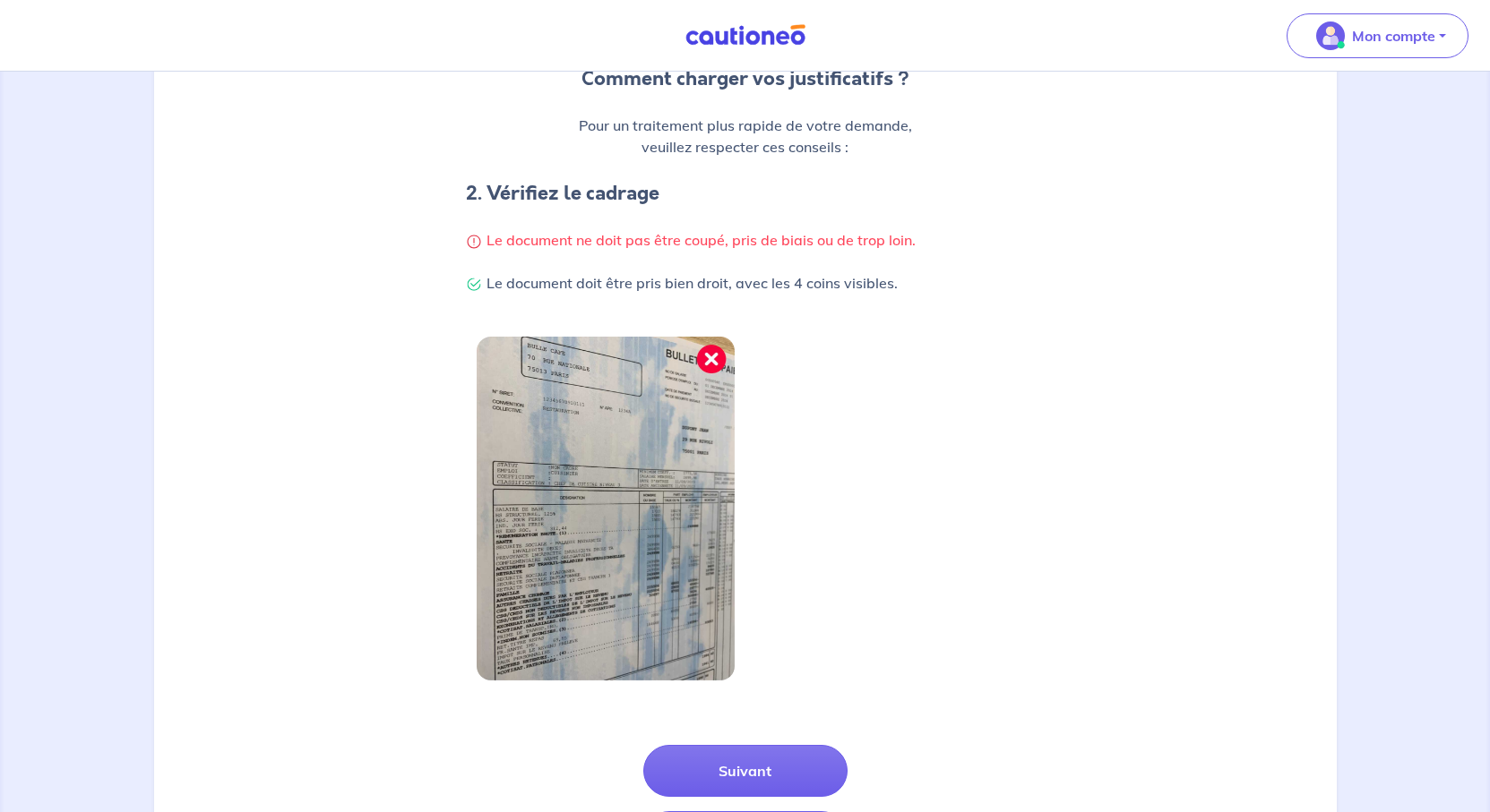
scroll to position [587, 0]
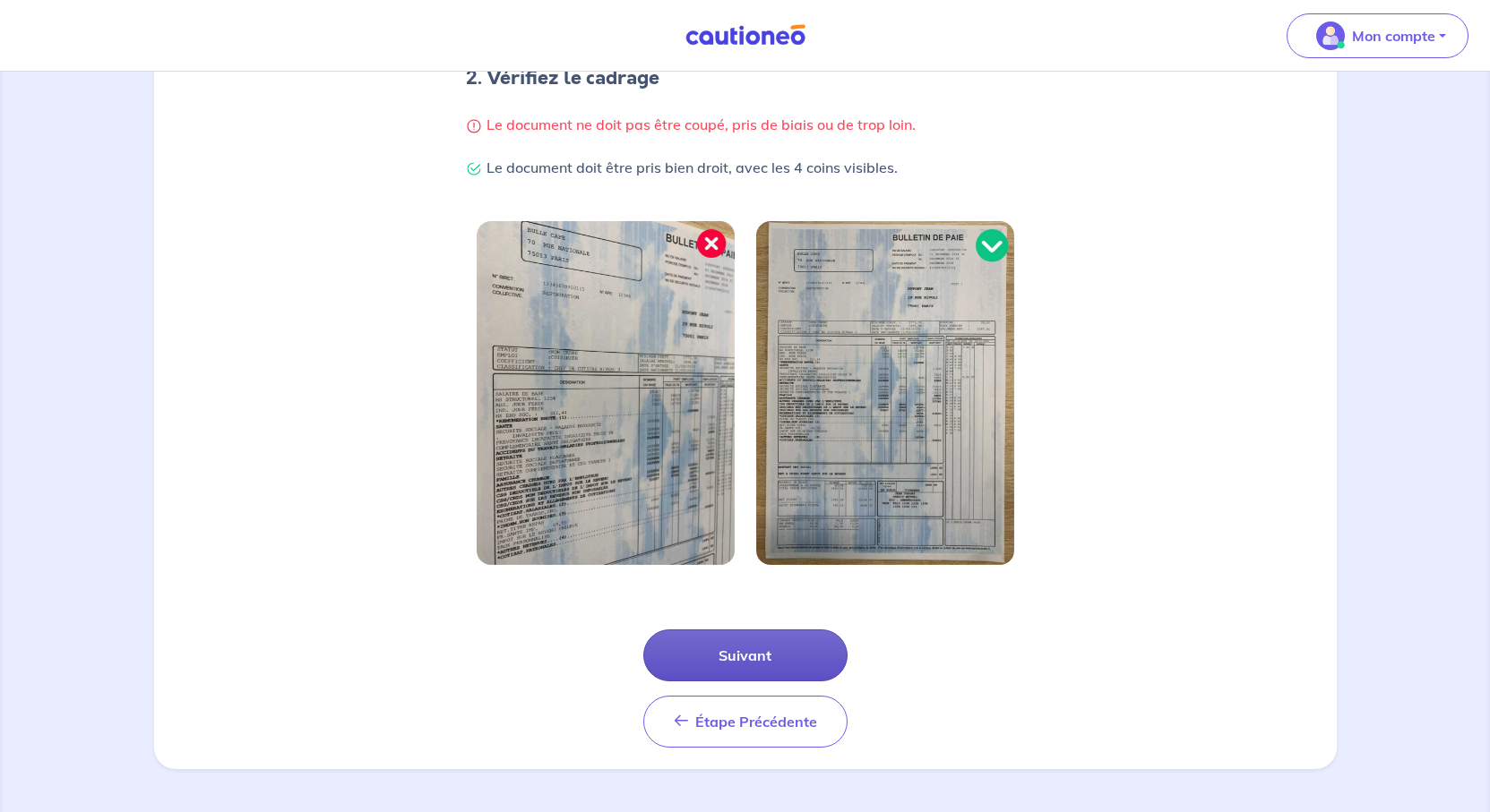
click at [759, 630] on button "Suivant" at bounding box center [745, 656] width 204 height 52
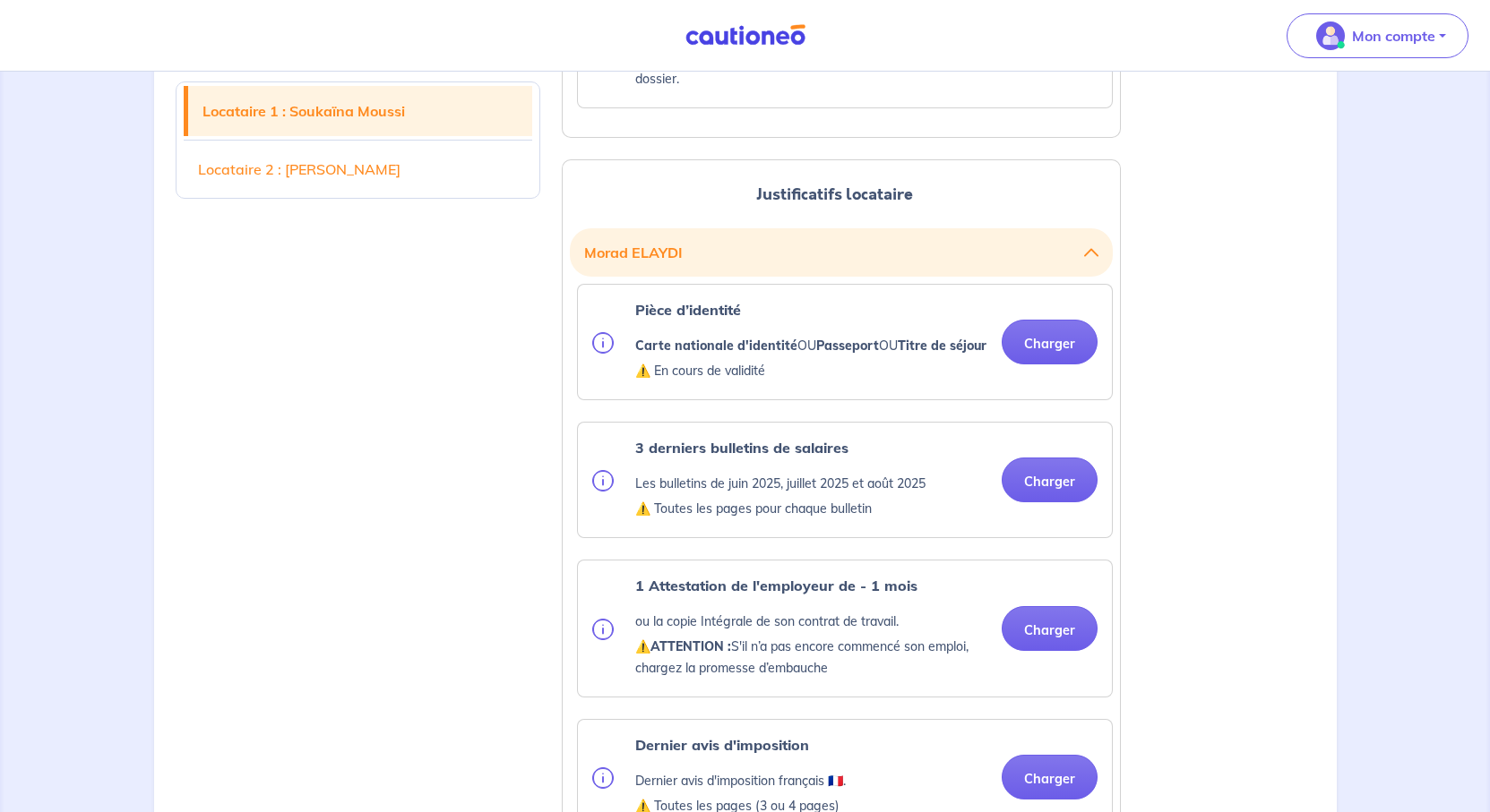
scroll to position [1792, 0]
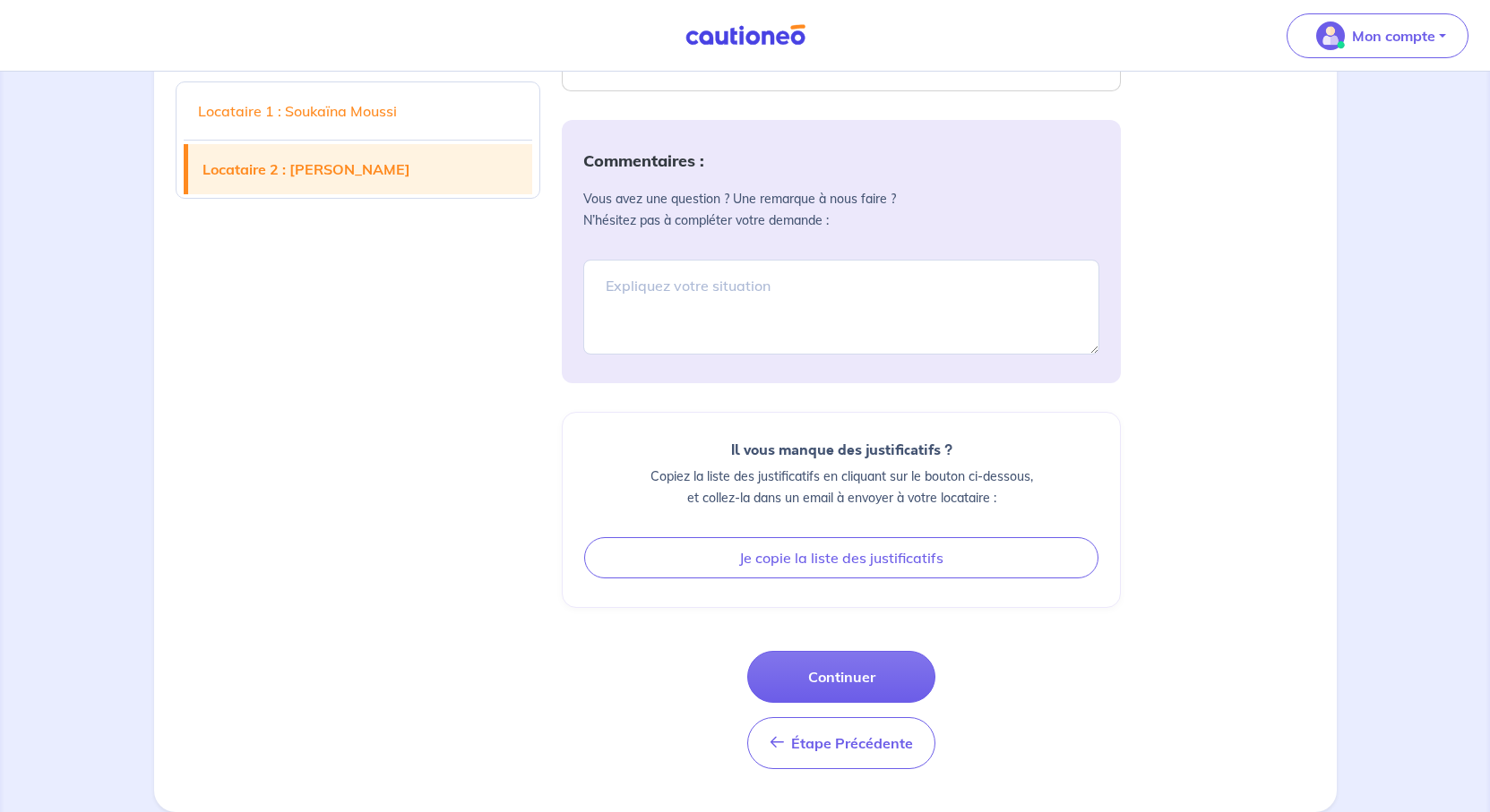
scroll to position [4120, 0]
click at [849, 651] on button "Continuer" at bounding box center [841, 677] width 188 height 52
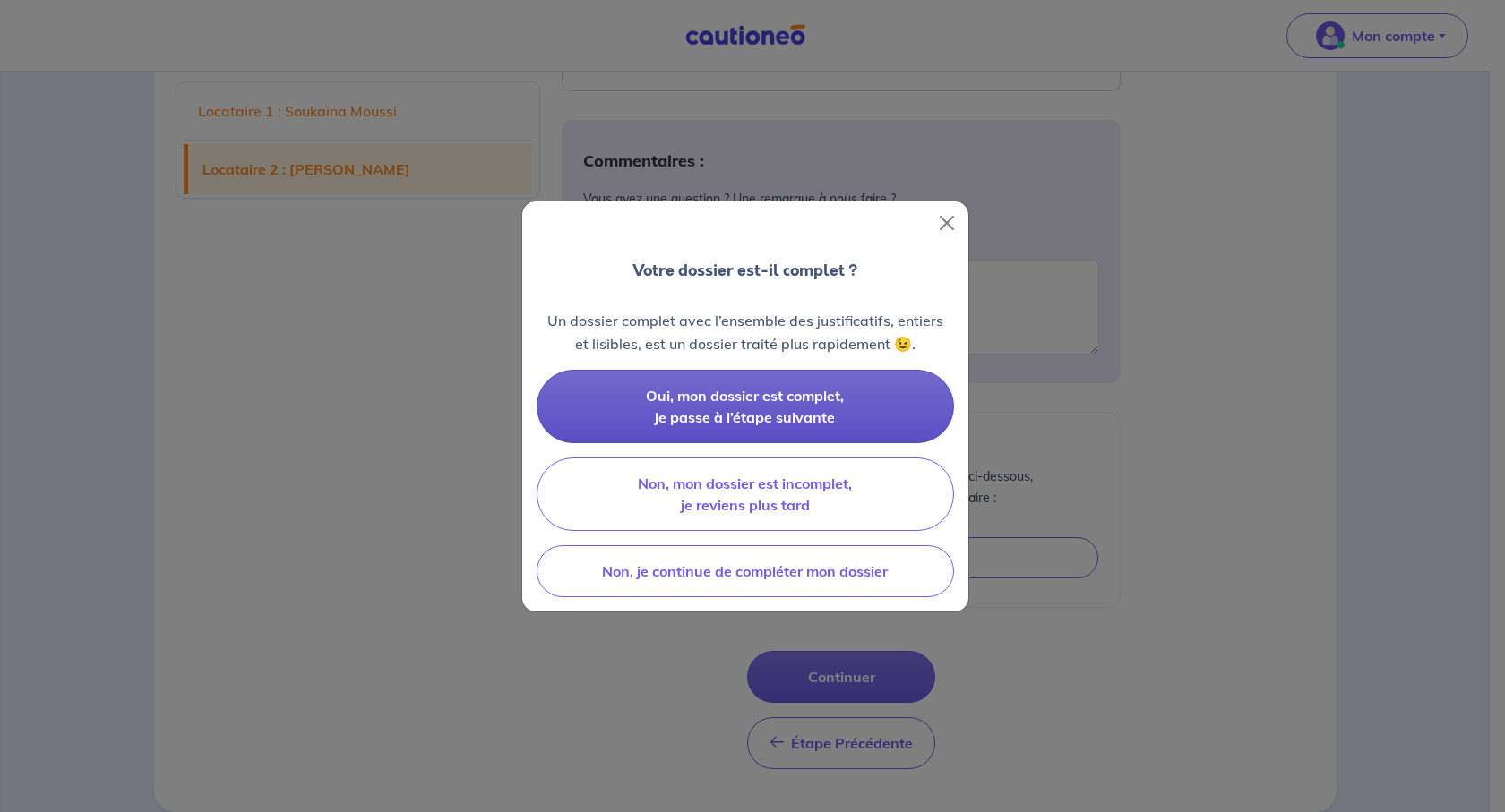
click at [779, 414] on span "Oui, mon dossier est complet, je passe à l’étape suivante" at bounding box center [745, 406] width 198 height 39
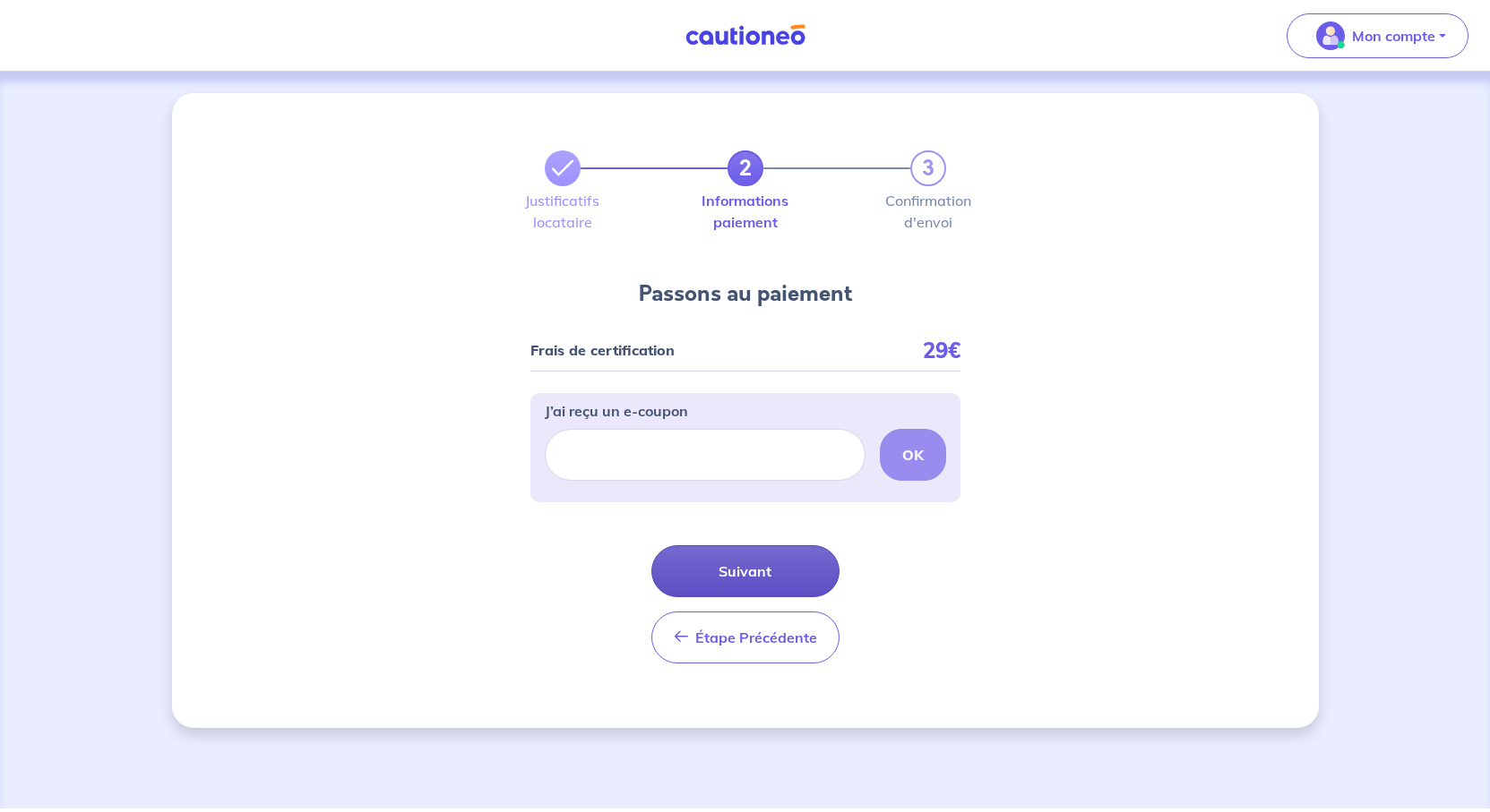
click at [808, 598] on button "Suivant" at bounding box center [745, 571] width 188 height 52
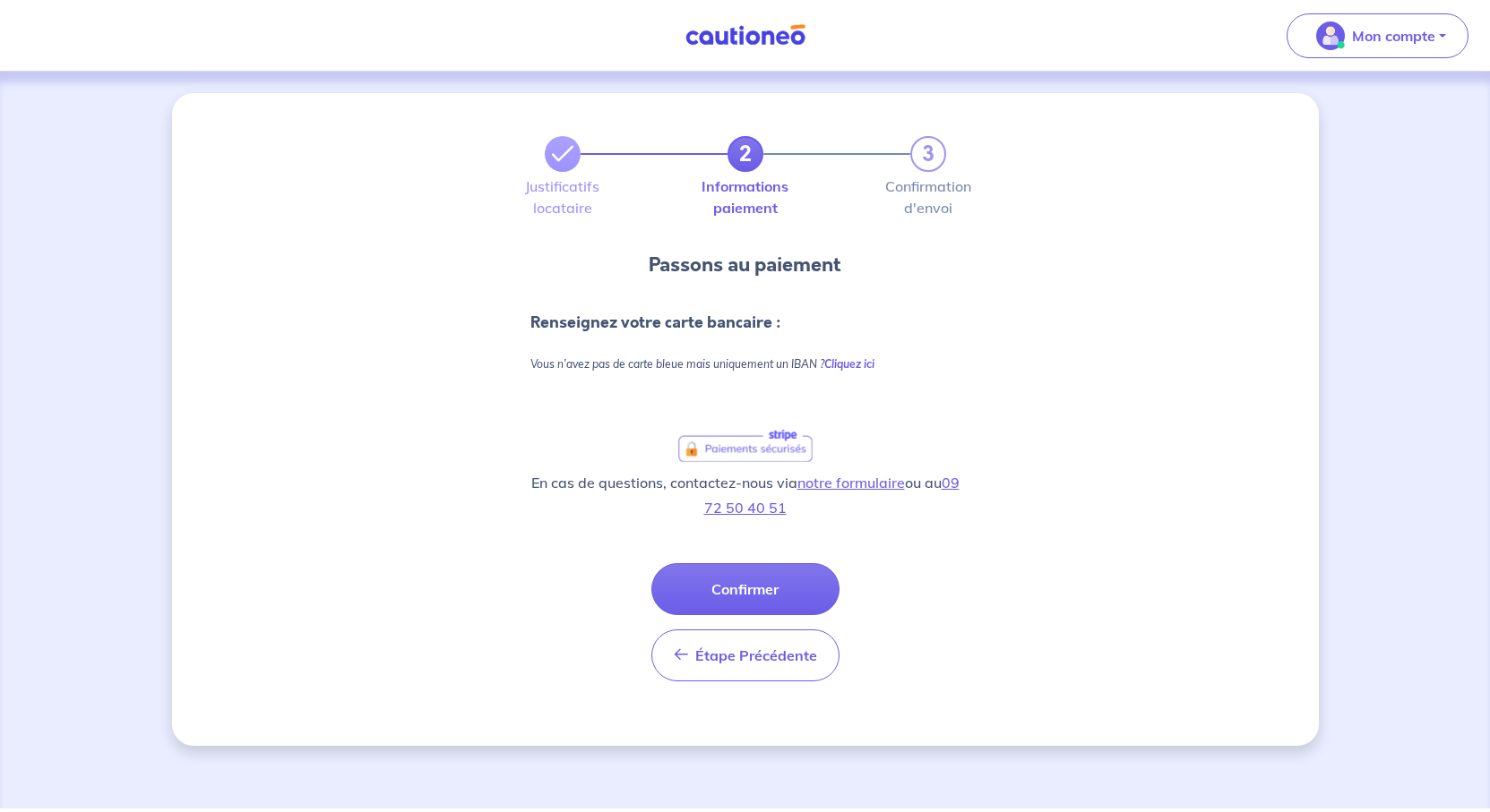
scroll to position [151, 0]
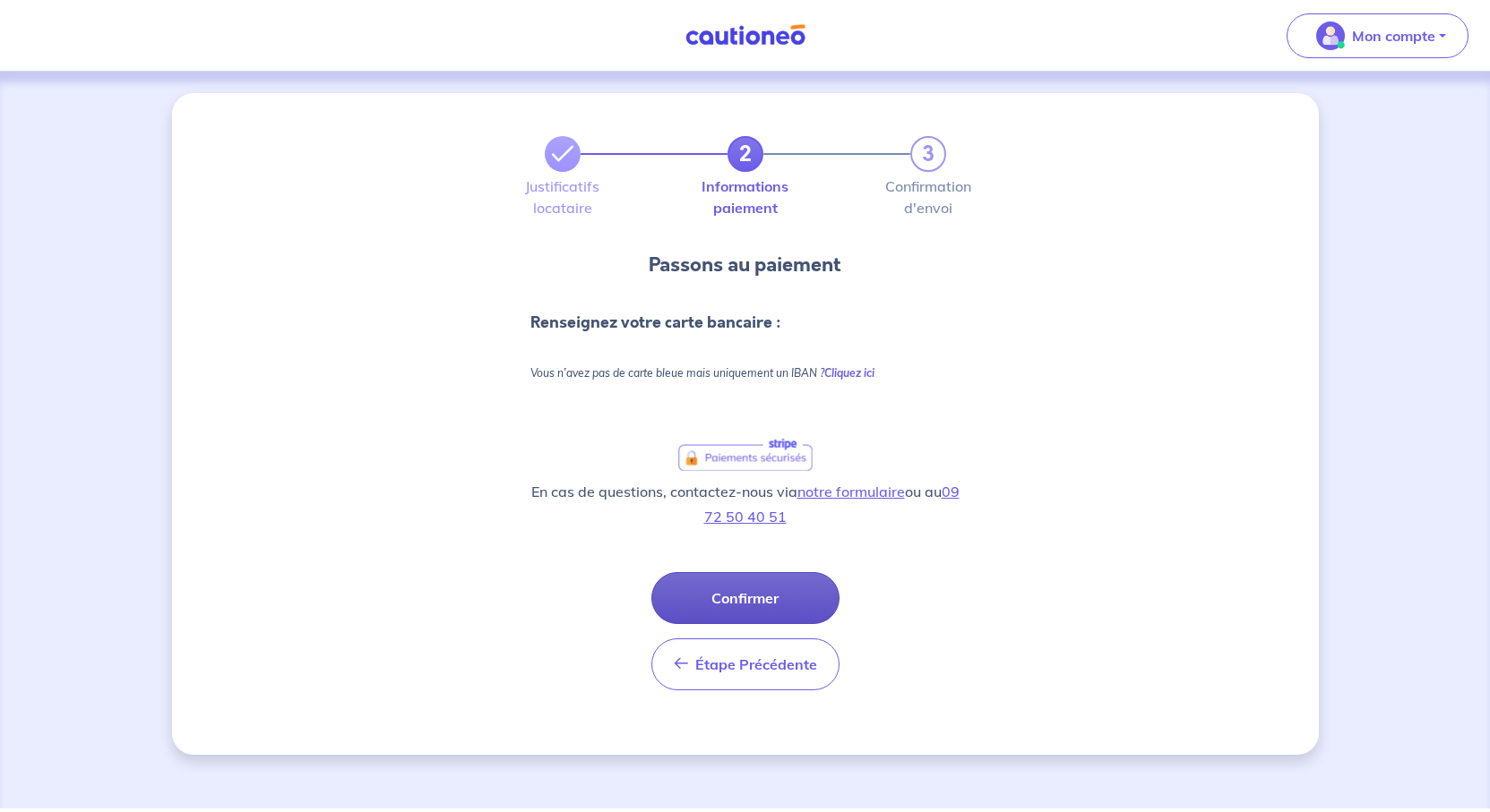
click at [760, 576] on button "Confirmer" at bounding box center [745, 599] width 188 height 52
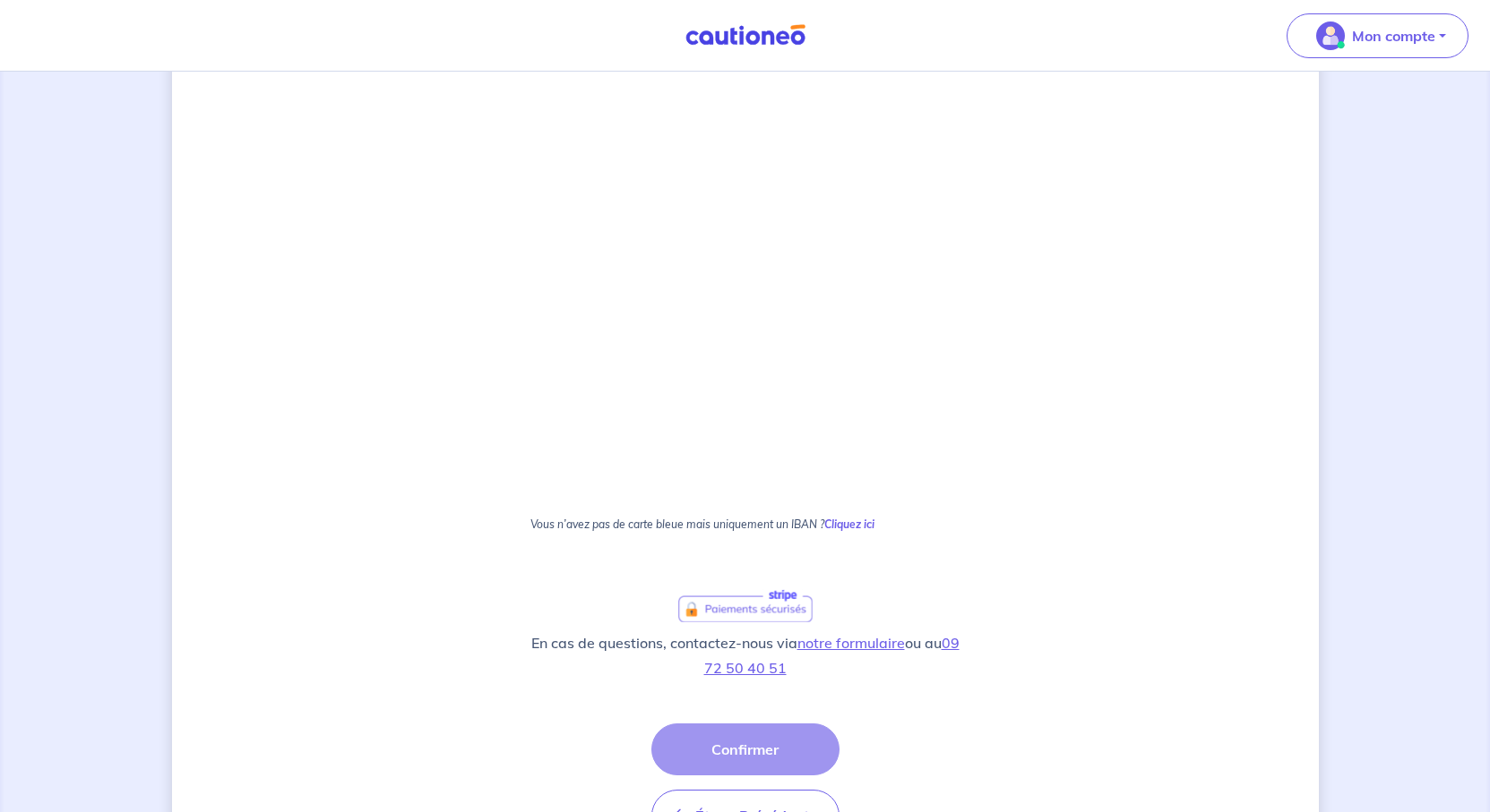
scroll to position [688, 0]
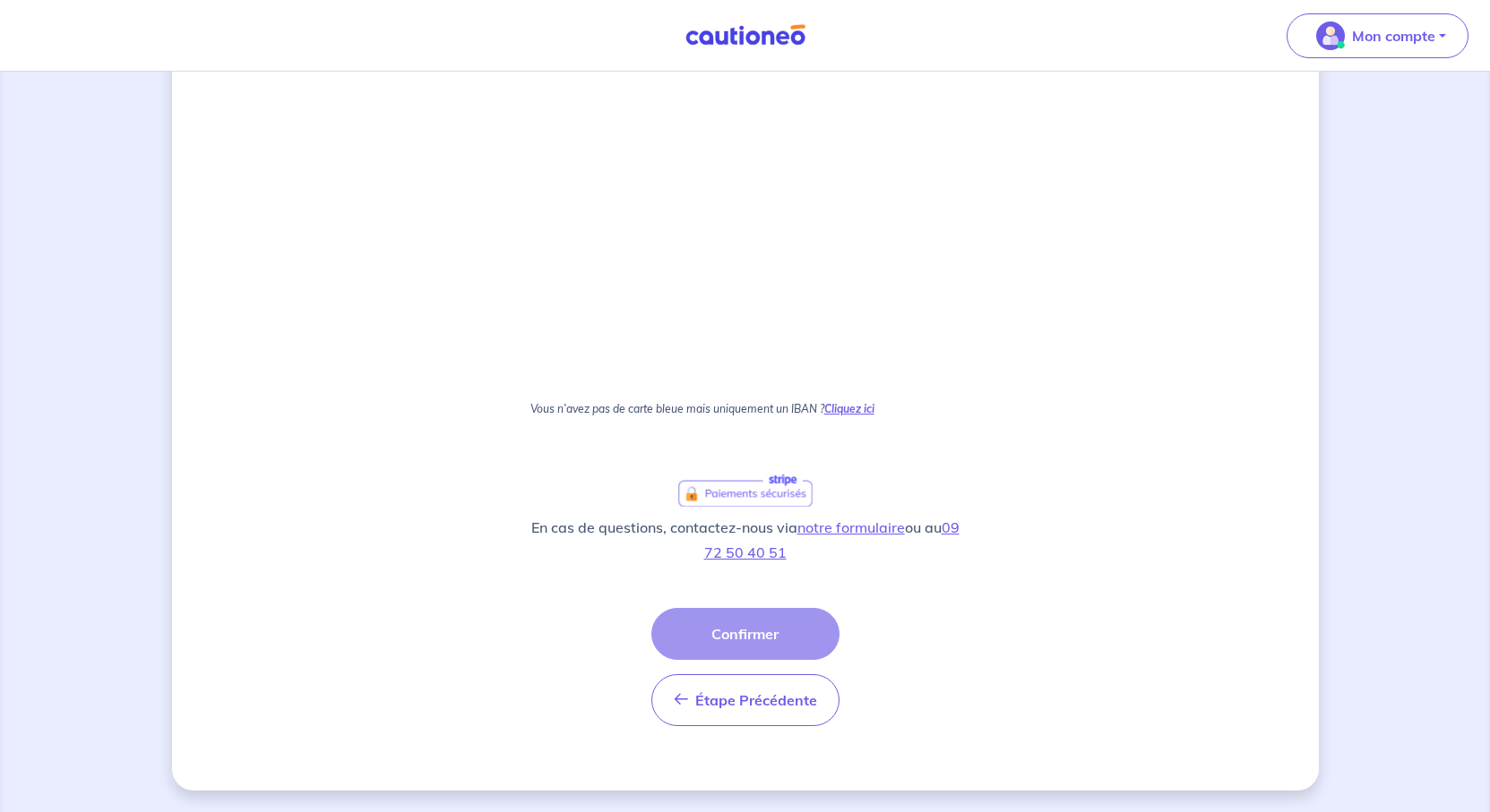
click at [874, 416] on strong "Cliquez ici" at bounding box center [849, 409] width 51 height 13
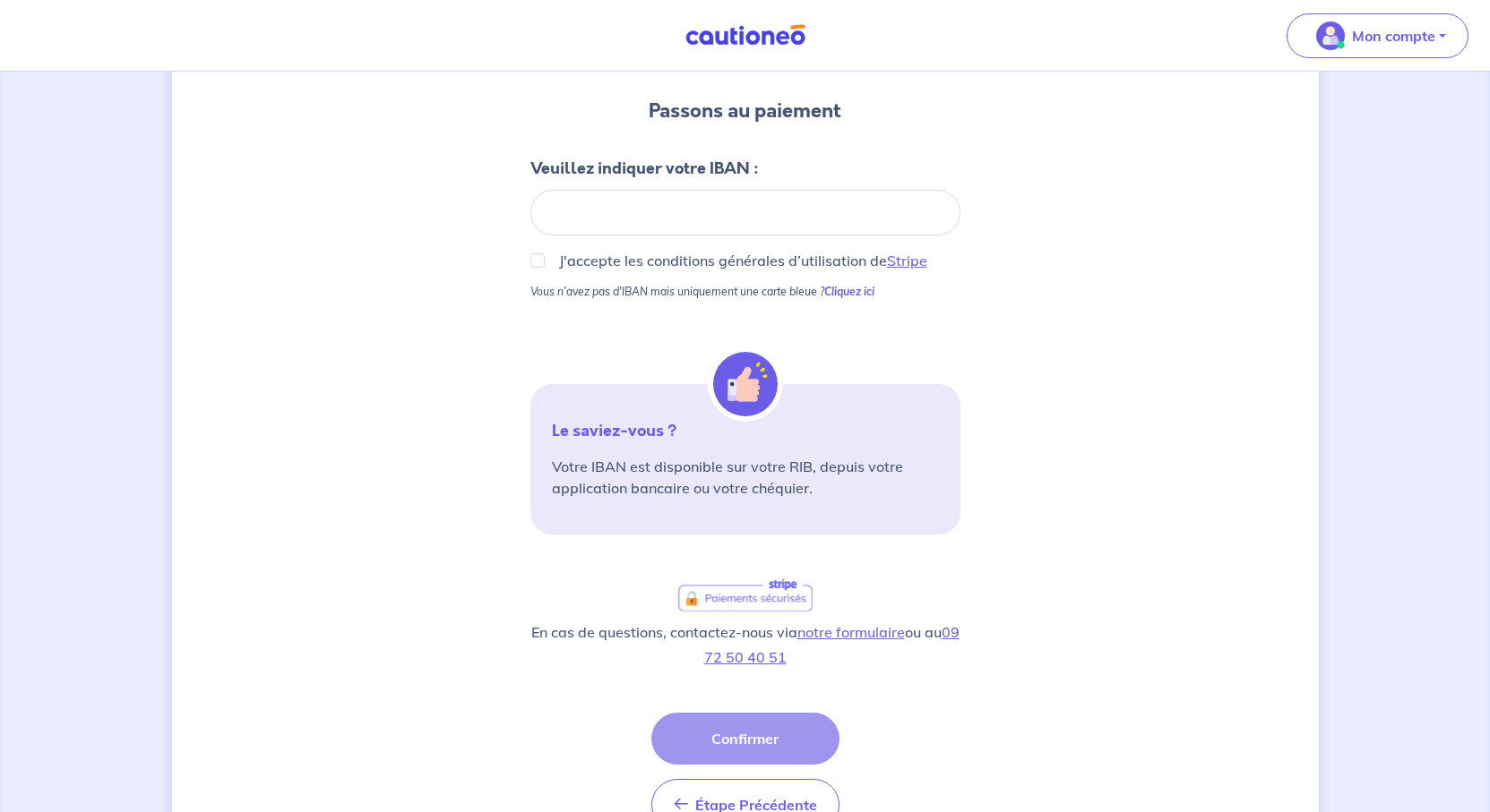
scroll to position [244, 0]
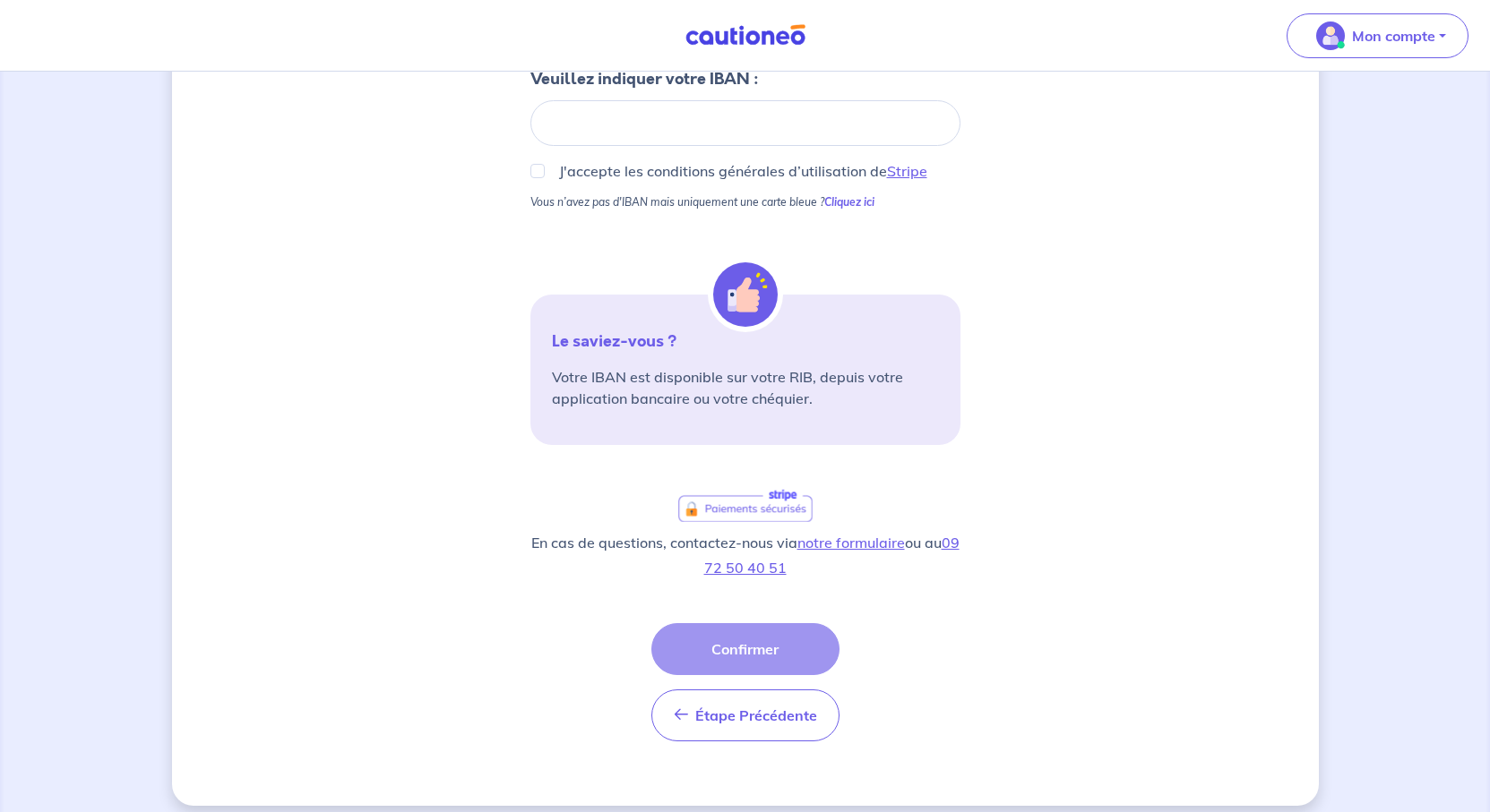
click at [369, 656] on div "2 3 Justificatifs locataire Informations paiement Confirmation d'envoi Passons …" at bounding box center [745, 328] width 1147 height 957
click at [530, 178] on input "J'accepte les conditions générales d’utilisation de Stripe" at bounding box center [537, 171] width 14 height 14
checkbox input "true"
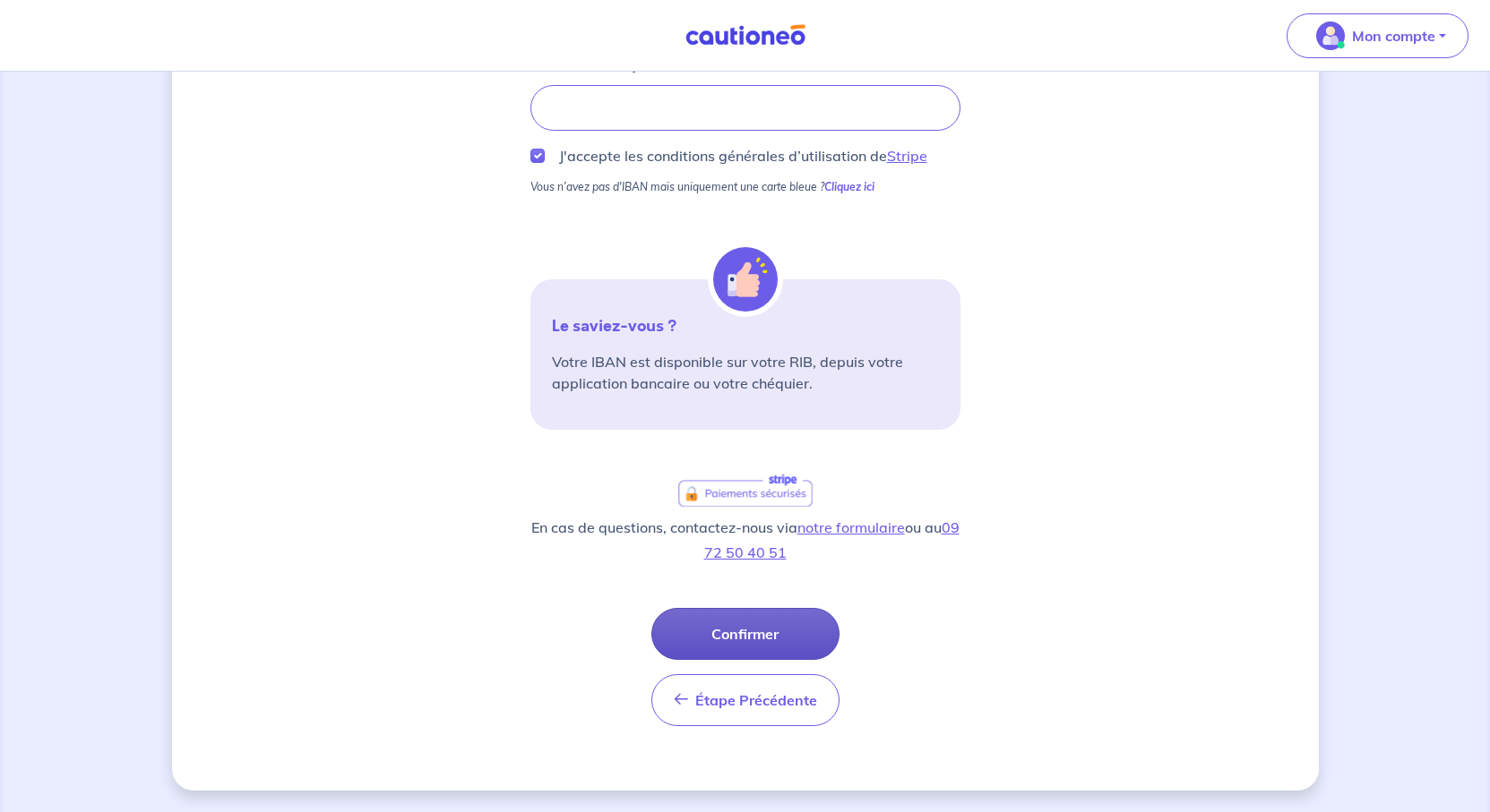
click at [751, 608] on button "Confirmer" at bounding box center [745, 634] width 188 height 52
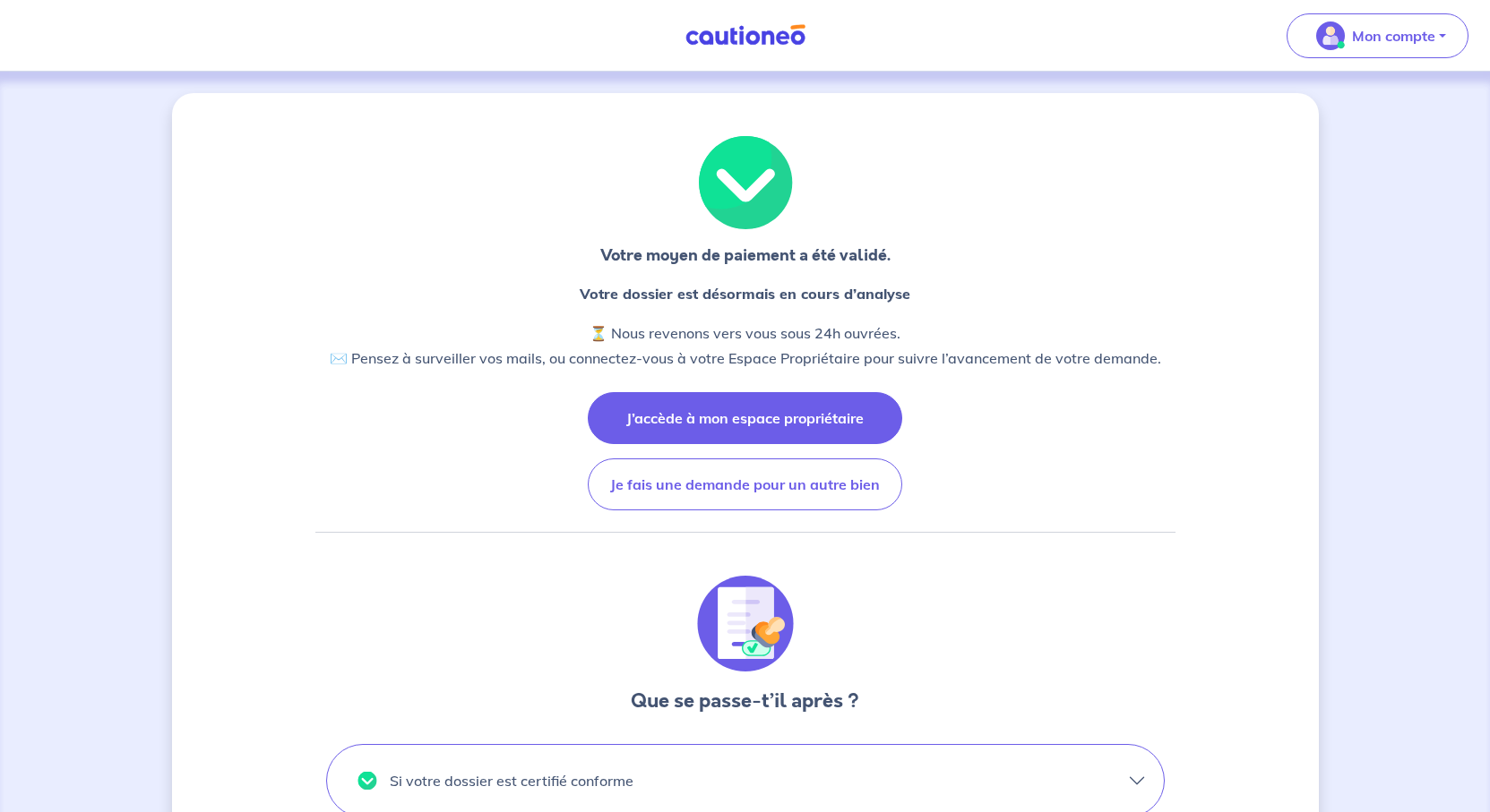
click at [819, 444] on button "J’accède à mon espace propriétaire" at bounding box center [745, 418] width 315 height 52
